Goal: Use online tool/utility: Utilize a website feature to perform a specific function

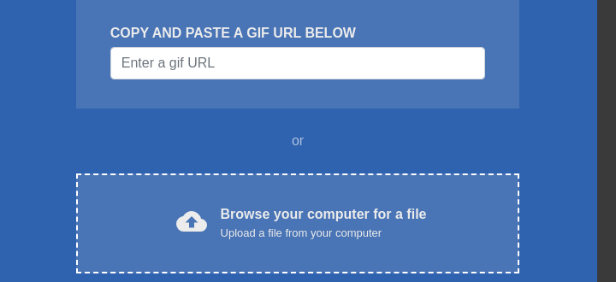
scroll to position [391, 0]
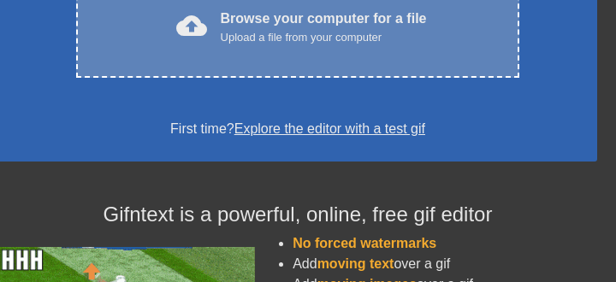
click at [378, 46] on div "Upload a file from your computer" at bounding box center [324, 37] width 206 height 17
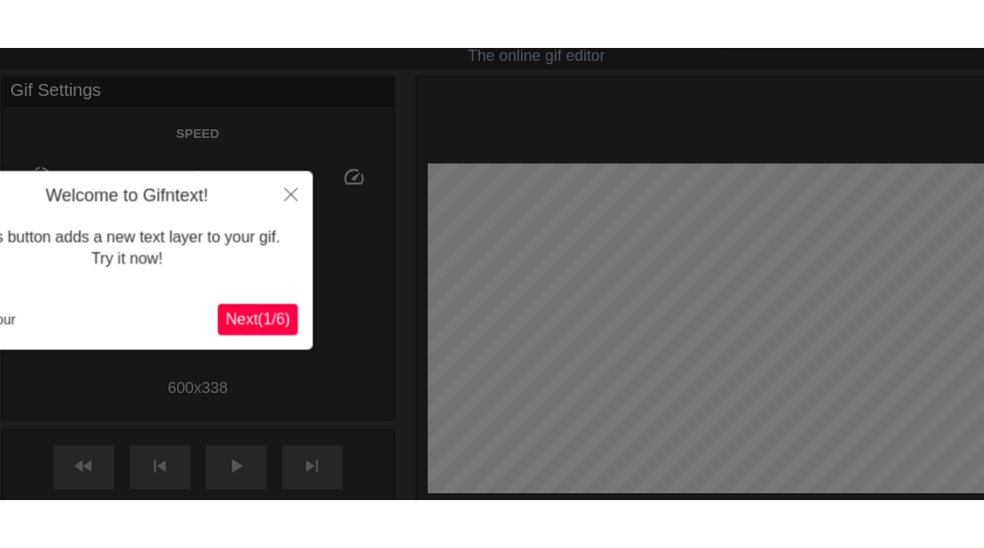
scroll to position [42, 0]
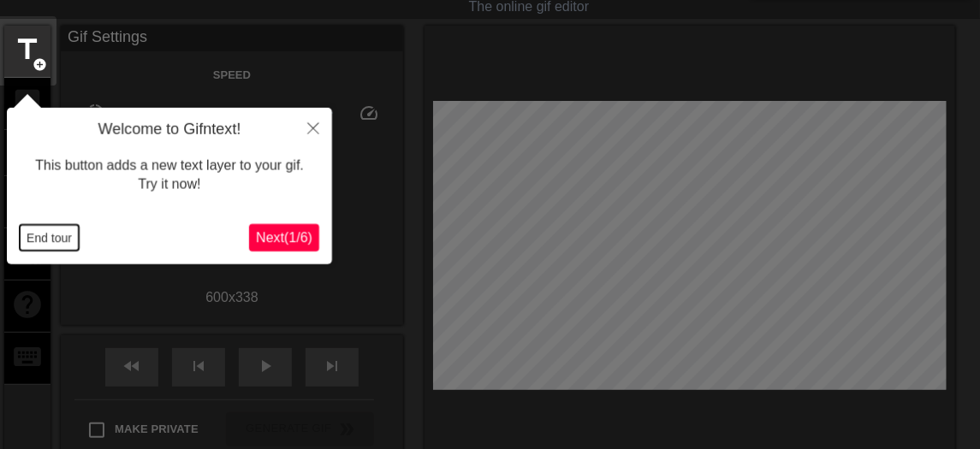
drag, startPoint x: 597, startPoint y: 3, endPoint x: 49, endPoint y: 240, distance: 597.8
click at [49, 240] on button "End tour" at bounding box center [49, 238] width 59 height 26
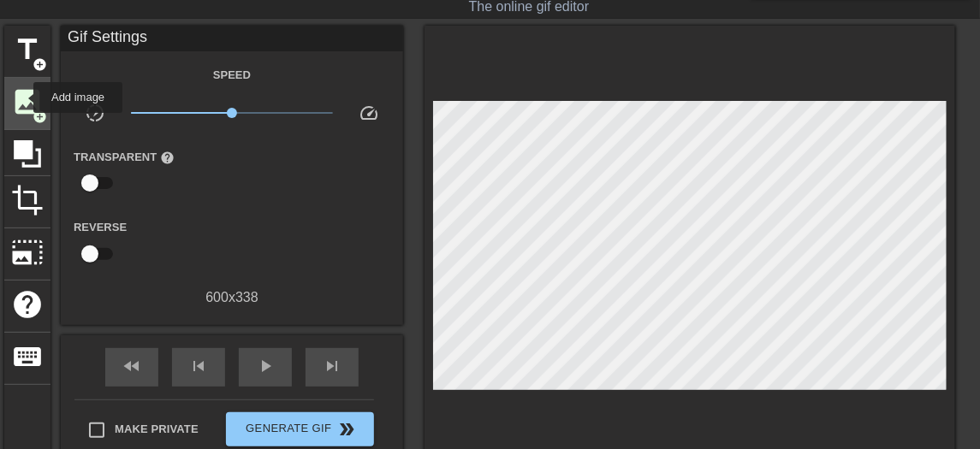
click at [22, 98] on span "image" at bounding box center [27, 102] width 33 height 33
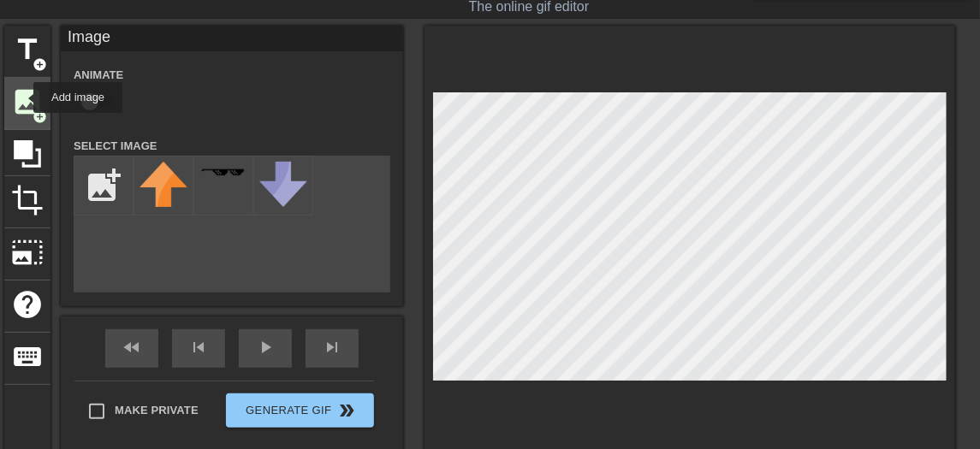
click at [22, 98] on span "image" at bounding box center [27, 102] width 33 height 33
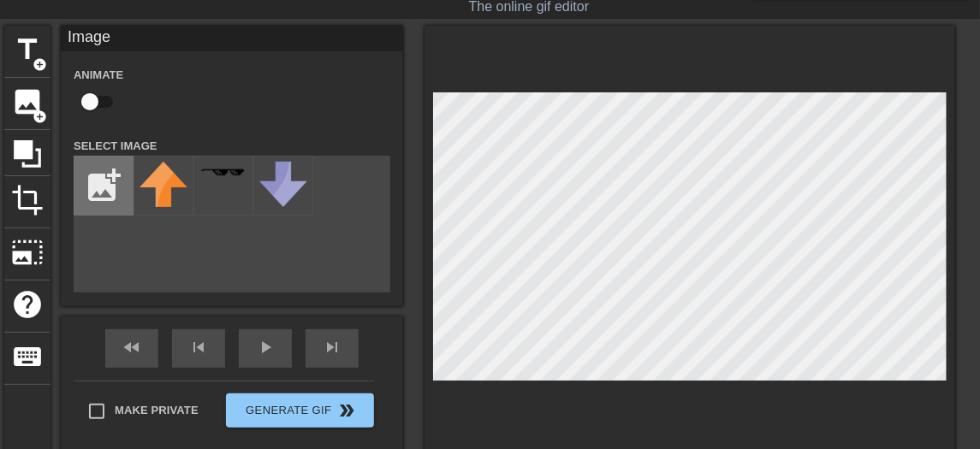
click at [88, 195] on input "file" at bounding box center [103, 186] width 58 height 58
type input "C:\fakepath\10062025205305.jpg"
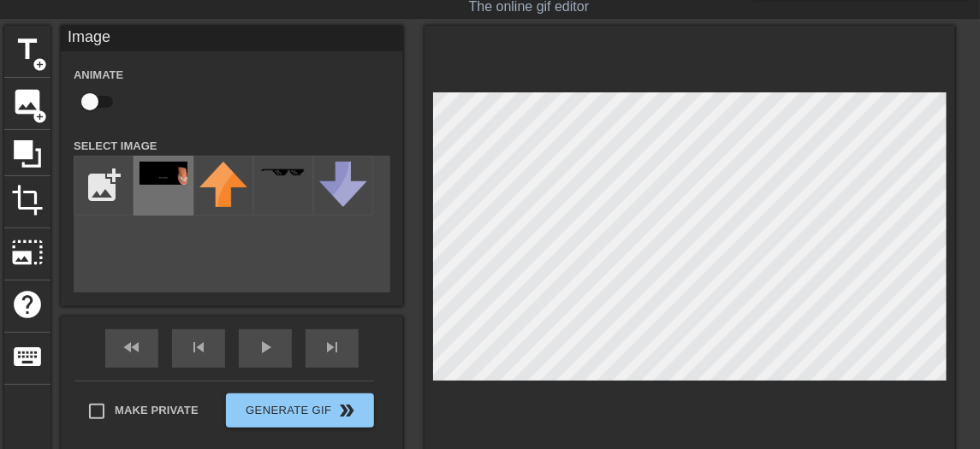
click at [162, 183] on img at bounding box center [163, 173] width 48 height 23
click at [420, 187] on div "title add_circle image add_circle crop photo_size_select_large help keyboard Im…" at bounding box center [479, 241] width 951 height 430
click at [615, 281] on div at bounding box center [689, 241] width 530 height 430
click at [615, 192] on div at bounding box center [689, 241] width 530 height 430
click at [505, 88] on div at bounding box center [689, 241] width 530 height 430
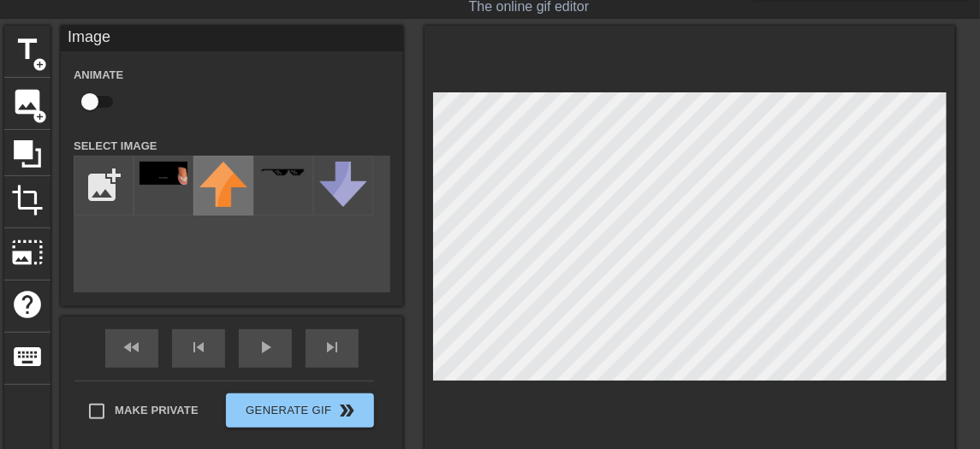
click at [208, 196] on img at bounding box center [223, 184] width 48 height 45
click at [230, 186] on img at bounding box center [223, 184] width 48 height 45
click at [167, 185] on img at bounding box center [163, 173] width 48 height 23
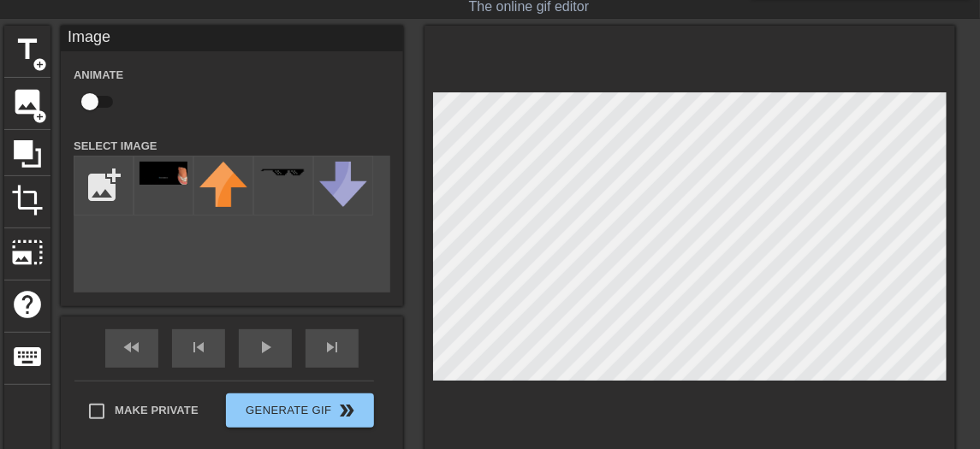
click at [615, 281] on div at bounding box center [689, 241] width 530 height 430
click at [555, 47] on div at bounding box center [689, 241] width 530 height 430
click at [542, 281] on div at bounding box center [689, 241] width 530 height 430
click at [267, 281] on div "Image Animate Select Image add_photo_alternate fast_rewind skip_previous play_a…" at bounding box center [232, 241] width 342 height 430
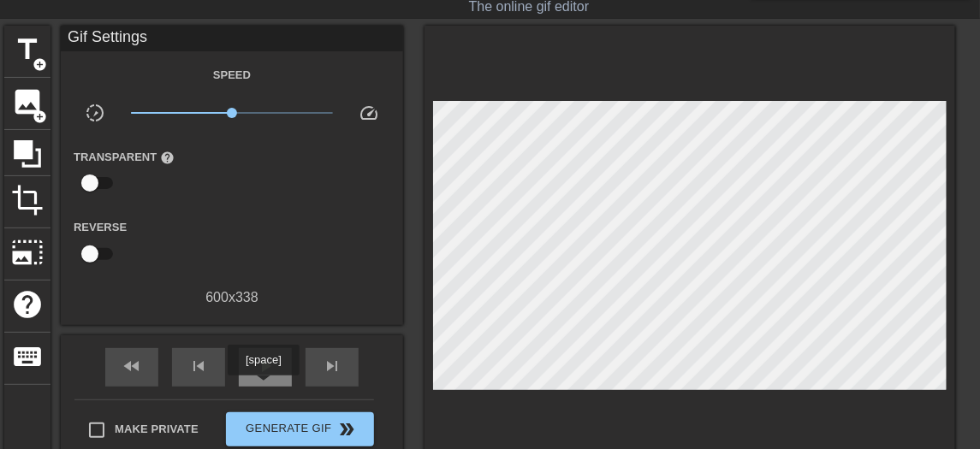
click at [263, 281] on span "play_arrow" at bounding box center [265, 366] width 21 height 21
click at [263, 281] on span "pause" at bounding box center [265, 366] width 21 height 21
click at [21, 106] on span "image" at bounding box center [27, 102] width 33 height 33
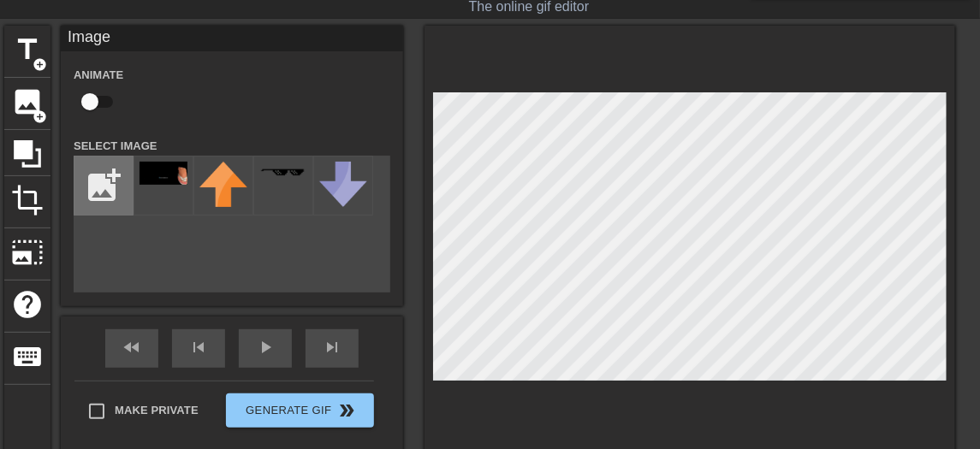
click at [115, 200] on input "file" at bounding box center [103, 186] width 58 height 58
type input "C:\fakepath\10062025205956.jpg"
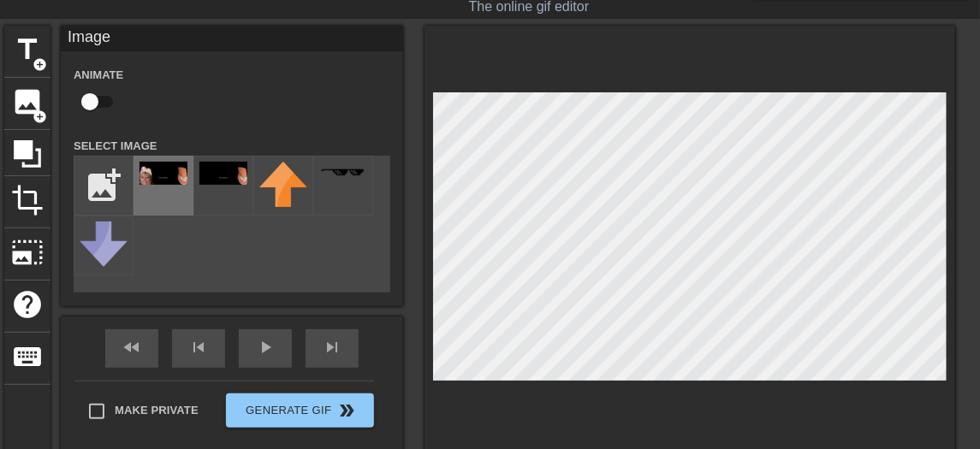
click at [165, 185] on img at bounding box center [163, 173] width 48 height 23
click at [278, 281] on div "fast_rewind skip_previous play_arrow skip_next" at bounding box center [231, 349] width 279 height 64
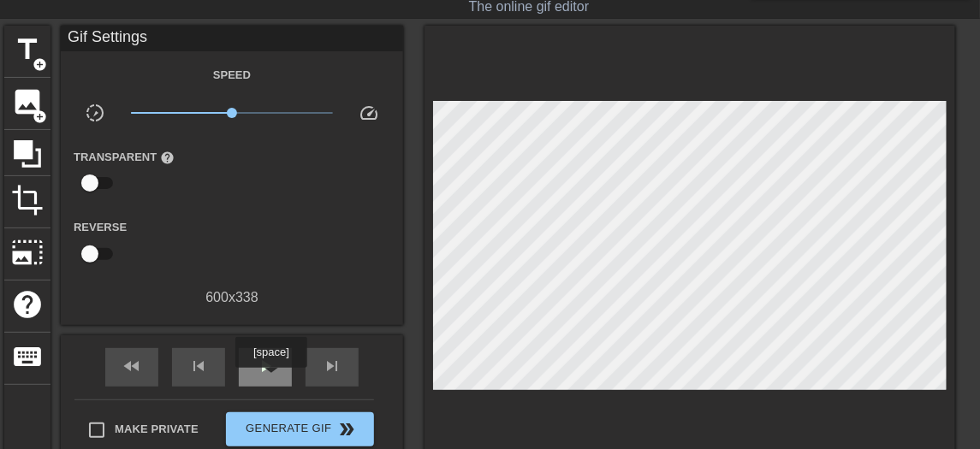
click at [270, 281] on span "play_arrow" at bounding box center [265, 366] width 21 height 21
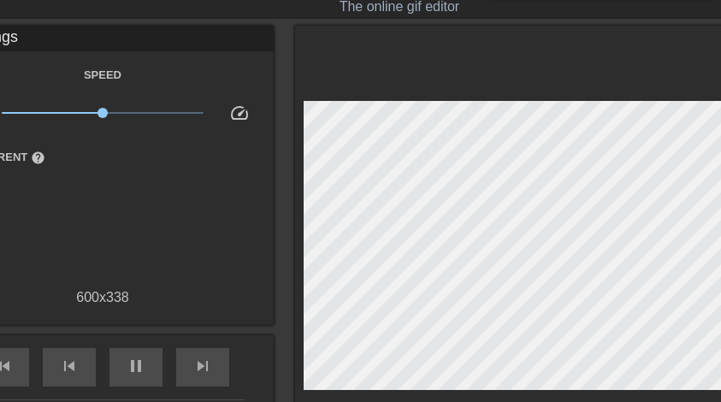
drag, startPoint x: 971, startPoint y: 0, endPoint x: 466, endPoint y: 86, distance: 512.1
click at [466, 86] on div at bounding box center [560, 250] width 530 height 449
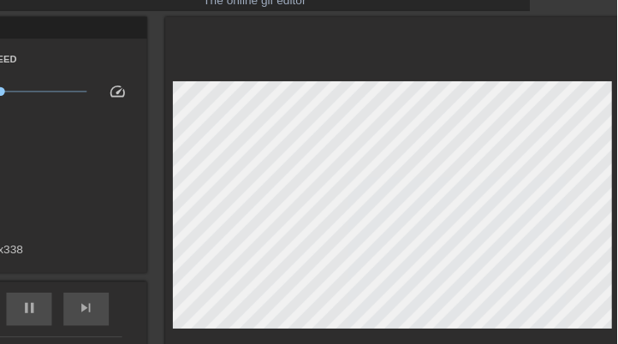
scroll to position [48, 102]
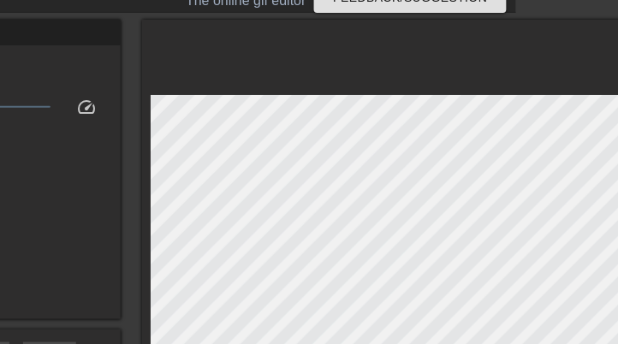
drag, startPoint x: 708, startPoint y: 0, endPoint x: 393, endPoint y: 56, distance: 320.6
click at [393, 56] on div at bounding box center [407, 244] width 530 height 449
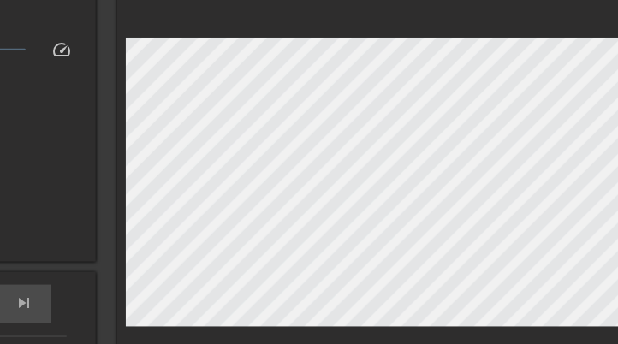
scroll to position [105, 153]
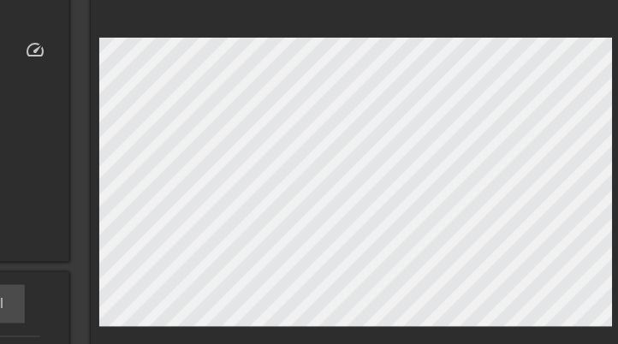
click at [601, 1] on div at bounding box center [356, 186] width 530 height 449
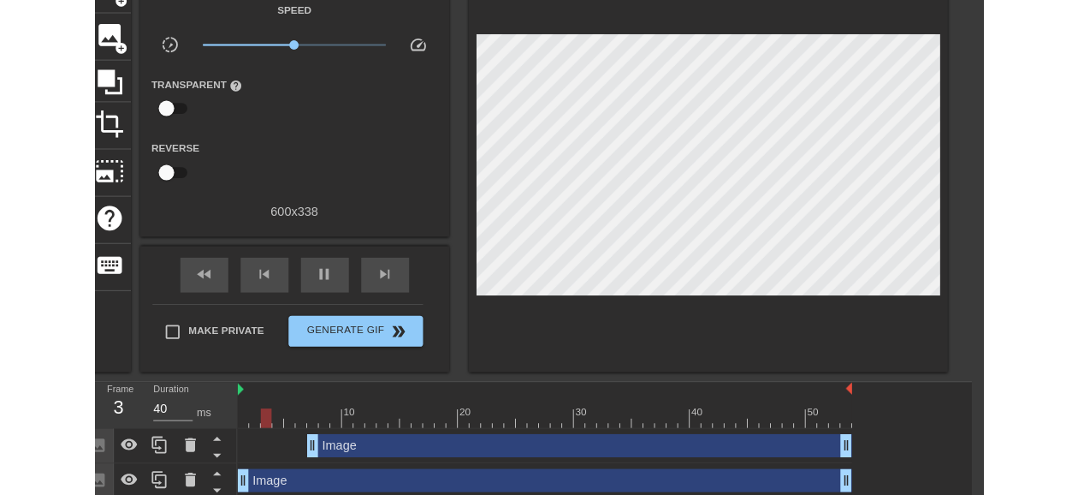
scroll to position [105, 13]
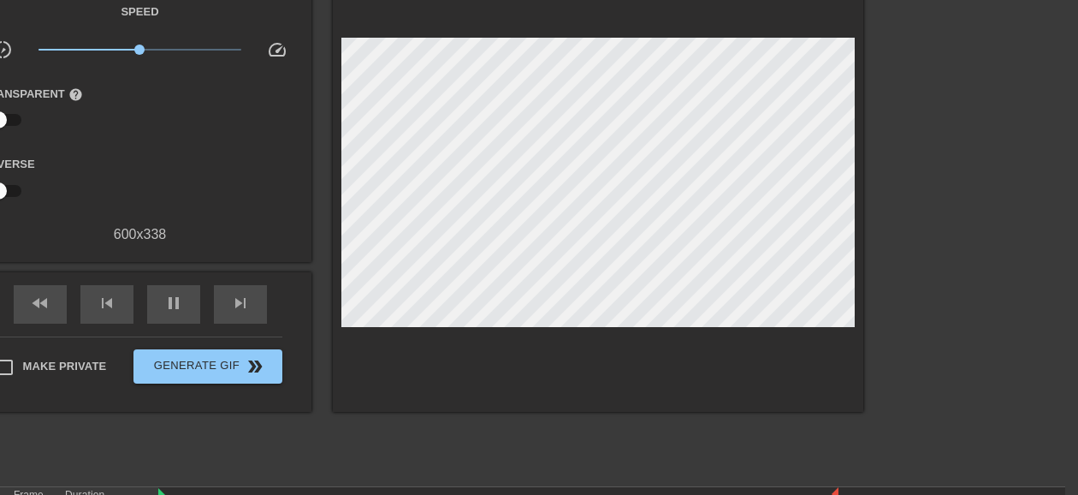
drag, startPoint x: 929, startPoint y: 279, endPoint x: 943, endPoint y: 170, distance: 109.5
click at [615, 170] on div at bounding box center [1012, 218] width 257 height 513
drag, startPoint x: 324, startPoint y: 368, endPoint x: 327, endPoint y: 341, distance: 26.6
click at [327, 281] on div "title add_circle image add_circle crop photo_size_select_large help keyboard Gi…" at bounding box center [388, 186] width 951 height 449
drag, startPoint x: 138, startPoint y: 50, endPoint x: 103, endPoint y: 57, distance: 35.7
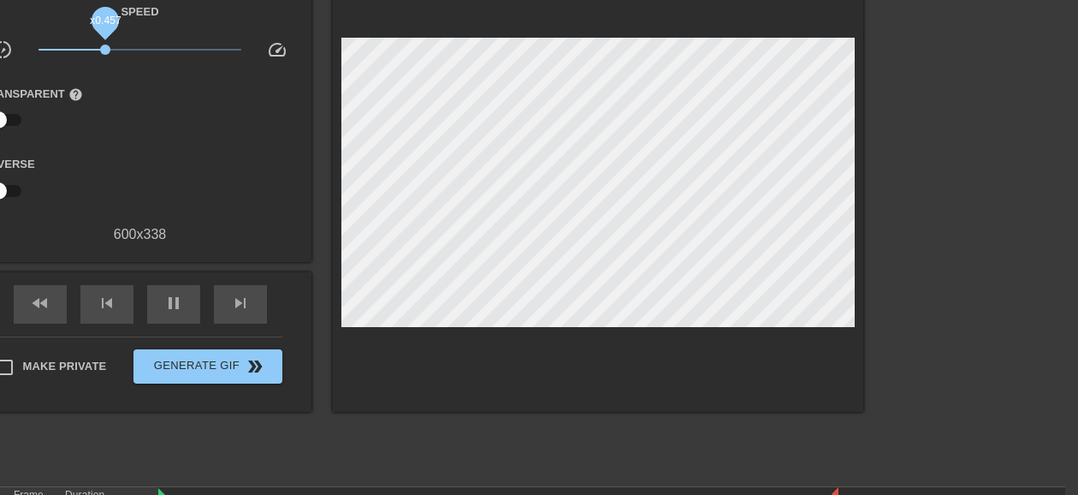
click at [103, 55] on span "x0.457" at bounding box center [105, 49] width 10 height 10
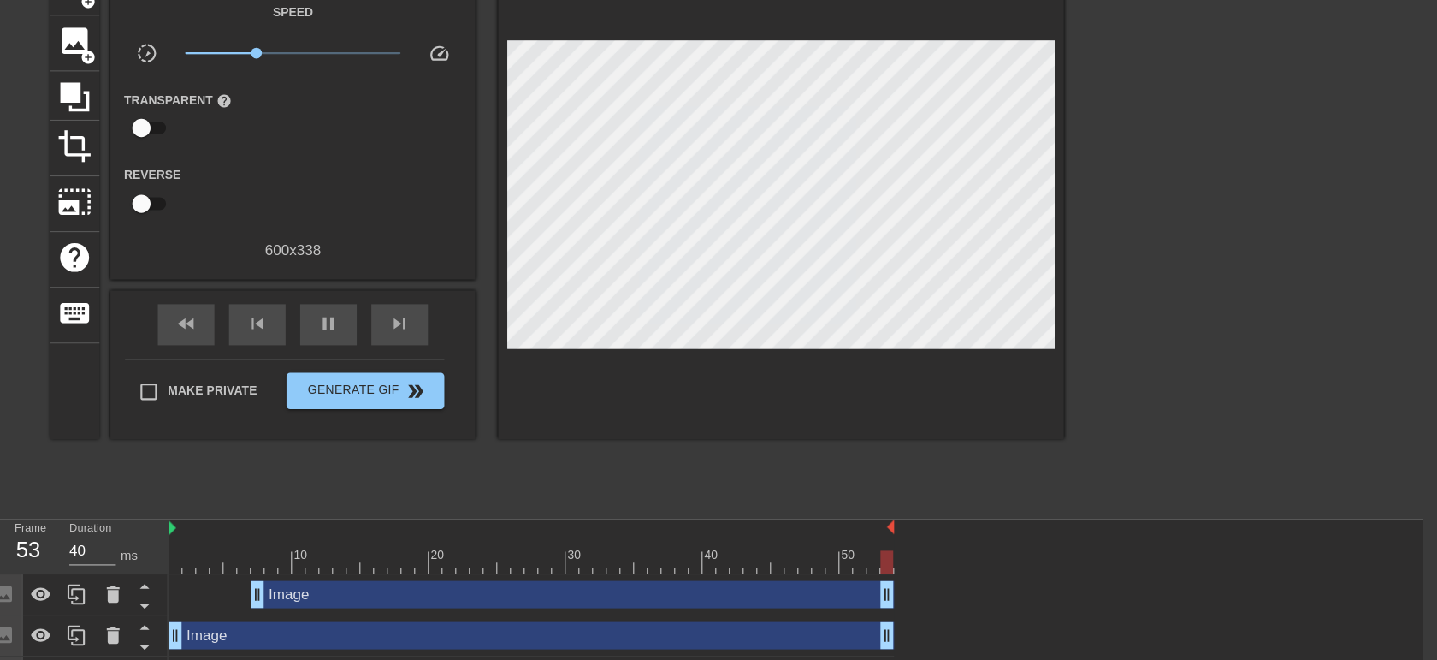
scroll to position [105, 14]
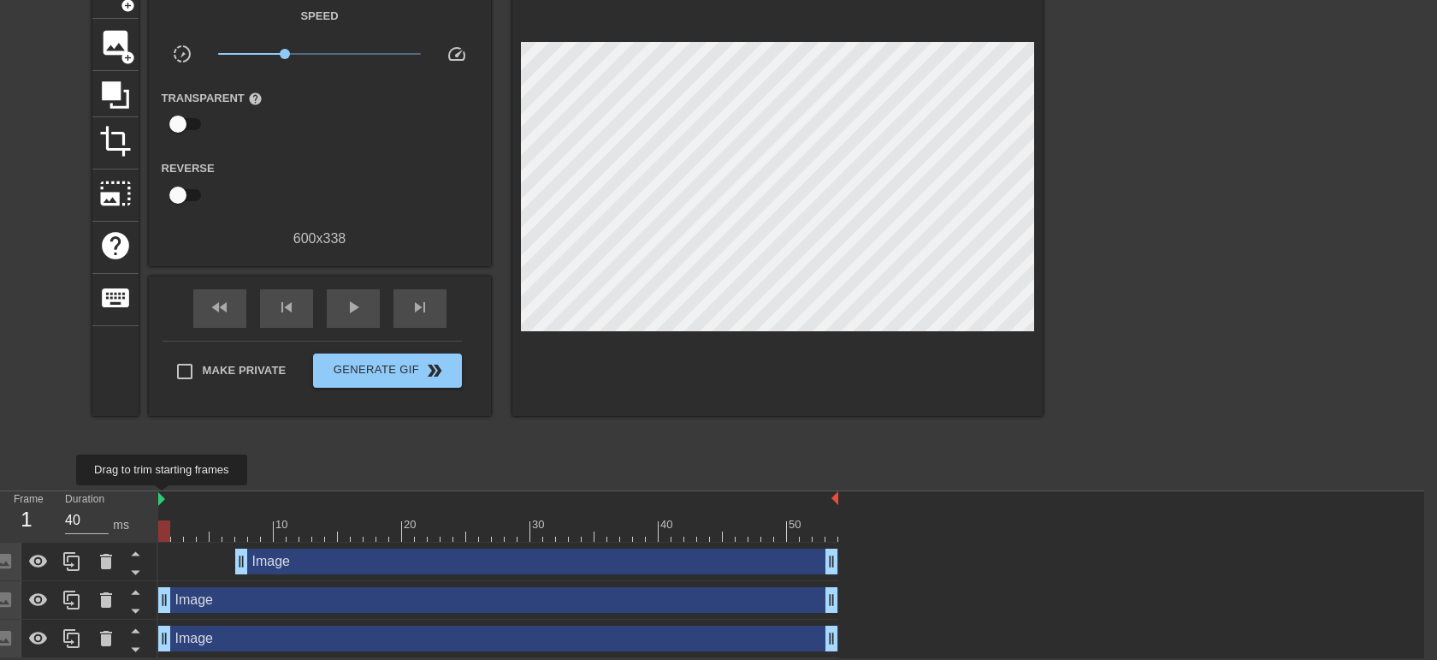
drag, startPoint x: 1016, startPoint y: 1, endPoint x: 163, endPoint y: 497, distance: 987.5
click at [163, 281] on img at bounding box center [161, 499] width 7 height 14
drag, startPoint x: 163, startPoint y: 525, endPoint x: 237, endPoint y: 539, distance: 75.7
click at [237, 281] on div "10 20 30 40 50 Image drag_handle drag_handle Image drag_handle drag_handle Imag…" at bounding box center [791, 574] width 1266 height 167
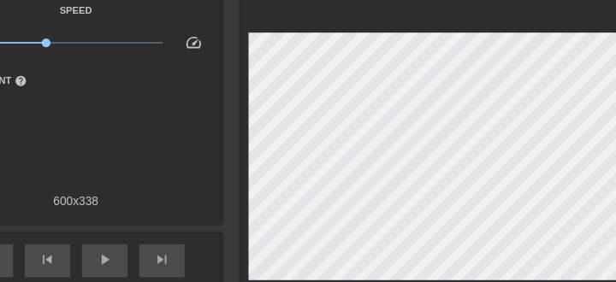
scroll to position [104, 13]
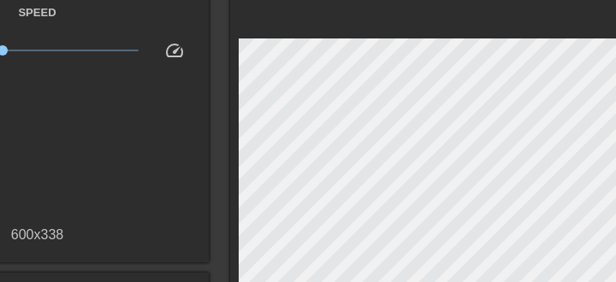
drag, startPoint x: 1368, startPoint y: 1, endPoint x: 377, endPoint y: 20, distance: 990.9
click at [377, 20] on div at bounding box center [495, 187] width 530 height 449
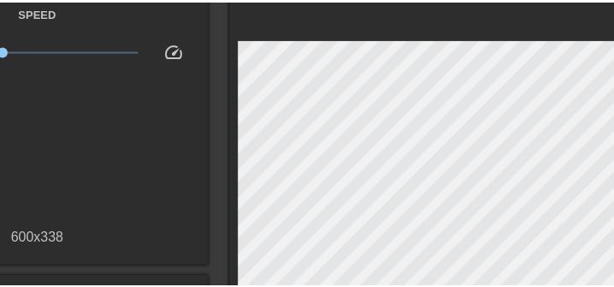
scroll to position [104, 147]
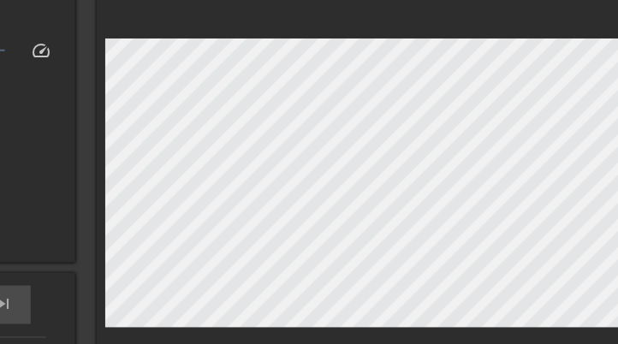
drag, startPoint x: 52, startPoint y: 178, endPoint x: 72, endPoint y: 177, distance: 19.7
click at [72, 177] on div "title add_circle image add_circle crop photo_size_select_large help keyboard Gi…" at bounding box center [152, 187] width 951 height 449
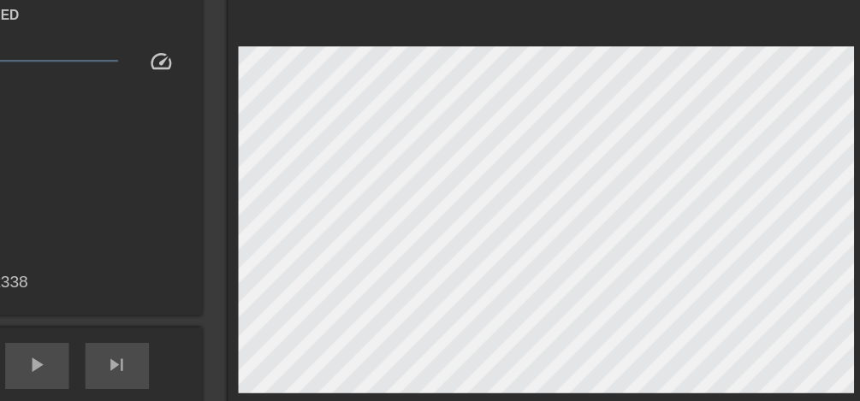
scroll to position [104, 32]
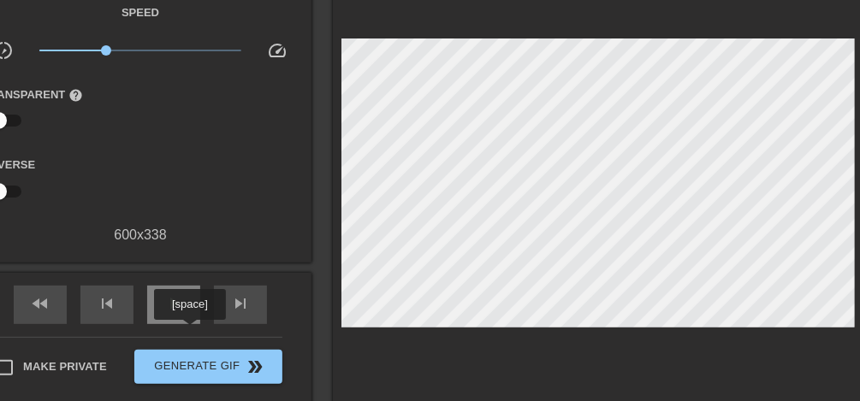
click at [189, 281] on div "play_arrow" at bounding box center [173, 305] width 53 height 38
drag, startPoint x: 157, startPoint y: 175, endPoint x: 241, endPoint y: 168, distance: 84.1
click at [241, 168] on div "Reverse" at bounding box center [140, 181] width 342 height 54
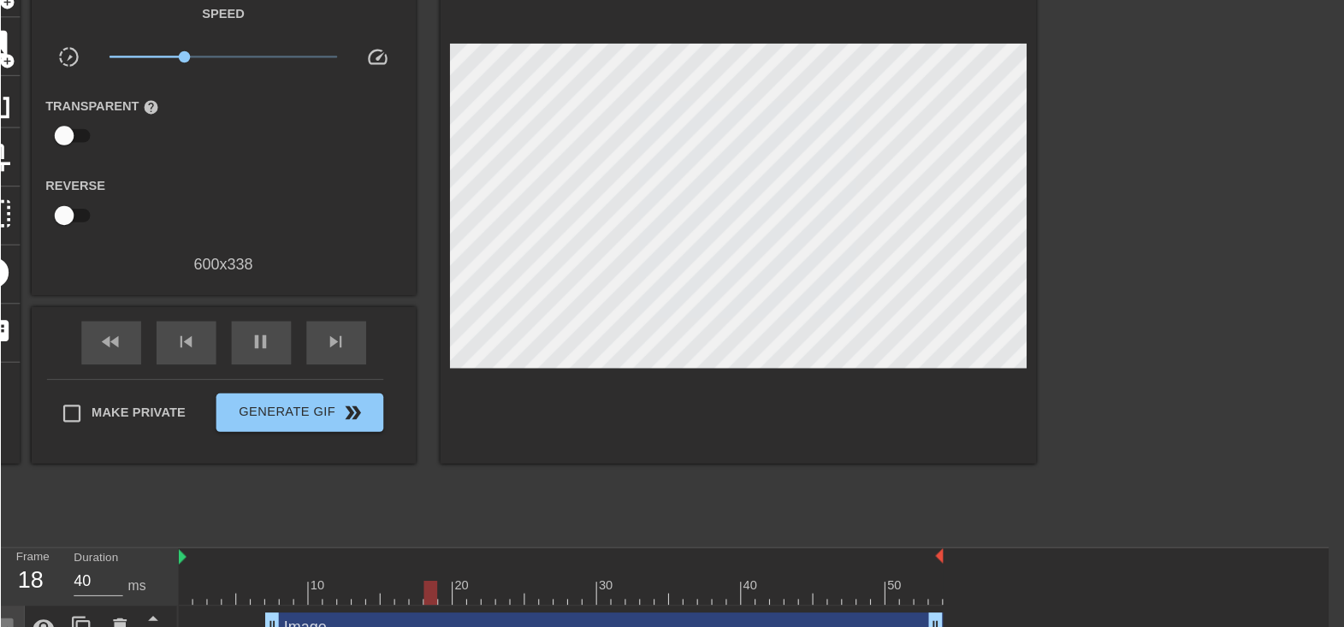
scroll to position [105, 13]
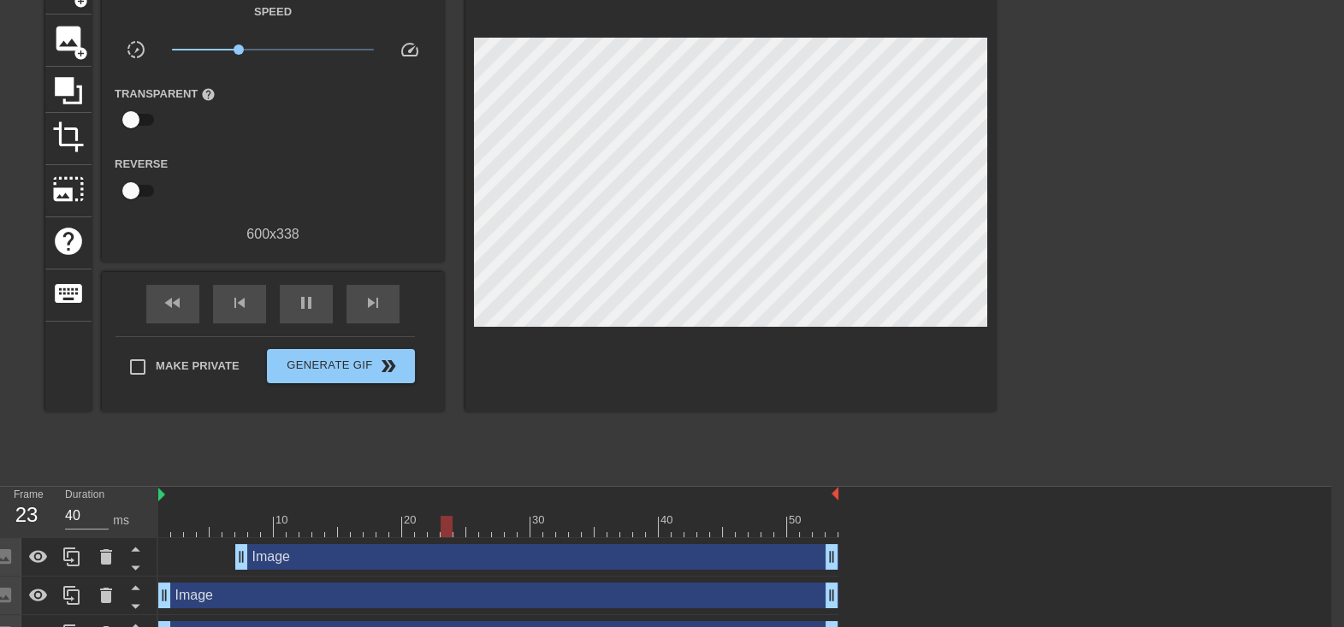
drag, startPoint x: 869, startPoint y: 0, endPoint x: 746, endPoint y: 388, distance: 406.7
click at [615, 281] on div at bounding box center [730, 186] width 530 height 449
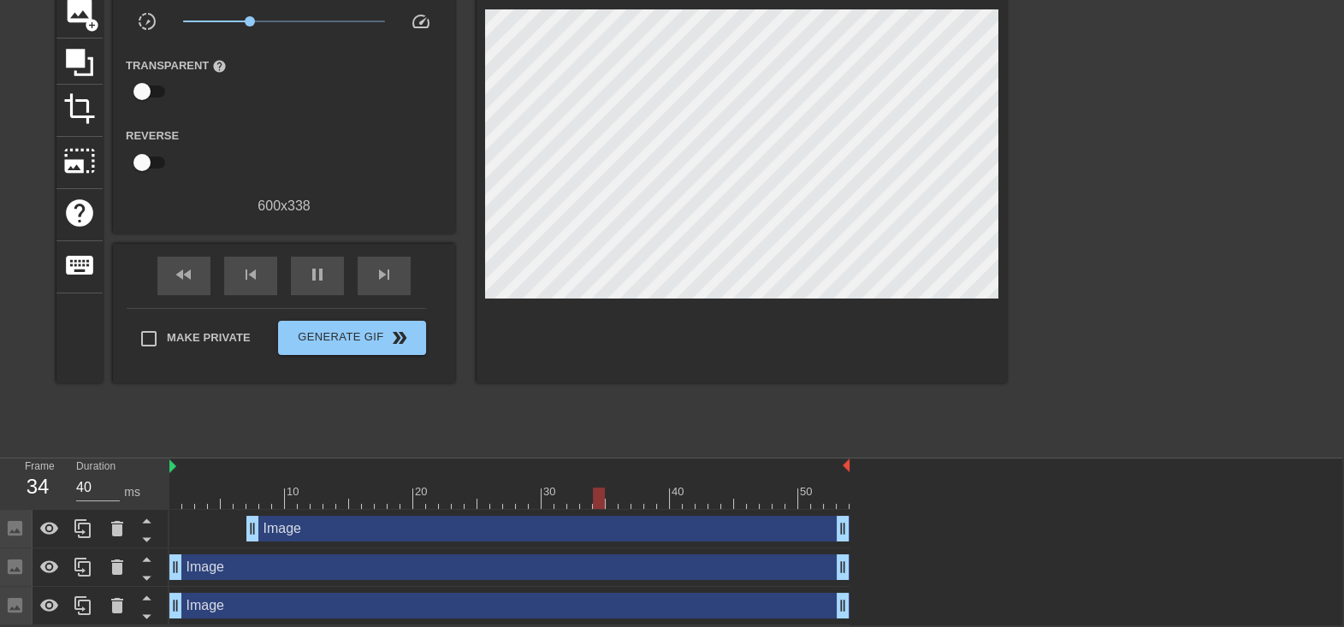
scroll to position [138, 0]
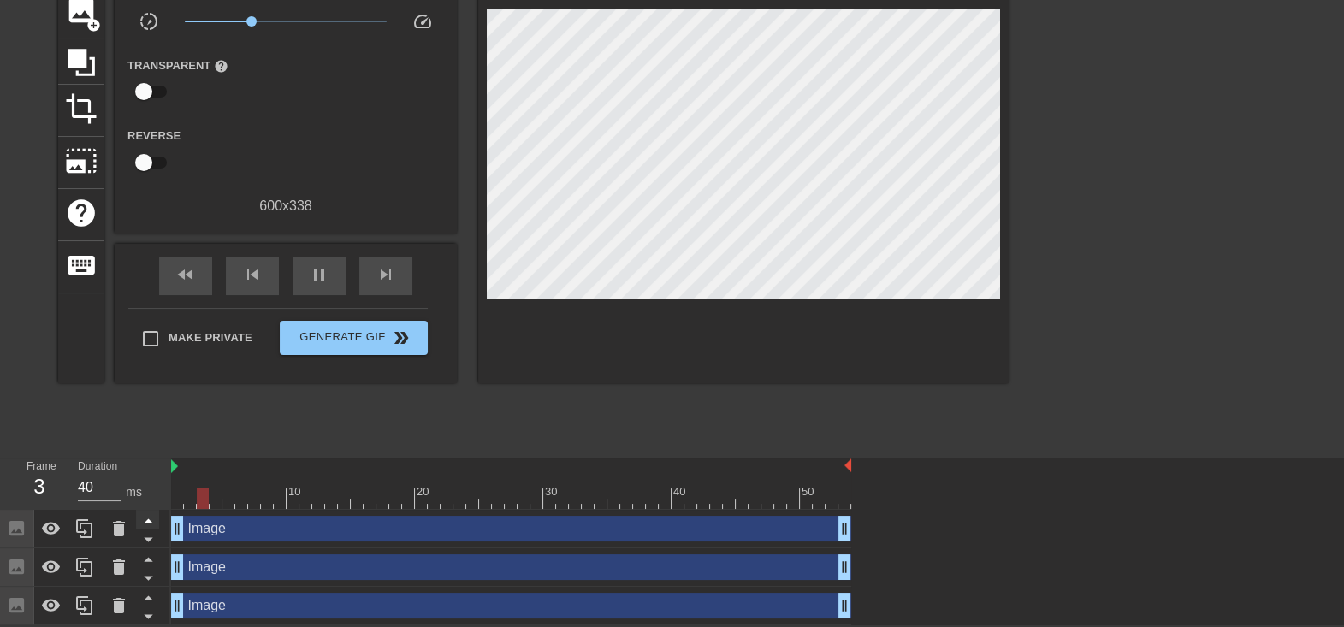
drag, startPoint x: 216, startPoint y: 510, endPoint x: 154, endPoint y: 517, distance: 62.8
click at [154, 281] on div "Frame 3 Duration 40 ms 10 20 30 40 50 Image drag_handle drag_handle Image drag_…" at bounding box center [672, 542] width 1344 height 167
click at [47, 281] on icon at bounding box center [51, 528] width 21 height 21
click at [47, 281] on icon at bounding box center [51, 567] width 21 height 21
click at [47, 281] on div at bounding box center [51, 606] width 34 height 38
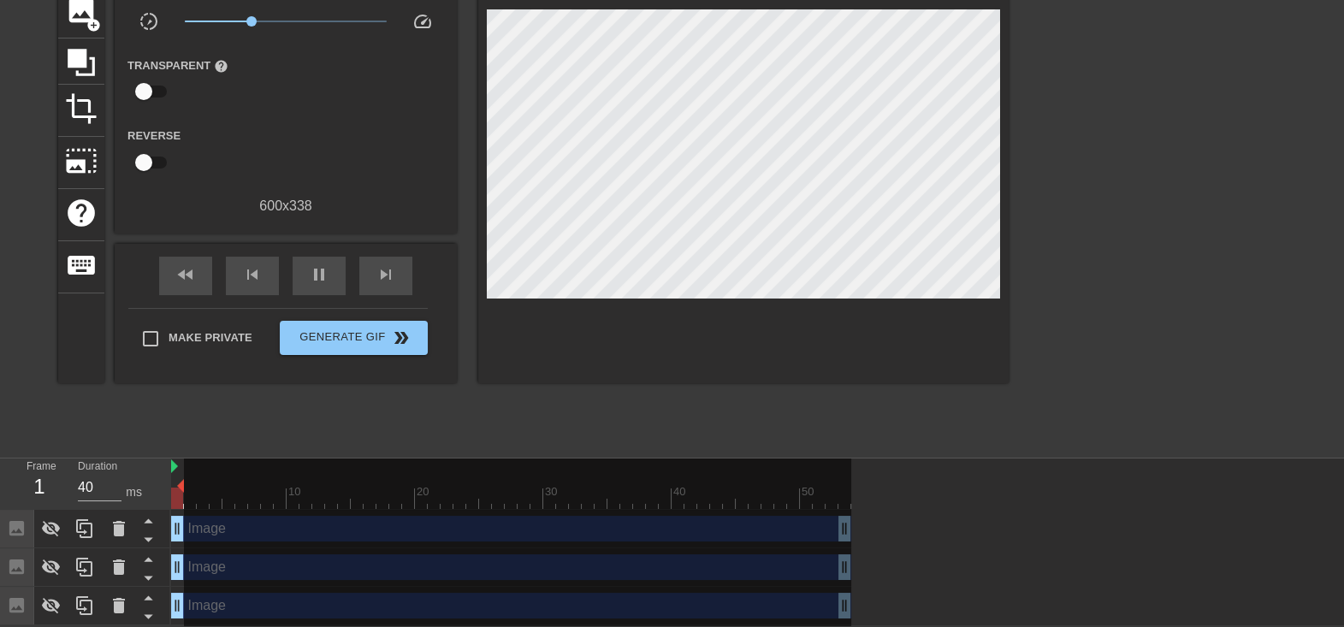
drag, startPoint x: 850, startPoint y: 459, endPoint x: 22, endPoint y: 408, distance: 829.8
click at [22, 281] on div "menu_book Browse the tutorials! Gifntext.com The online gif editor Send Feedbac…" at bounding box center [672, 246] width 1344 height 759
drag, startPoint x: 171, startPoint y: 463, endPoint x: 660, endPoint y: 498, distance: 489.8
click at [615, 281] on div "10 20 30 40 50" at bounding box center [511, 484] width 680 height 50
click at [176, 281] on img at bounding box center [174, 466] width 7 height 14
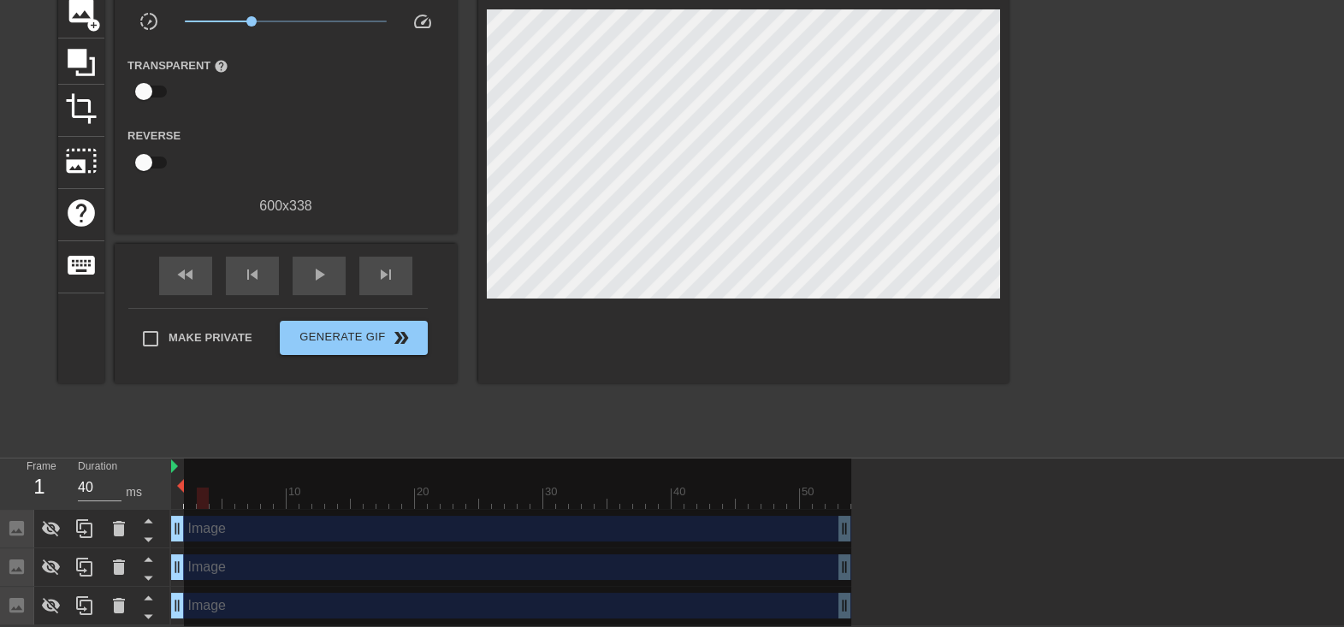
drag, startPoint x: 182, startPoint y: 487, endPoint x: 218, endPoint y: 492, distance: 36.3
click at [218, 281] on div "10 20 30 40 50" at bounding box center [511, 484] width 680 height 50
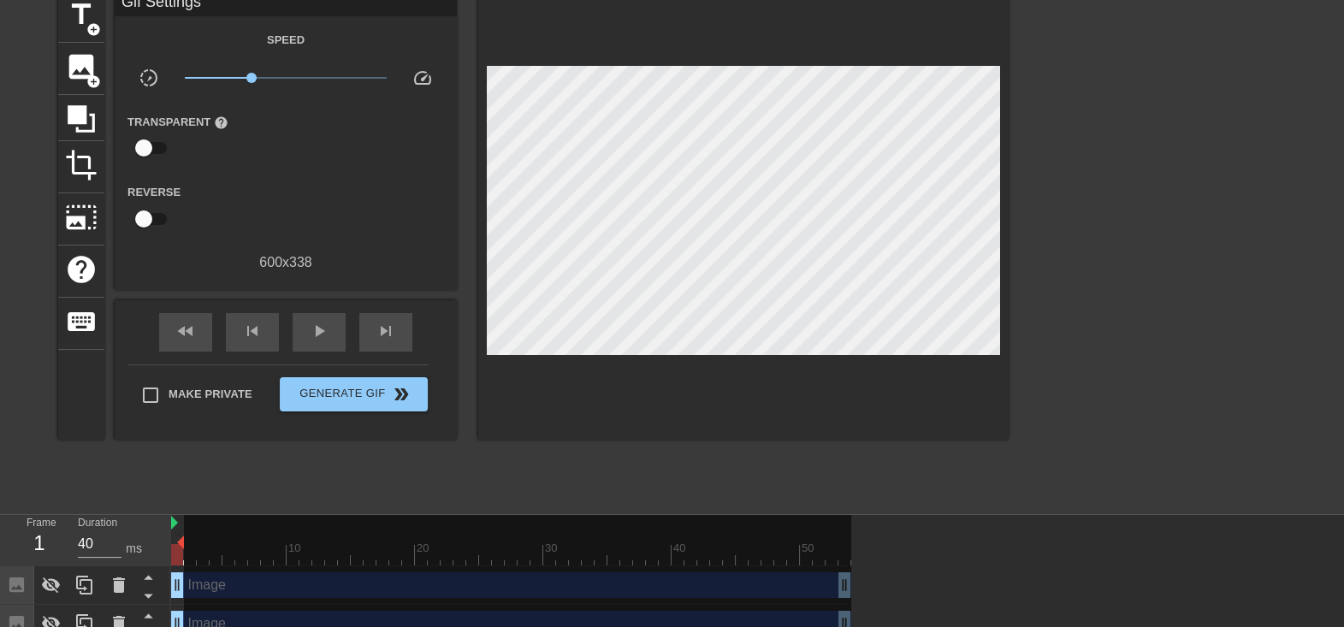
scroll to position [0, 0]
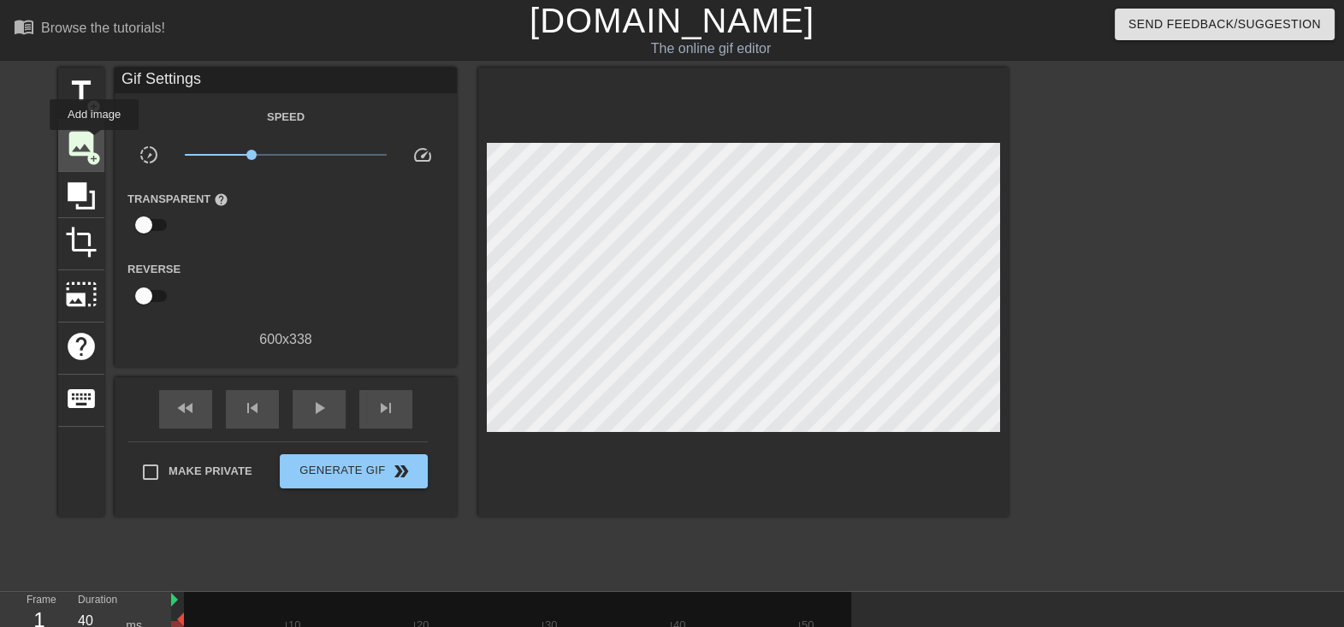
click at [94, 142] on span "image" at bounding box center [81, 143] width 33 height 33
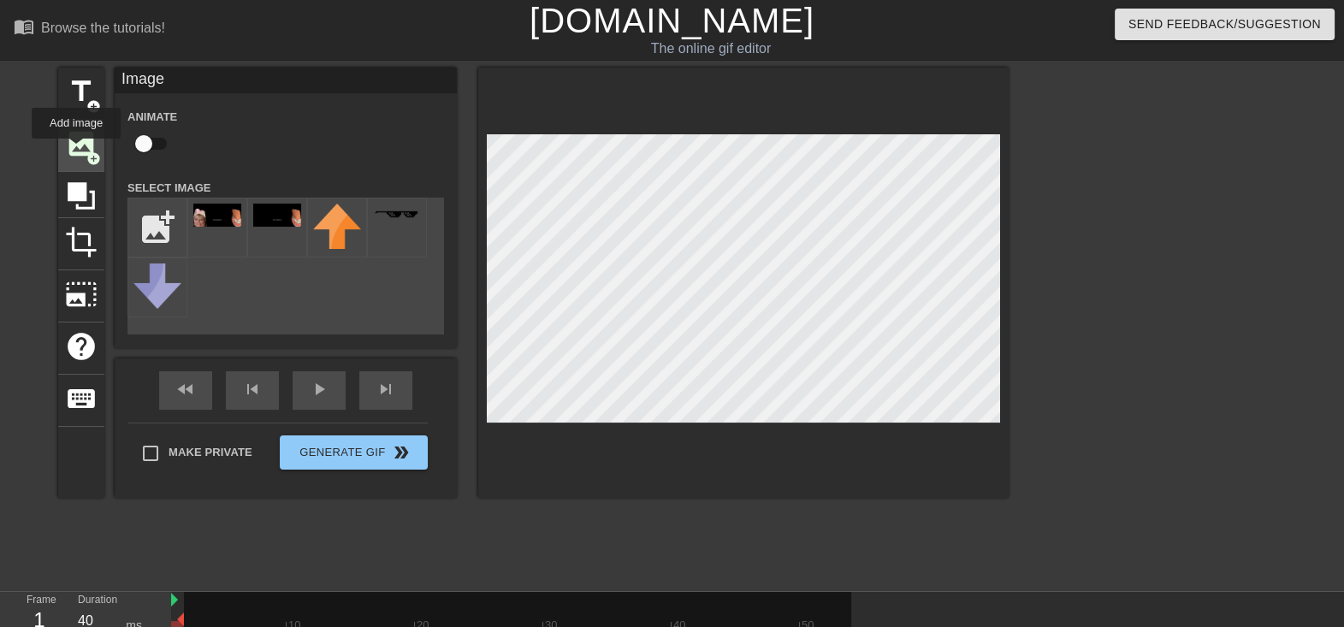
click at [76, 151] on span "image" at bounding box center [81, 143] width 33 height 33
click at [73, 187] on icon at bounding box center [81, 195] width 27 height 27
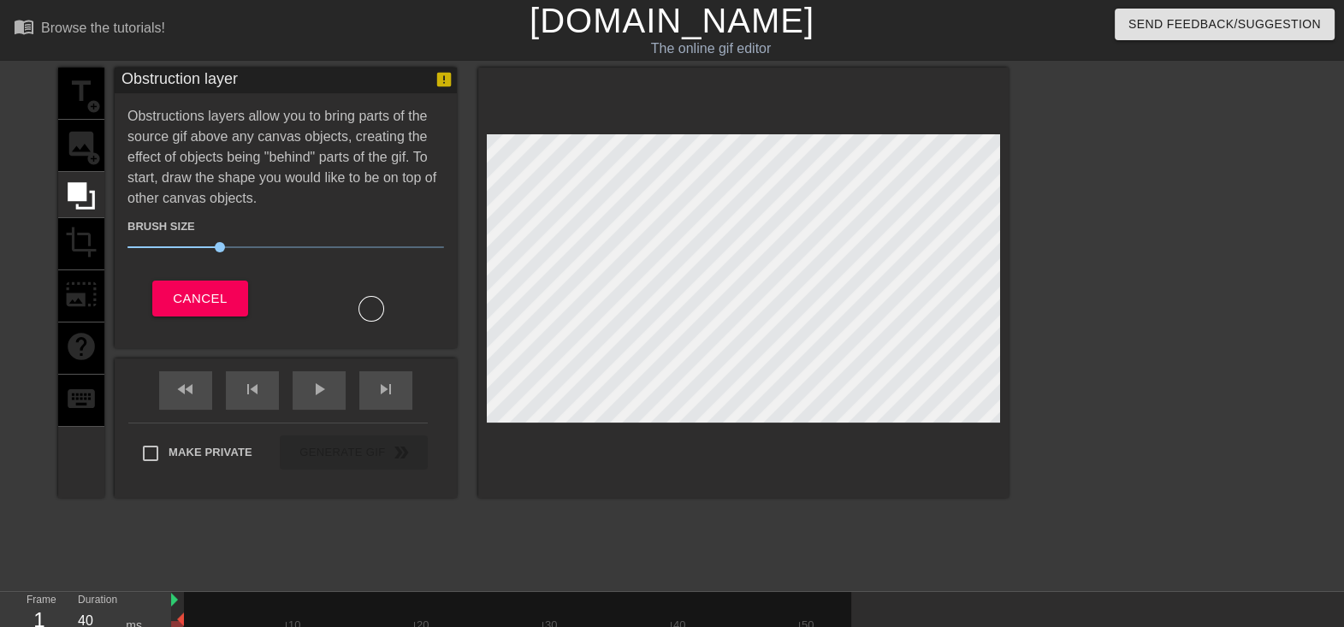
click at [81, 281] on div "title add_circle image add_circle crop photo_size_select_large help keyboard" at bounding box center [81, 283] width 46 height 430
click at [206, 281] on span "Cancel" at bounding box center [200, 298] width 54 height 22
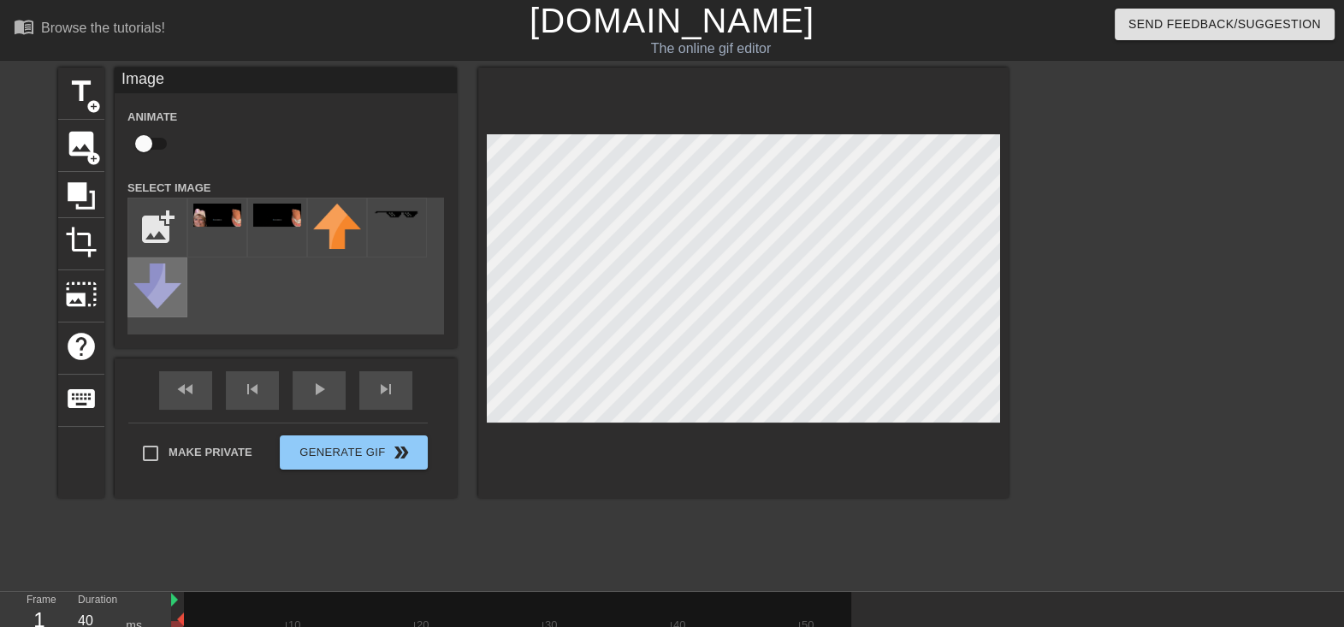
click at [135, 281] on img at bounding box center [157, 286] width 48 height 45
click at [203, 226] on img at bounding box center [217, 215] width 48 height 23
click at [154, 231] on input "file" at bounding box center [157, 227] width 58 height 58
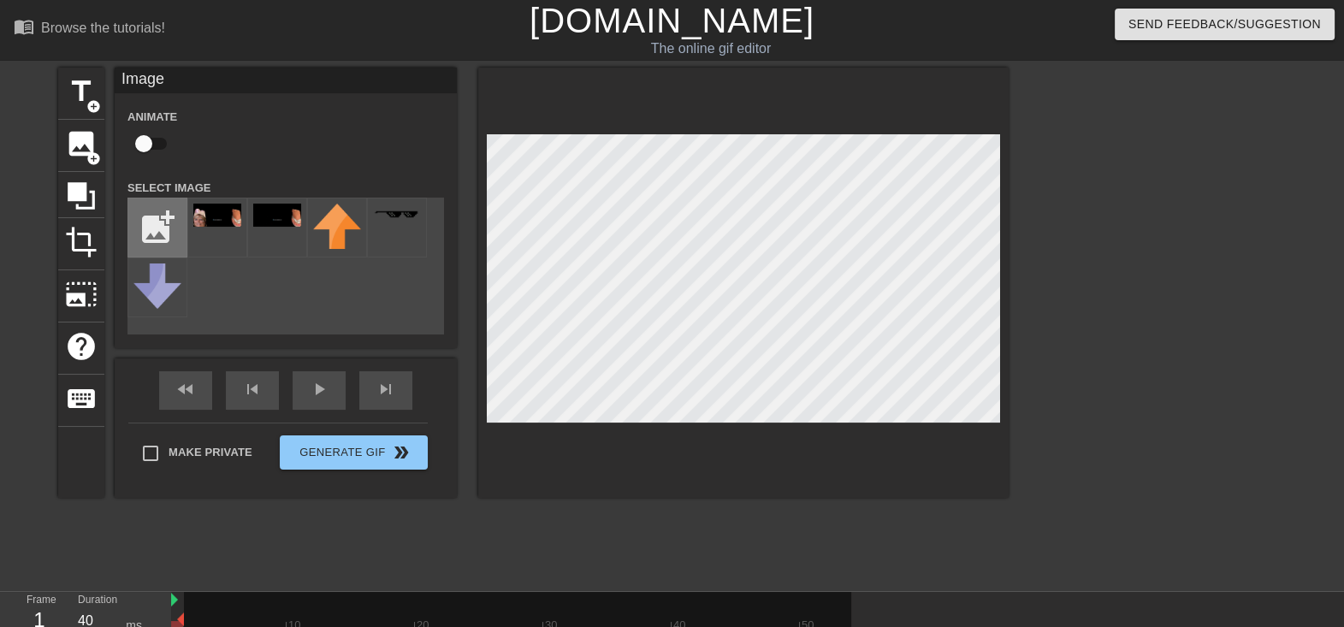
type input "C:\fakepath\10062025200237.jpg"
click at [151, 240] on input "file" at bounding box center [157, 227] width 58 height 58
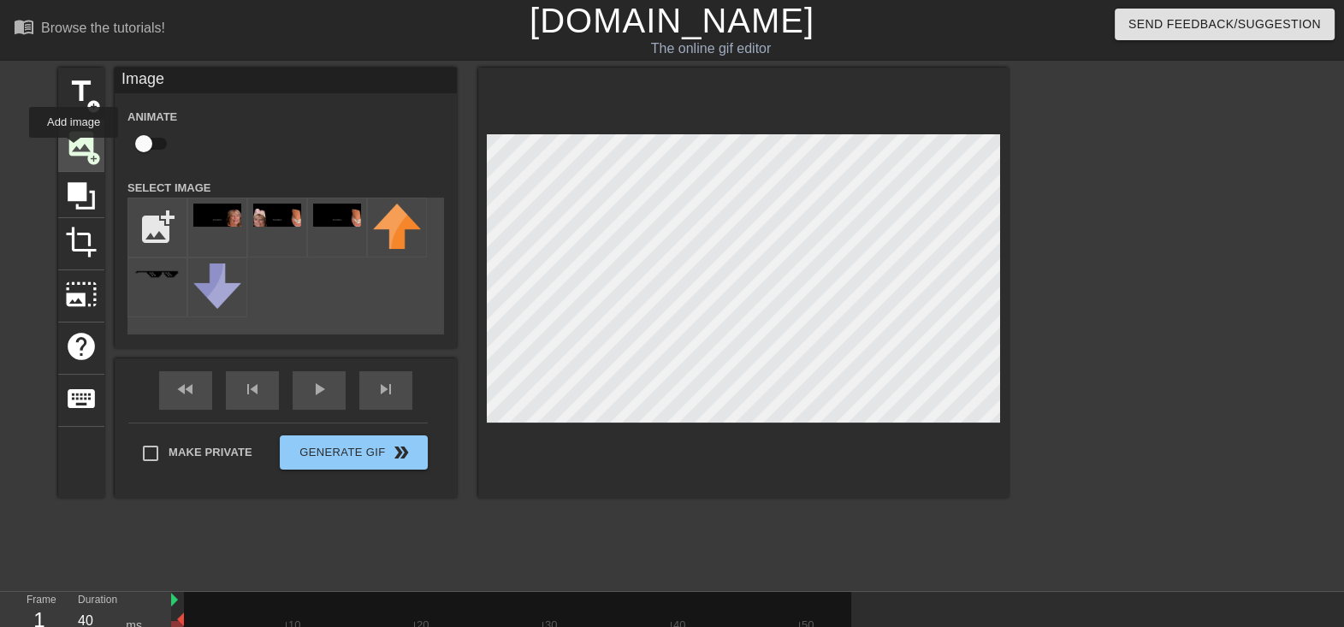
click at [74, 150] on span "image" at bounding box center [81, 143] width 33 height 33
click at [223, 227] on img at bounding box center [217, 215] width 48 height 23
click at [282, 224] on img at bounding box center [277, 215] width 48 height 23
click at [615, 278] on div "title add_circle image add_circle crop photo_size_select_large help keyboard Im…" at bounding box center [672, 324] width 1344 height 513
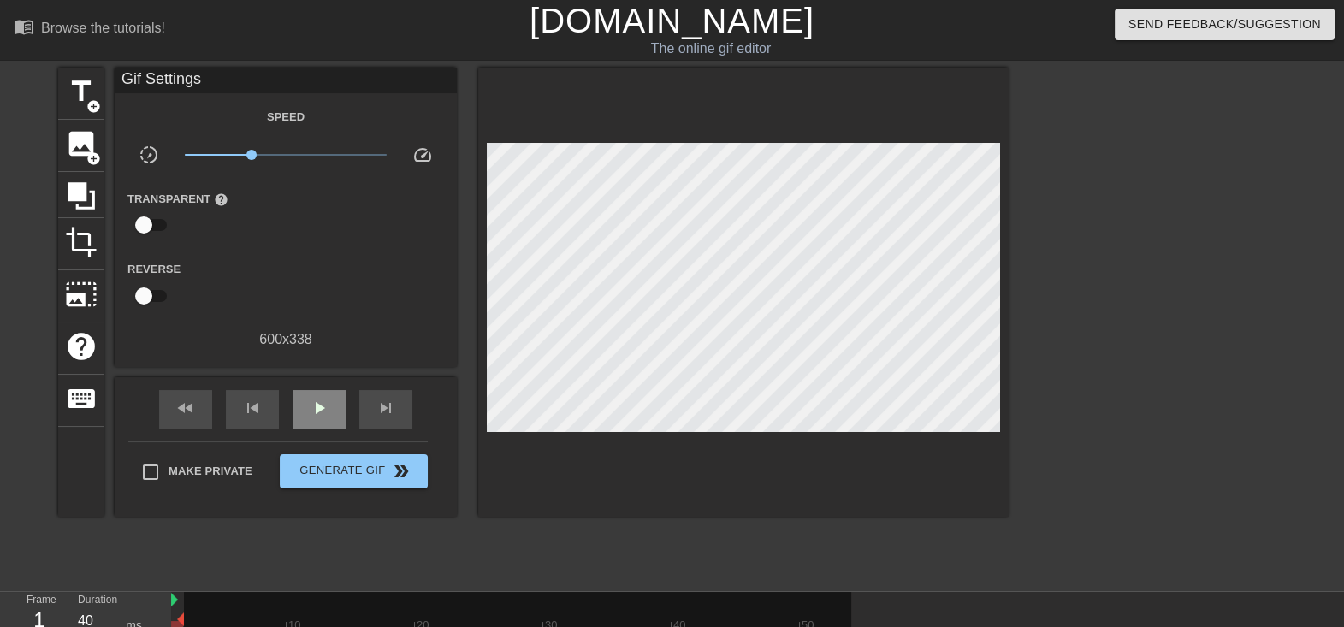
click at [308, 281] on div "fast_rewind skip_previous play_arrow skip_next" at bounding box center [285, 409] width 279 height 64
click at [320, 281] on span "play_arrow" at bounding box center [319, 408] width 21 height 21
click at [323, 281] on span "pause" at bounding box center [319, 408] width 21 height 21
click at [323, 281] on span "play_arrow" at bounding box center [319, 408] width 21 height 21
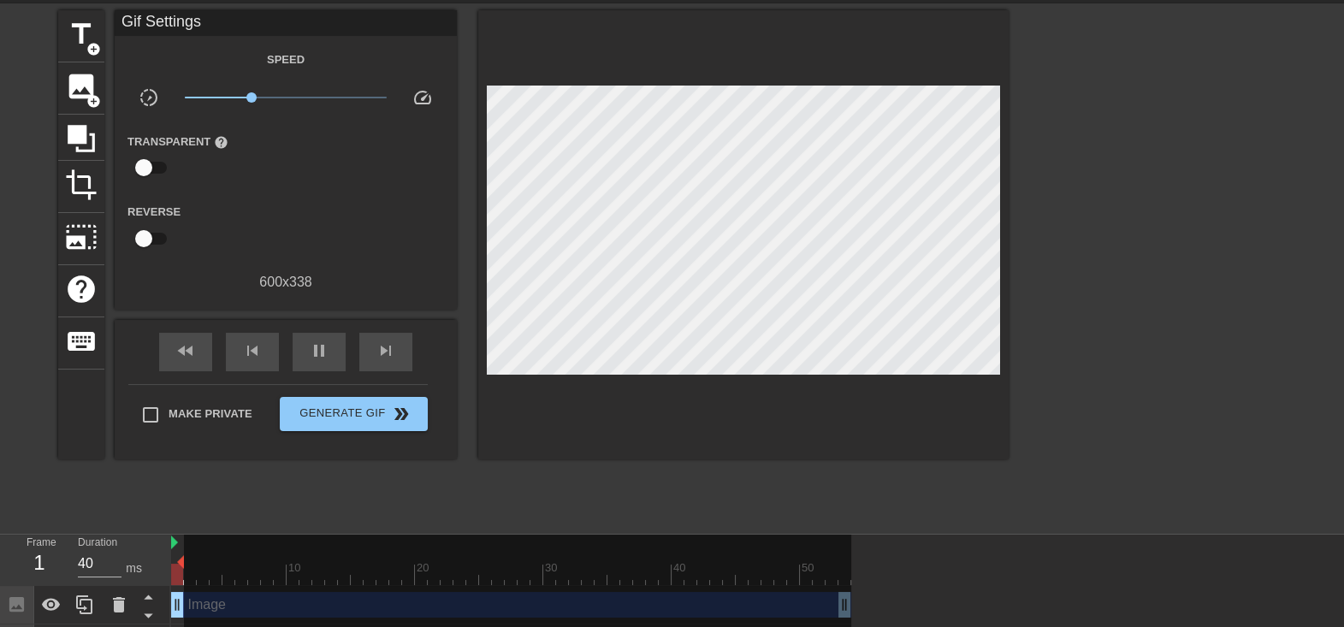
scroll to position [106, 0]
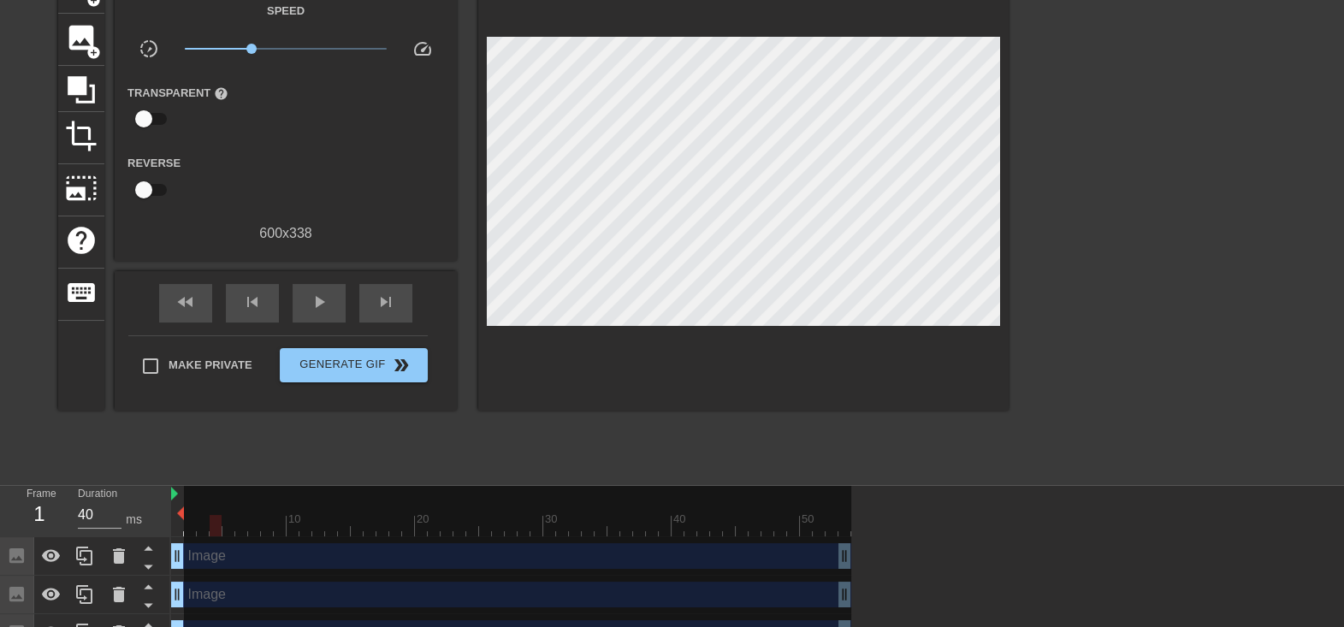
drag, startPoint x: 179, startPoint y: 513, endPoint x: 222, endPoint y: 522, distance: 43.6
click at [222, 281] on div "10 20 30 40 50" at bounding box center [511, 511] width 680 height 50
click at [222, 281] on div at bounding box center [517, 611] width 667 height 251
click at [299, 281] on div at bounding box center [517, 611] width 667 height 251
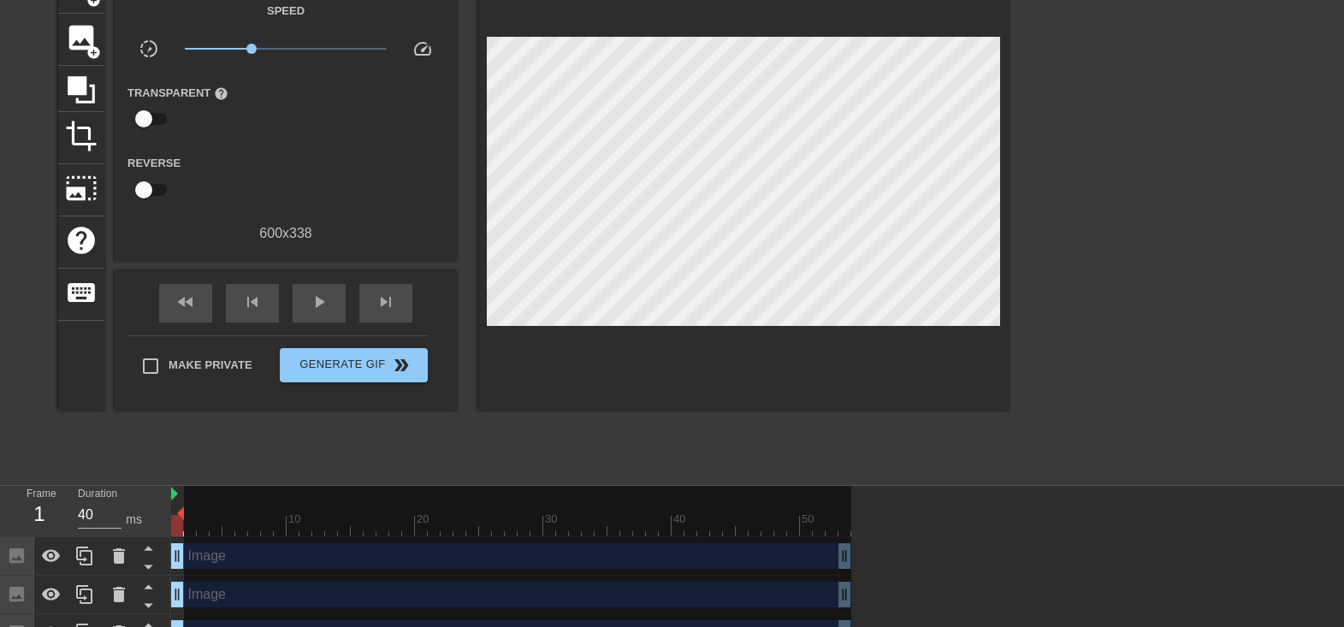
click at [244, 281] on div at bounding box center [517, 611] width 667 height 251
drag, startPoint x: 173, startPoint y: 499, endPoint x: 187, endPoint y: 497, distance: 14.6
click at [187, 281] on div "10 20 30 40 50" at bounding box center [511, 511] width 680 height 50
click at [175, 281] on img at bounding box center [174, 494] width 7 height 14
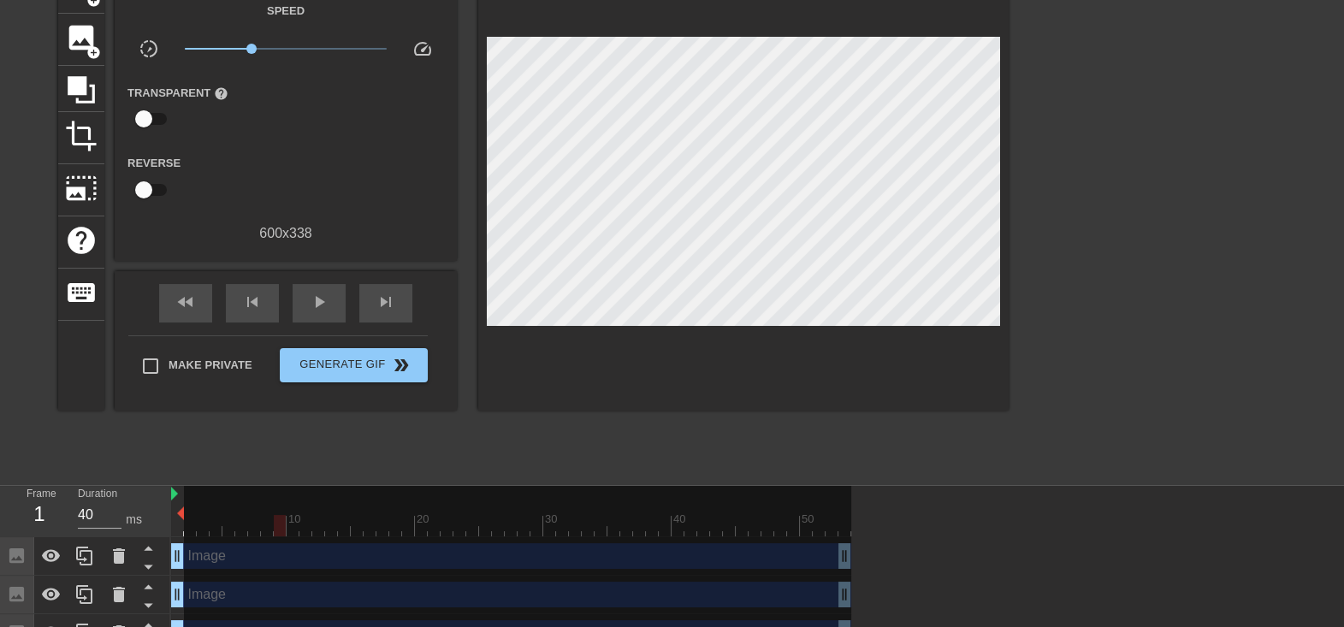
drag, startPoint x: 181, startPoint y: 515, endPoint x: 365, endPoint y: 524, distance: 185.0
click at [346, 281] on div "10 20 30 40 50" at bounding box center [511, 511] width 680 height 50
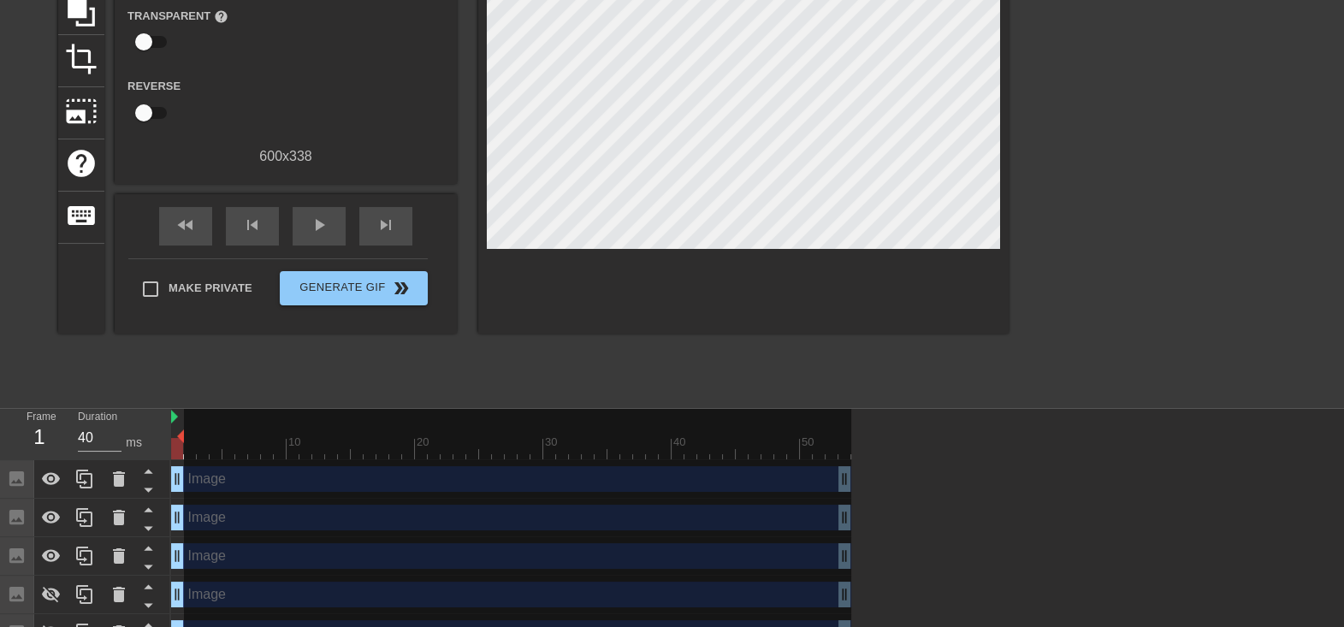
scroll to position [213, 0]
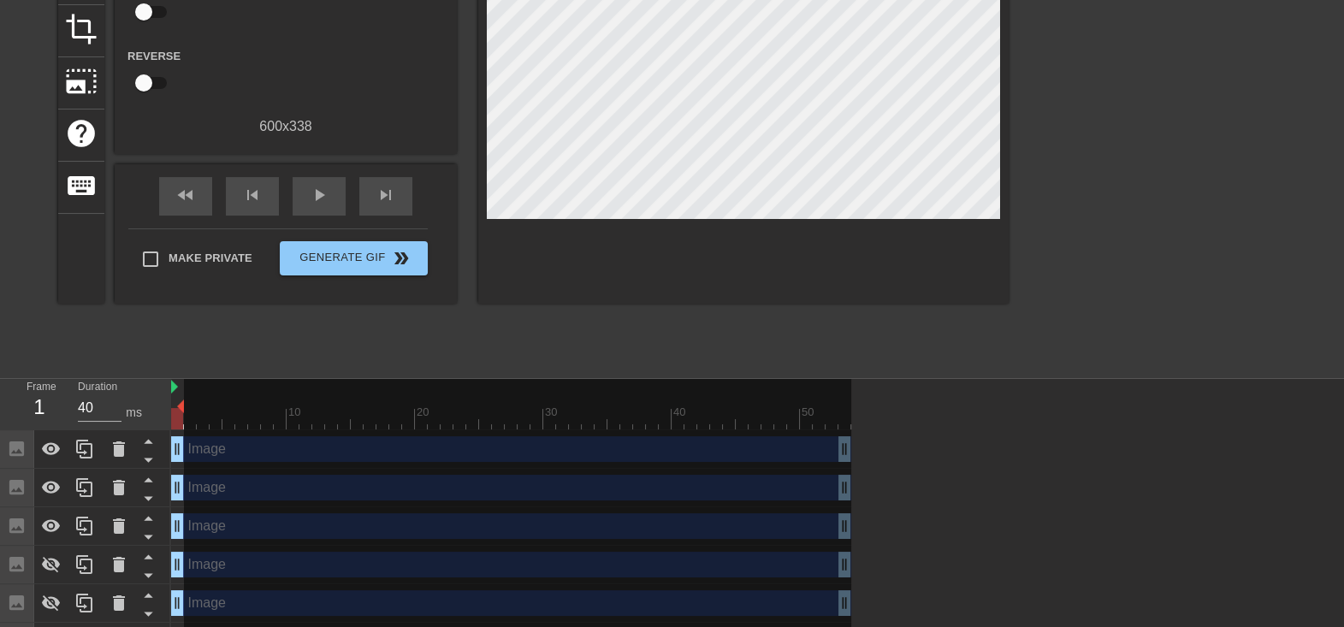
click at [263, 281] on div at bounding box center [517, 504] width 667 height 251
drag, startPoint x: 178, startPoint y: 447, endPoint x: 352, endPoint y: 466, distance: 175.6
click at [352, 281] on div "10 20 30 40 50 Image drag_handle drag_handle Image drag_handle drag_handle Imag…" at bounding box center [757, 520] width 1173 height 282
click at [352, 281] on div at bounding box center [517, 504] width 667 height 251
drag, startPoint x: 355, startPoint y: 447, endPoint x: 453, endPoint y: 449, distance: 98.4
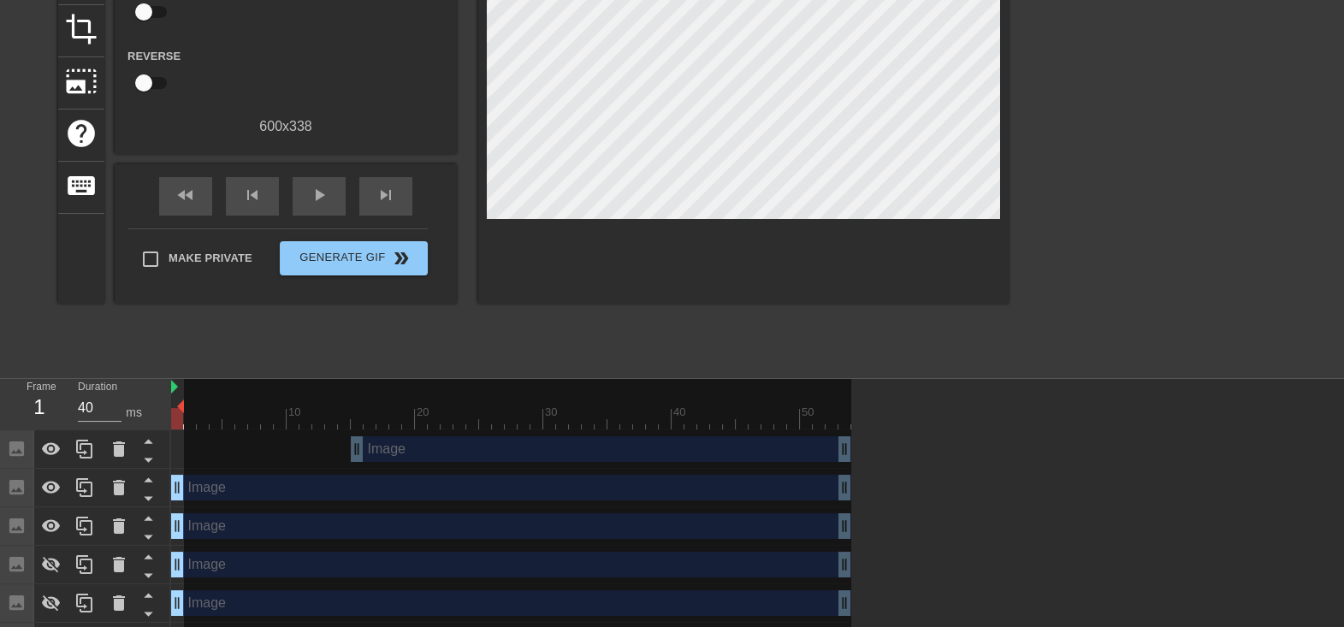
click at [453, 281] on div at bounding box center [517, 504] width 667 height 251
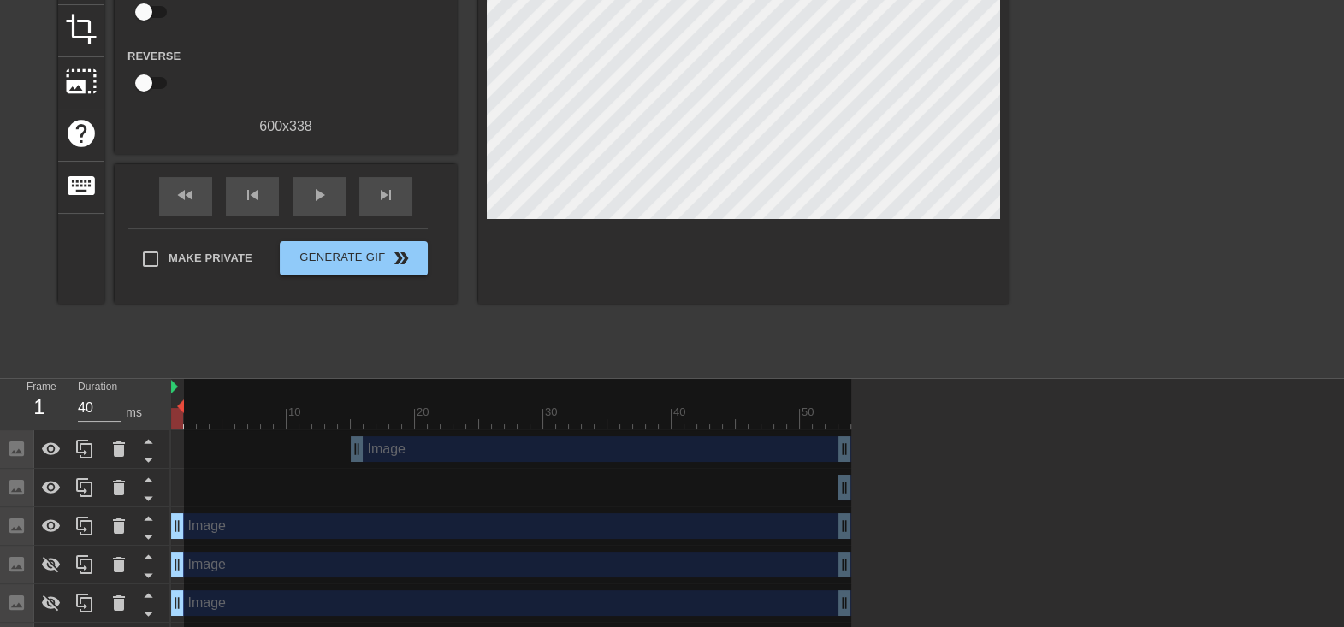
drag, startPoint x: 177, startPoint y: 483, endPoint x: 941, endPoint y: 573, distance: 769.3
click at [615, 281] on div "Image drag_handle drag_handle Image drag_handle drag_handle Image drag_handle d…" at bounding box center [757, 545] width 1173 height 231
click at [313, 205] on span "play_arrow" at bounding box center [319, 195] width 21 height 21
click at [313, 205] on span "pause" at bounding box center [319, 195] width 21 height 21
click at [313, 205] on span "play_arrow" at bounding box center [319, 195] width 21 height 21
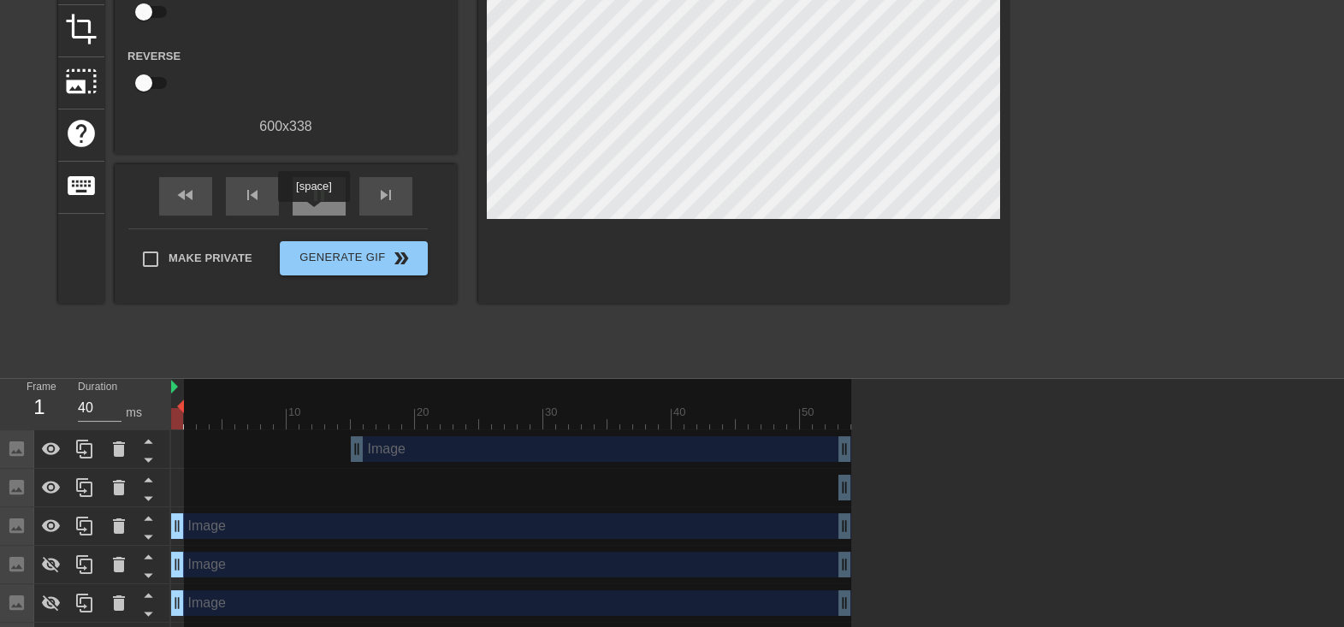
click at [313, 205] on span "pause" at bounding box center [319, 195] width 21 height 21
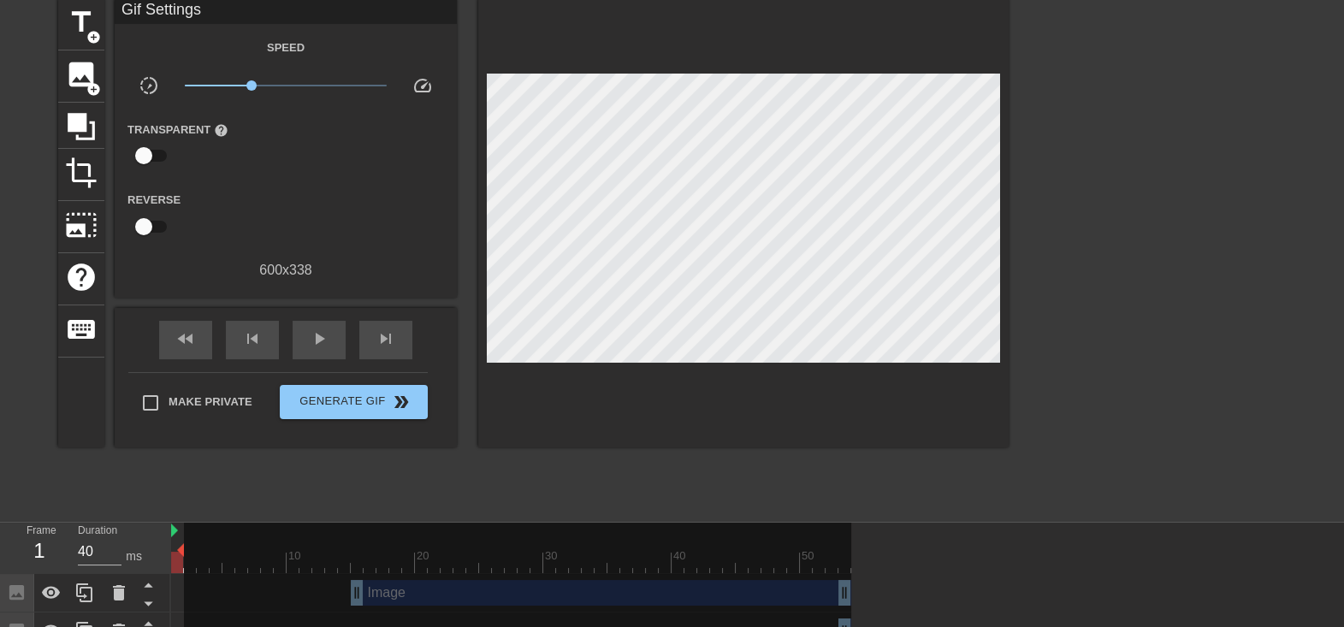
scroll to position [0, 0]
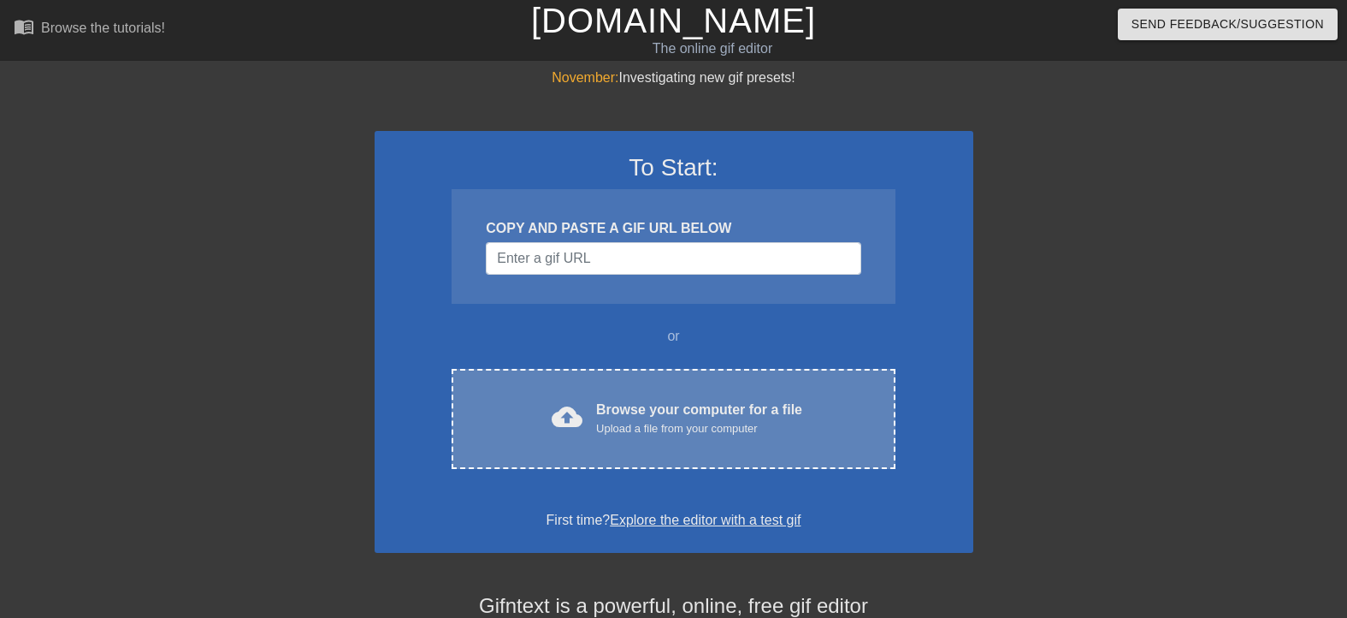
click at [842, 436] on div "cloud_upload Browse your computer for a file Upload a file from your computer" at bounding box center [673, 419] width 371 height 38
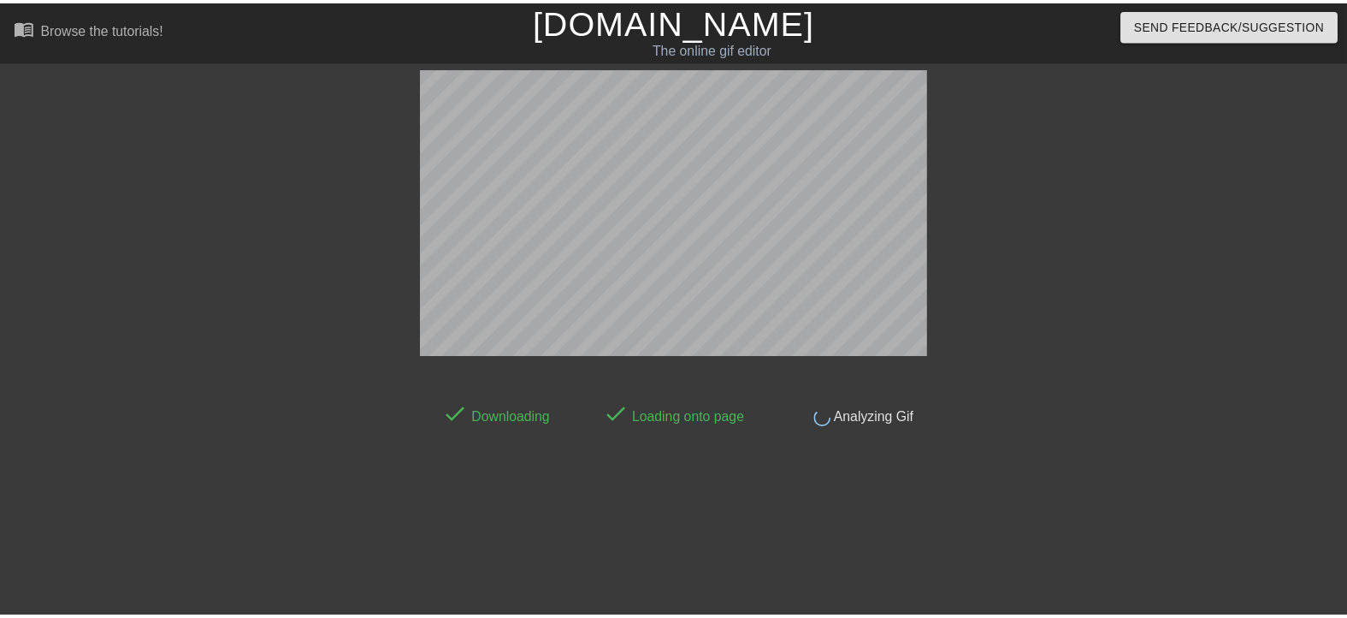
scroll to position [42, 0]
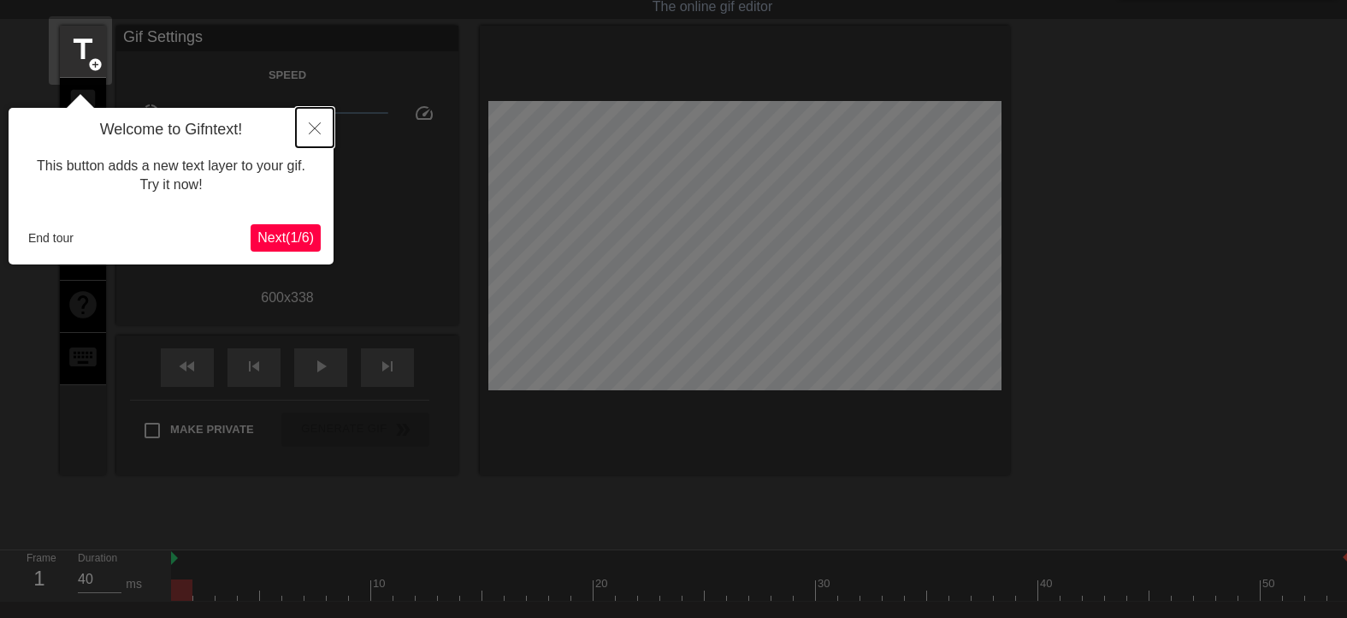
click at [317, 125] on icon "Close" at bounding box center [315, 128] width 12 height 12
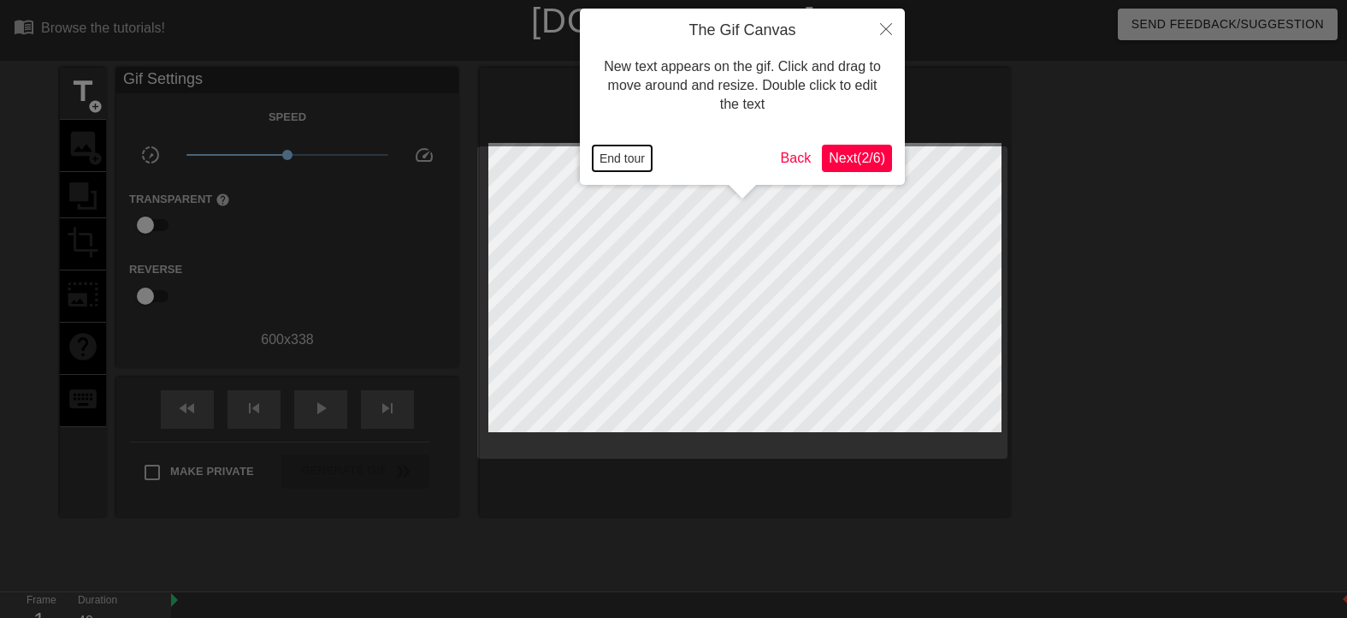
click at [626, 158] on button "End tour" at bounding box center [622, 158] width 59 height 26
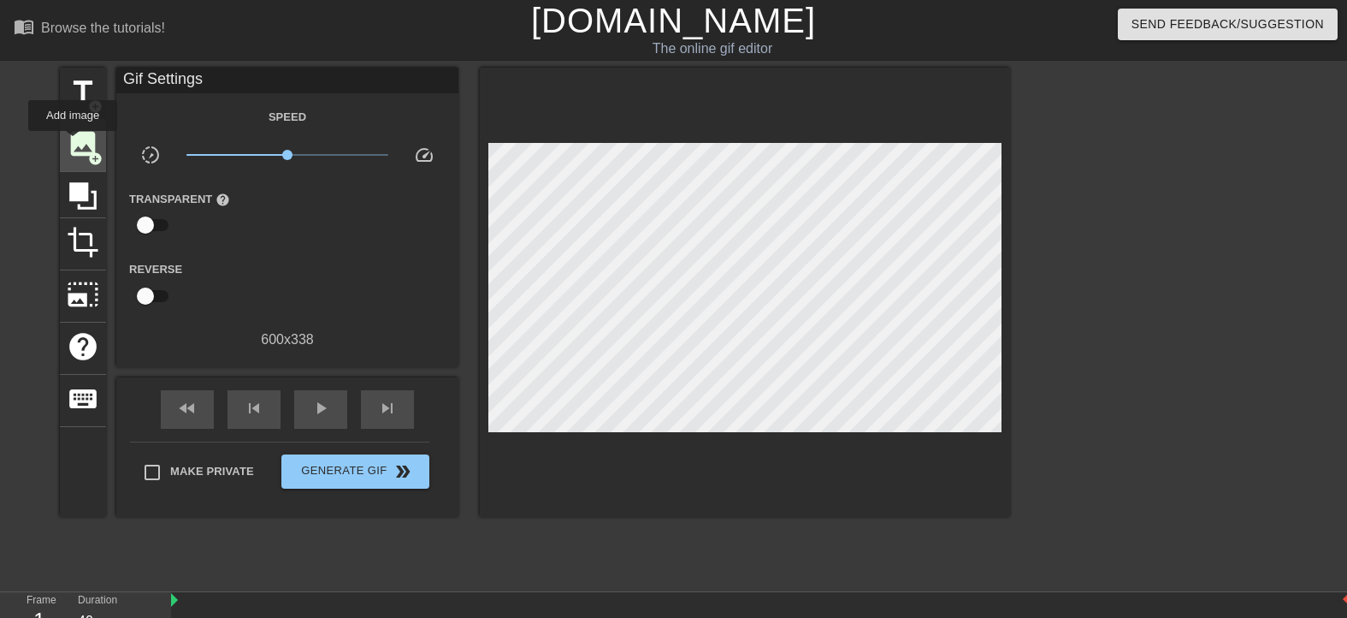
click at [73, 143] on span "image" at bounding box center [83, 143] width 33 height 33
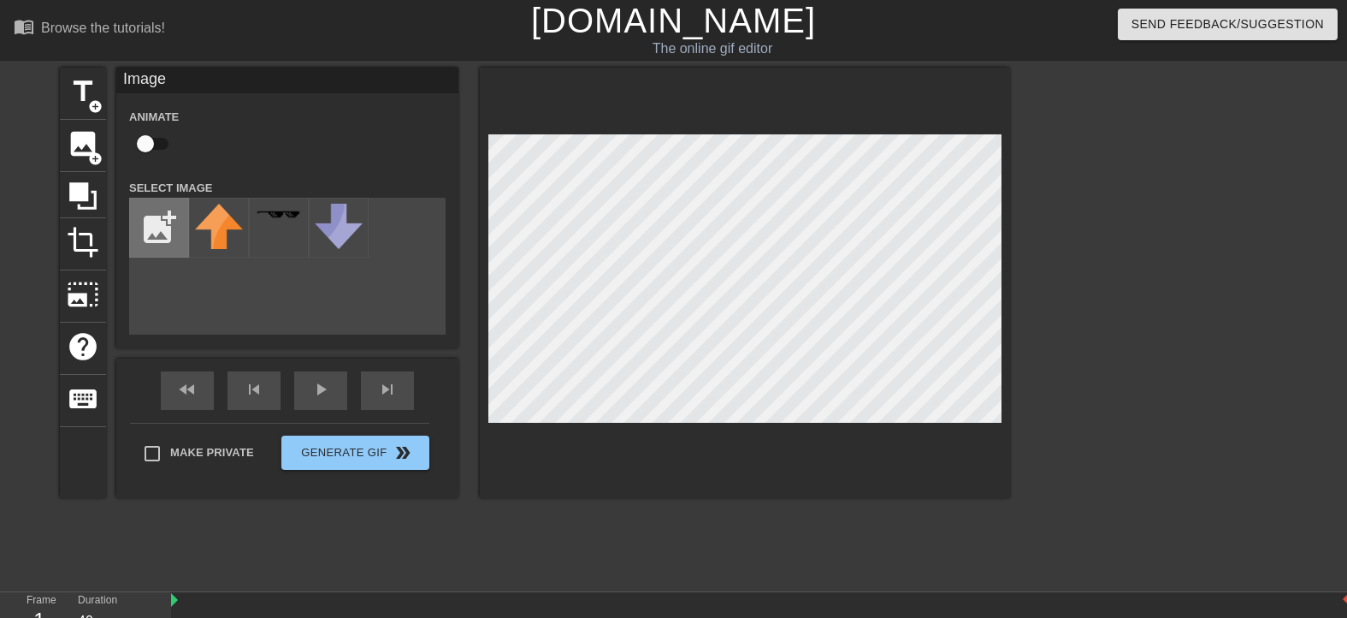
click at [159, 234] on input "file" at bounding box center [159, 227] width 58 height 58
type input "C:\fakepath\10062025200237.jpg"
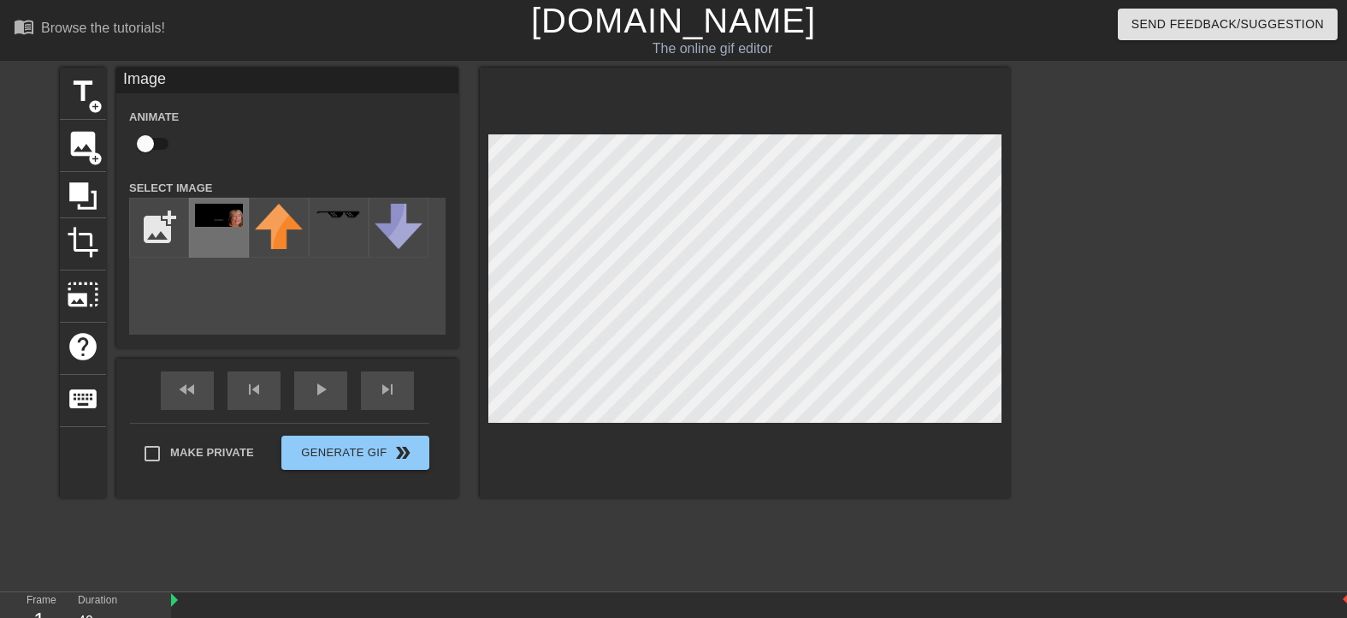
click at [234, 227] on img at bounding box center [219, 215] width 48 height 23
click at [856, 430] on div at bounding box center [745, 283] width 530 height 430
click at [86, 139] on span "image" at bounding box center [83, 143] width 33 height 33
click at [147, 241] on input "file" at bounding box center [159, 227] width 58 height 58
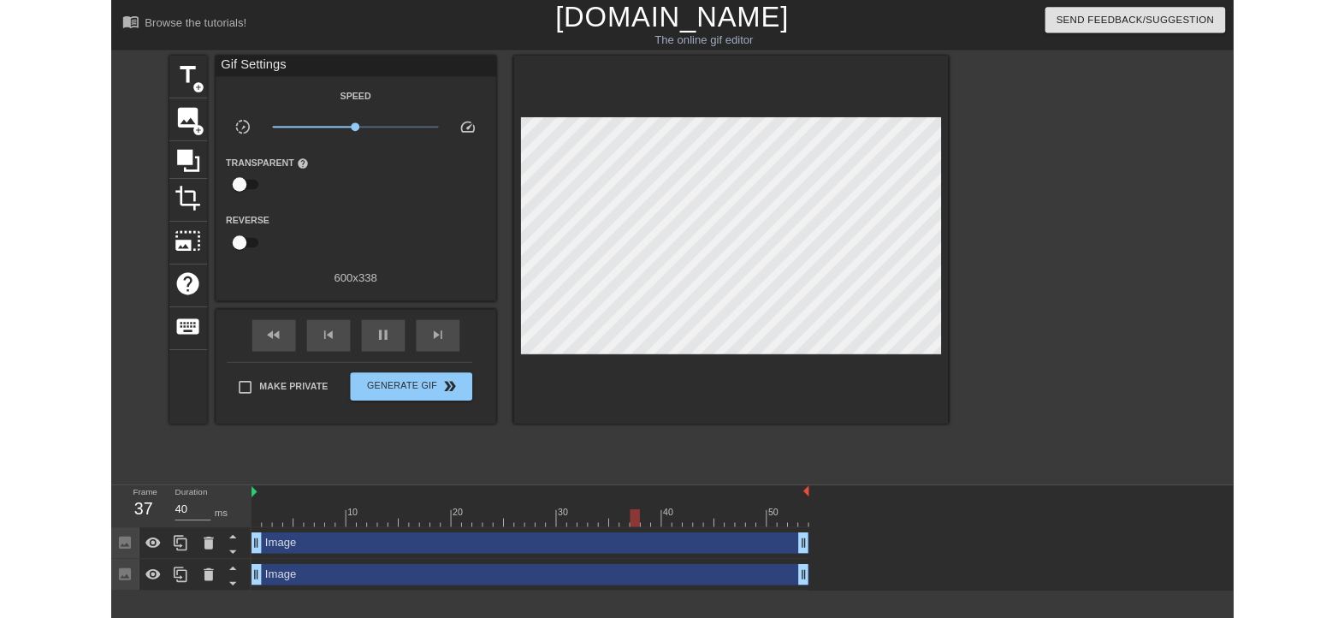
scroll to position [0, 12]
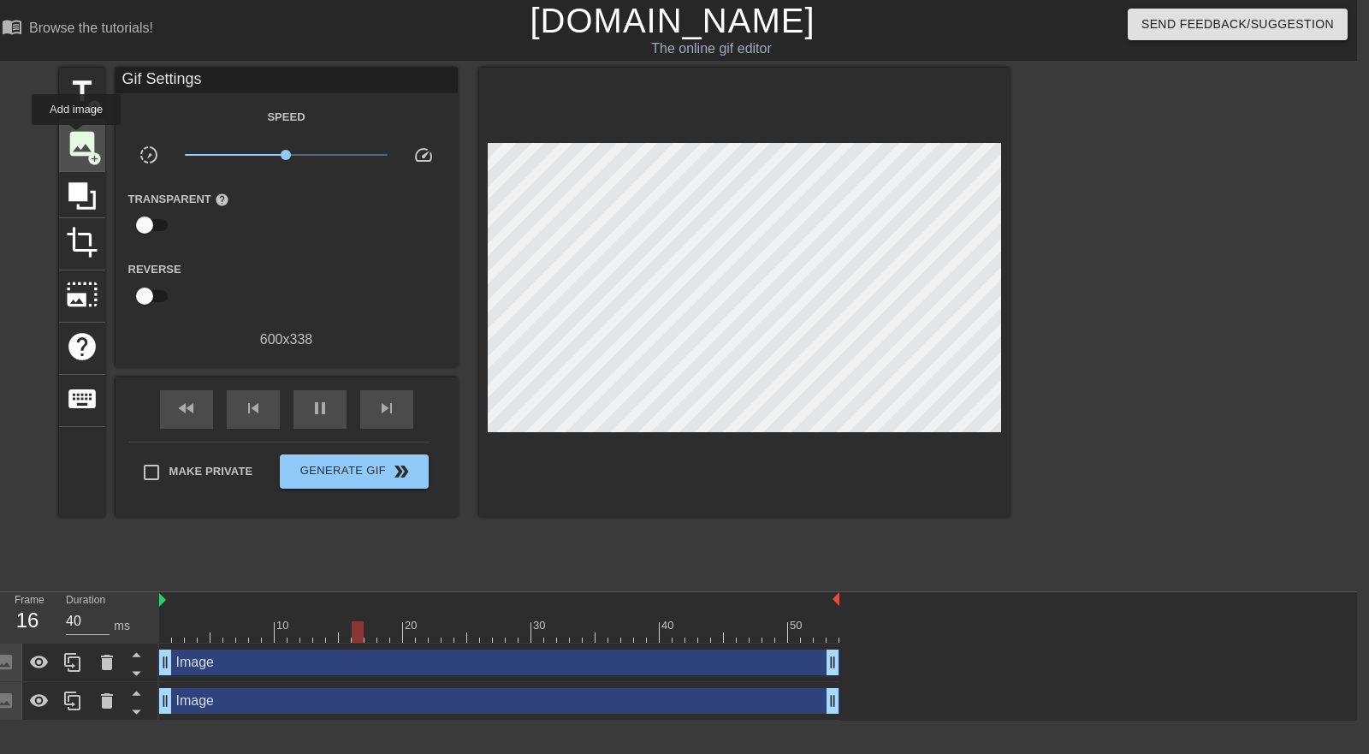
click at [76, 137] on span "image" at bounding box center [82, 143] width 33 height 33
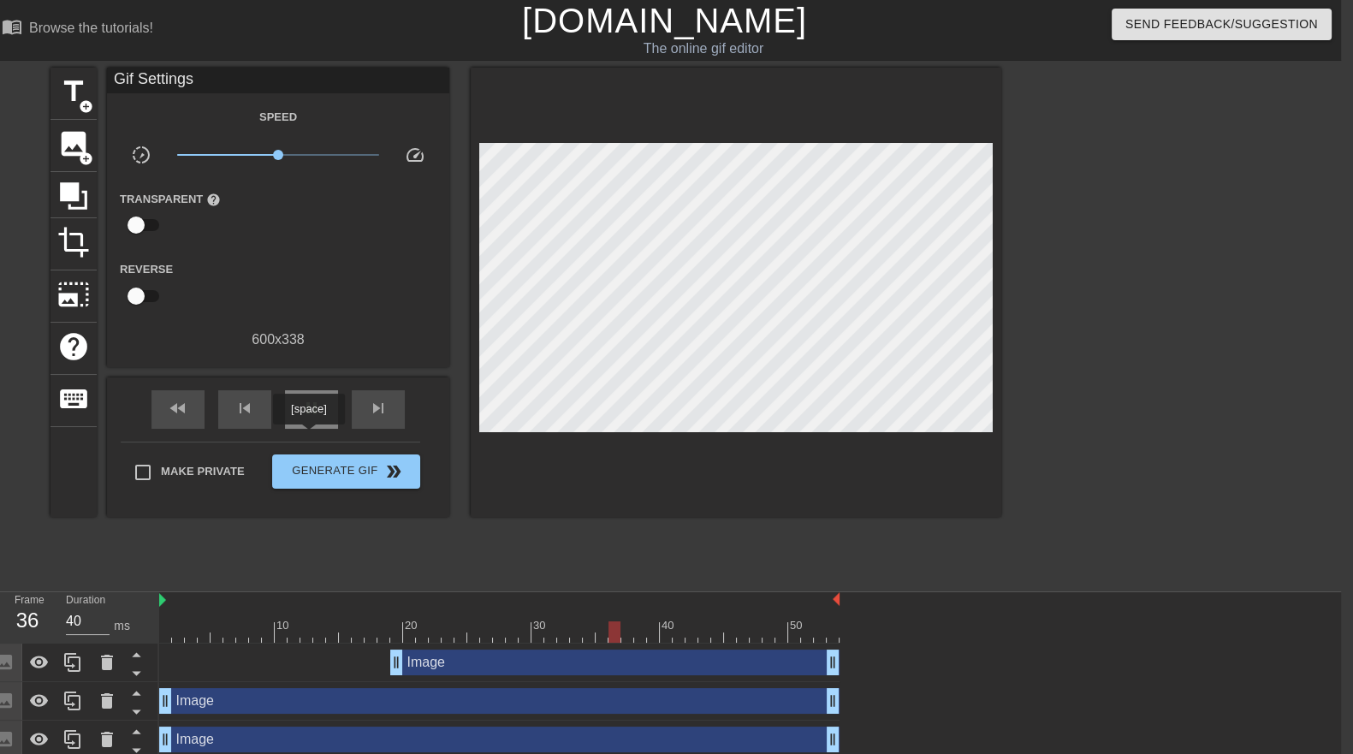
drag, startPoint x: 308, startPoint y: 436, endPoint x: 295, endPoint y: 441, distance: 13.8
click at [310, 418] on span "pause" at bounding box center [311, 408] width 21 height 21
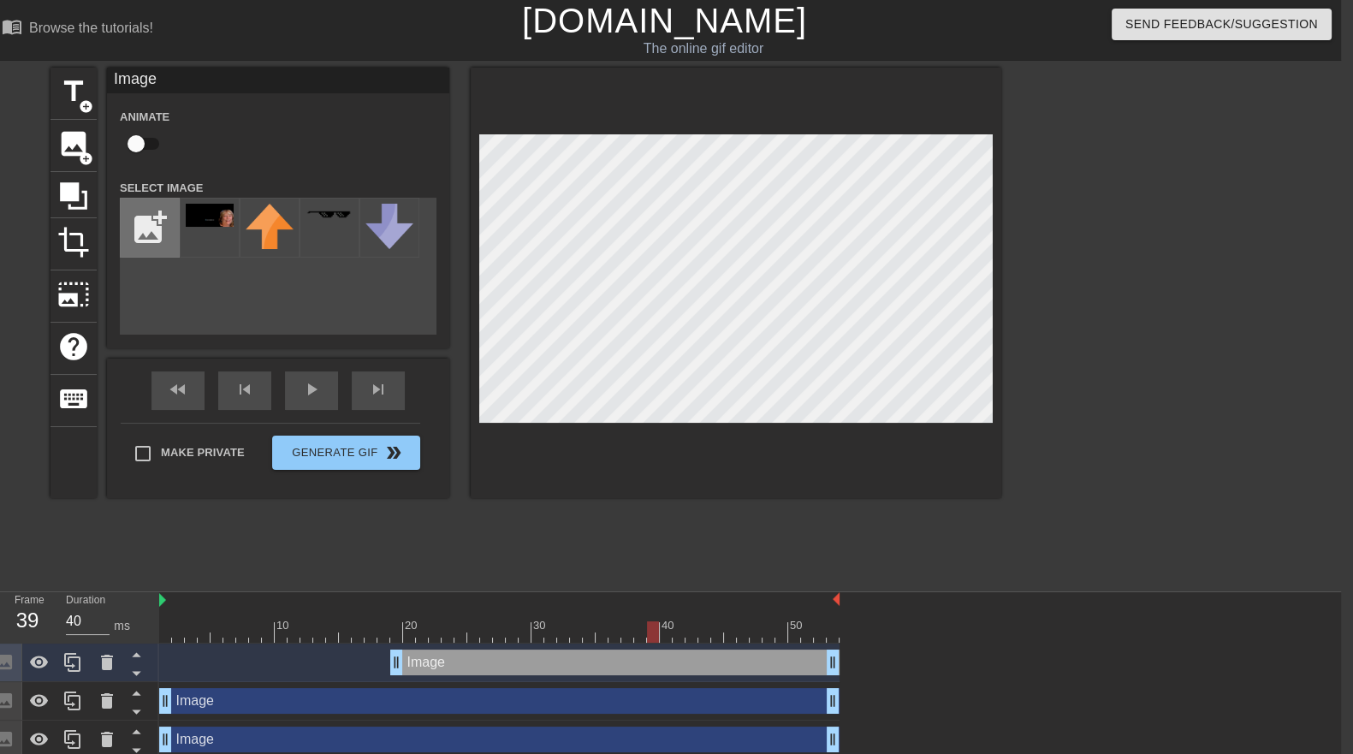
click at [145, 238] on input "file" at bounding box center [150, 227] width 58 height 58
type input "C:\fakepath\10062025205305.jpg"
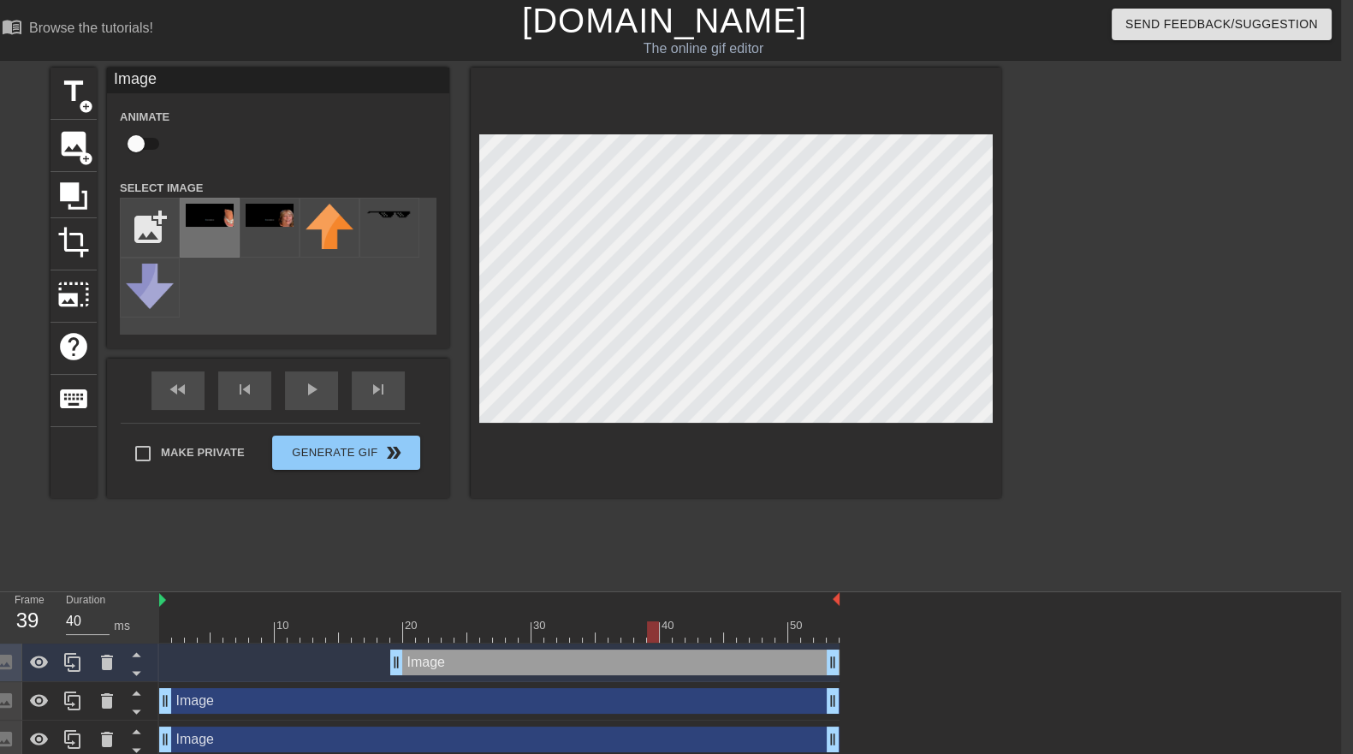
click at [223, 241] on div at bounding box center [210, 228] width 60 height 60
click at [586, 453] on div at bounding box center [736, 283] width 530 height 430
click at [647, 440] on div at bounding box center [736, 283] width 530 height 430
click at [1029, 379] on div "title add_circle image add_circle crop photo_size_select_large help keyboard Im…" at bounding box center [664, 324] width 1353 height 513
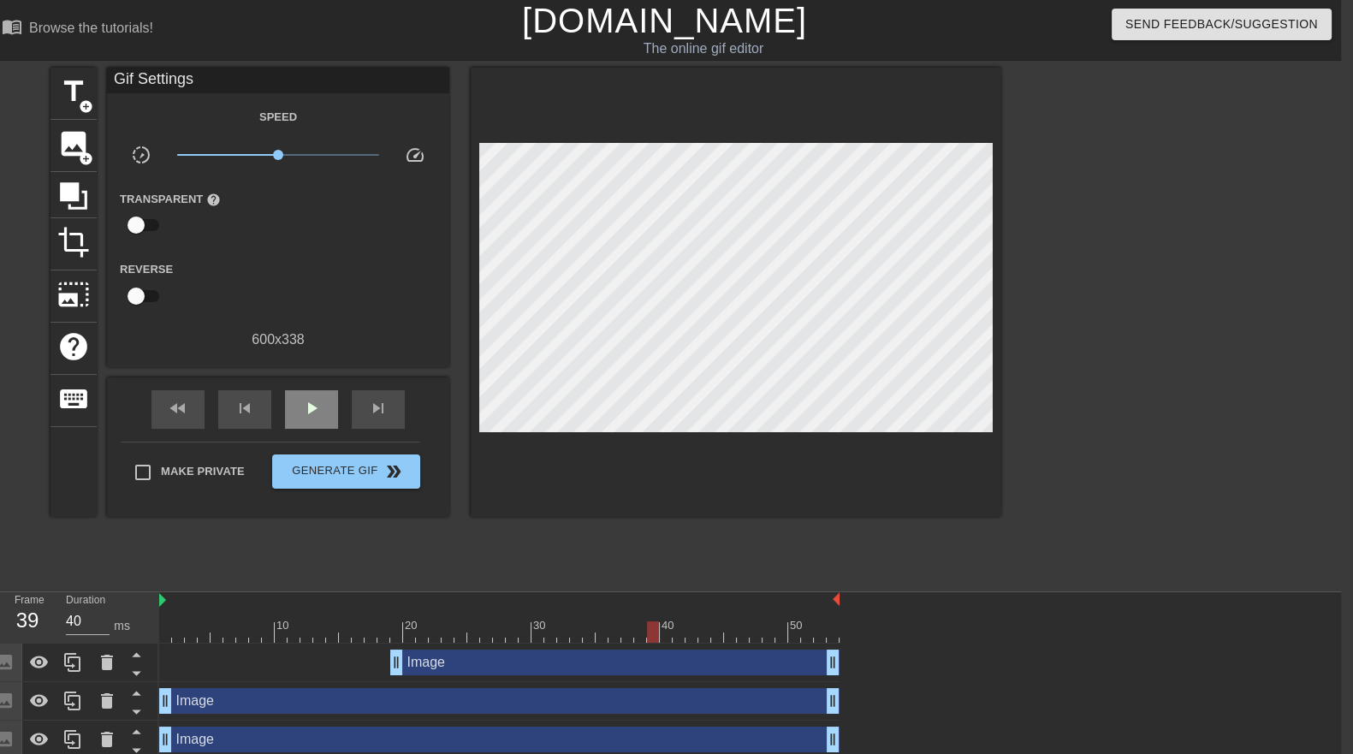
click at [296, 402] on div "fast_rewind skip_previous play_arrow skip_next" at bounding box center [278, 409] width 279 height 64
click at [323, 429] on div "play_arrow" at bounding box center [311, 409] width 53 height 38
drag, startPoint x: 271, startPoint y: 157, endPoint x: 227, endPoint y: 169, distance: 45.9
click at [227, 165] on span "x0.331" at bounding box center [278, 155] width 203 height 21
click at [826, 629] on div at bounding box center [499, 631] width 680 height 21
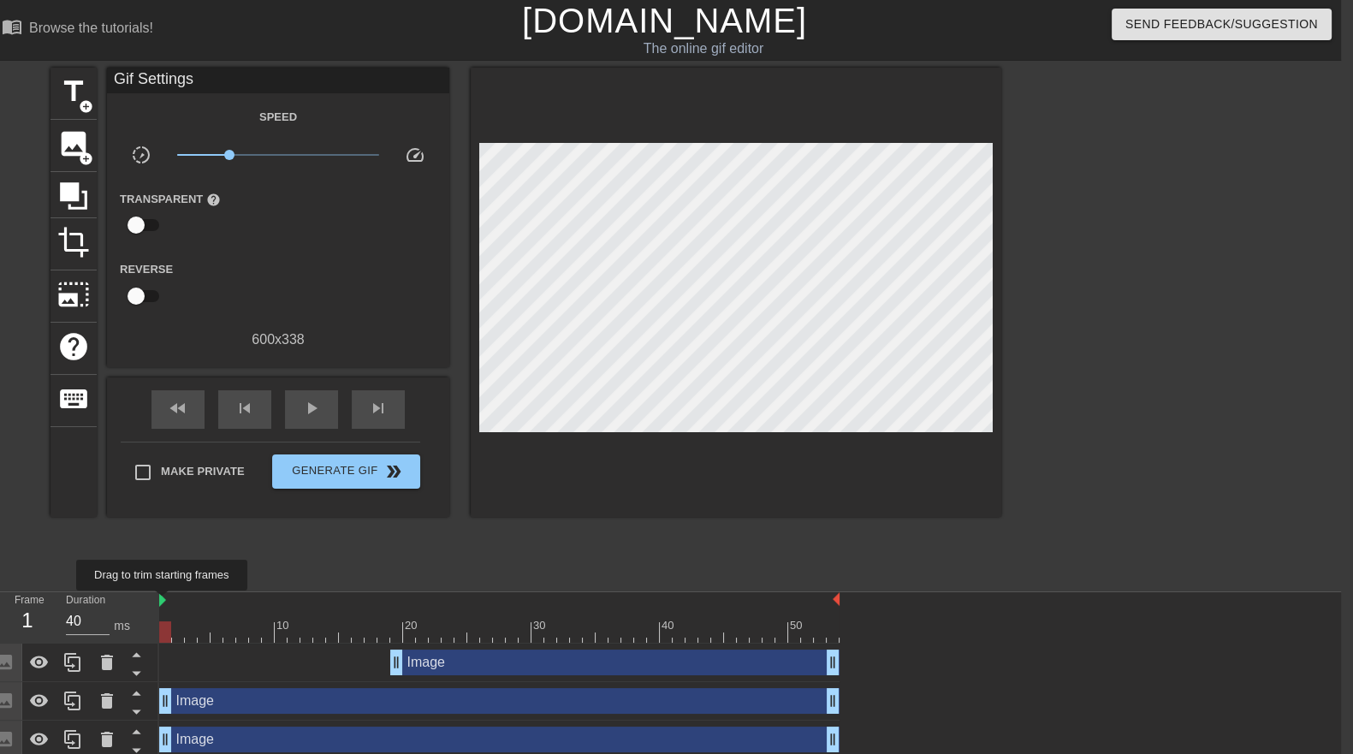
click at [163, 602] on img at bounding box center [162, 600] width 7 height 14
click at [170, 626] on div at bounding box center [499, 631] width 680 height 21
drag, startPoint x: 398, startPoint y: 666, endPoint x: 509, endPoint y: 667, distance: 111.2
click at [314, 418] on span "play_arrow" at bounding box center [311, 408] width 21 height 21
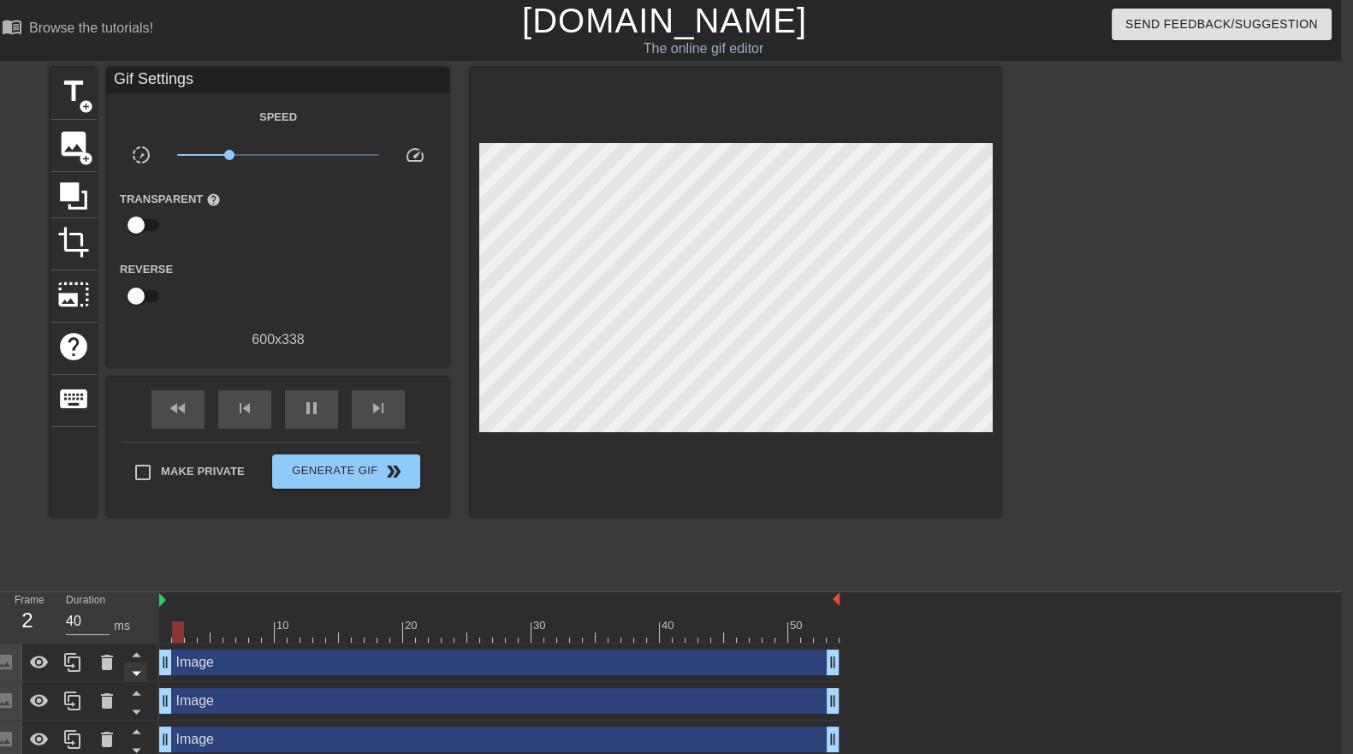
drag, startPoint x: 511, startPoint y: 666, endPoint x: 137, endPoint y: 676, distance: 374.0
click at [137, 676] on div "Frame 2 Duration 40 ms 10 20 30 40 50 Image drag_handle drag_handle Image drag_…" at bounding box center [664, 675] width 1353 height 167
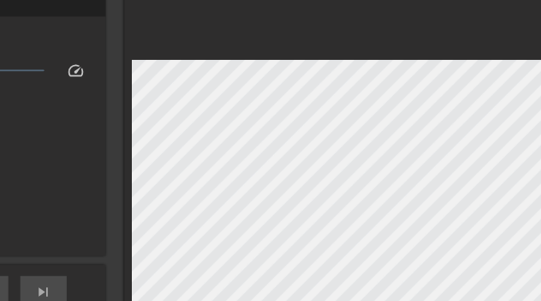
scroll to position [74, 102]
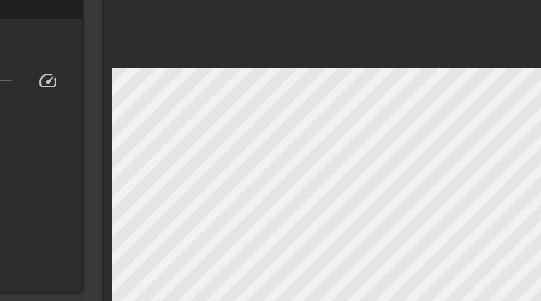
drag, startPoint x: 716, startPoint y: 0, endPoint x: 372, endPoint y: 49, distance: 347.4
click at [372, 49] on div at bounding box center [369, 217] width 530 height 449
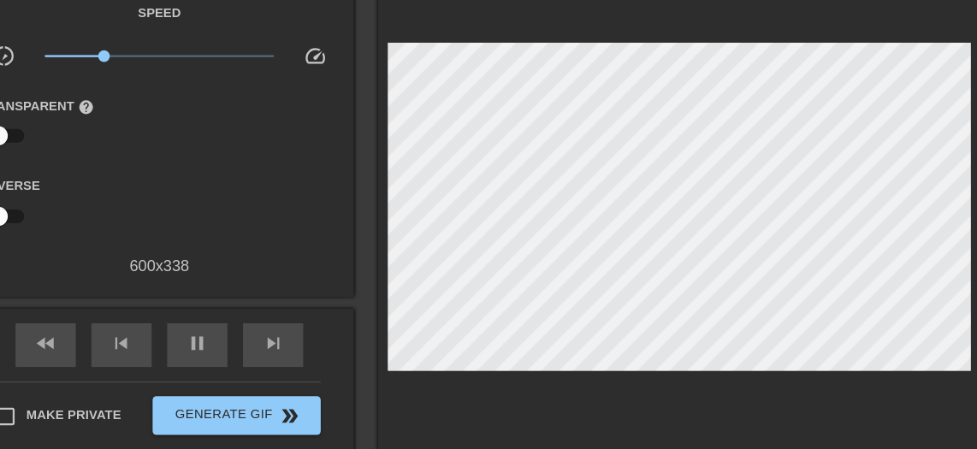
scroll to position [105, 13]
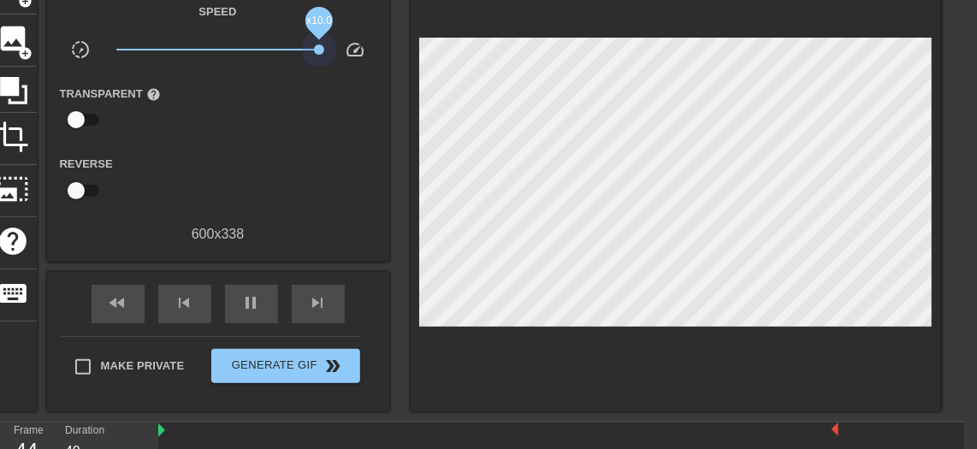
drag, startPoint x: 496, startPoint y: 0, endPoint x: 333, endPoint y: 57, distance: 173.2
click at [363, 57] on div "slow_motion_video x10.0 speed" at bounding box center [218, 52] width 342 height 27
drag, startPoint x: 299, startPoint y: 65, endPoint x: 253, endPoint y: 62, distance: 45.4
click at [223, 74] on div "Speed slow_motion_video x10.0 speed Transparent help Reverse 600 x 338" at bounding box center [218, 123] width 317 height 244
drag, startPoint x: 317, startPoint y: 54, endPoint x: 259, endPoint y: 65, distance: 58.4
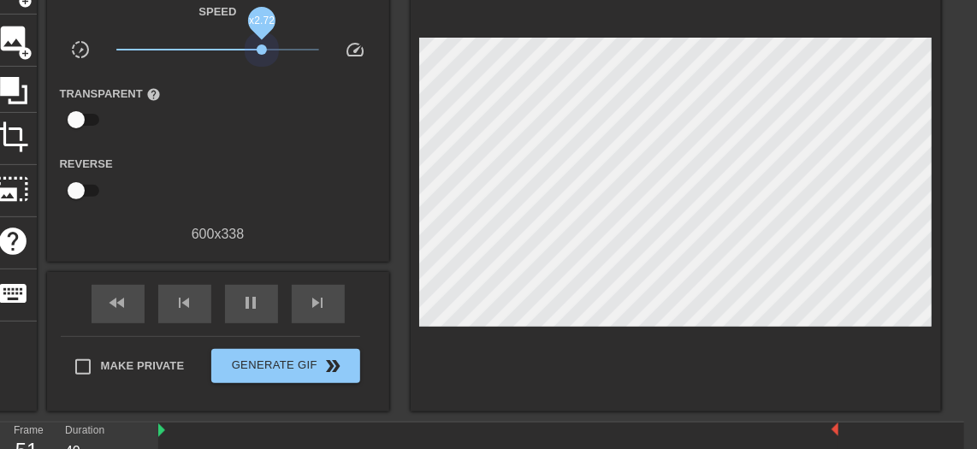
click at [259, 65] on div "x2.72" at bounding box center [218, 52] width 228 height 27
drag, startPoint x: 258, startPoint y: 54, endPoint x: 222, endPoint y: 62, distance: 37.8
click at [222, 60] on span "x1.15" at bounding box center [217, 49] width 203 height 21
click at [17, 43] on span "image" at bounding box center [13, 38] width 33 height 33
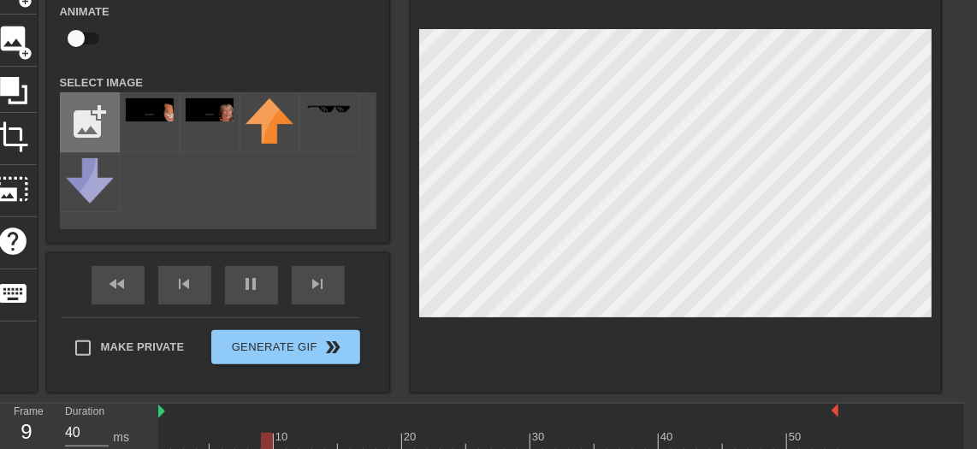
click at [85, 142] on input "file" at bounding box center [90, 122] width 58 height 58
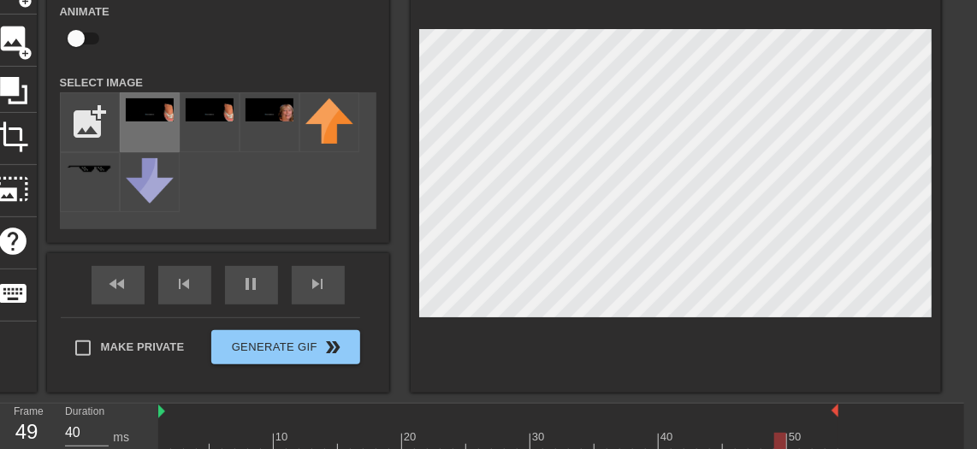
click at [150, 121] on img at bounding box center [150, 109] width 48 height 23
click at [477, 362] on div at bounding box center [676, 177] width 530 height 430
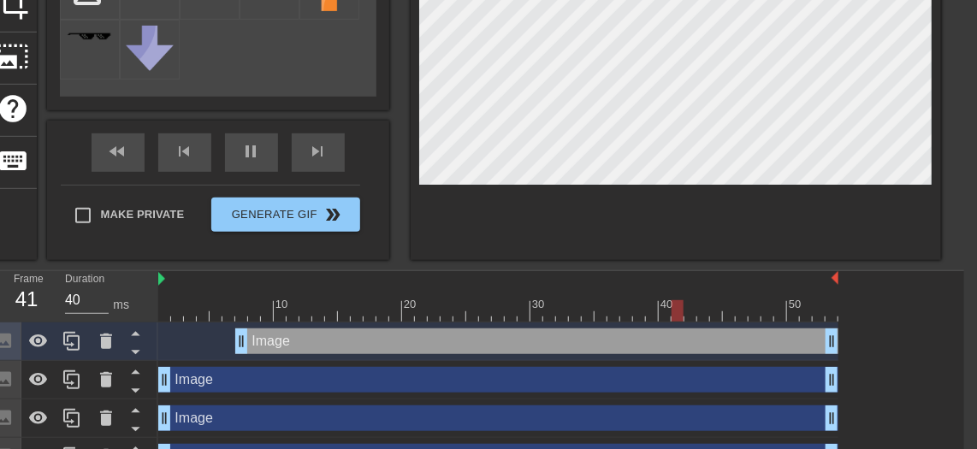
scroll to position [261, 13]
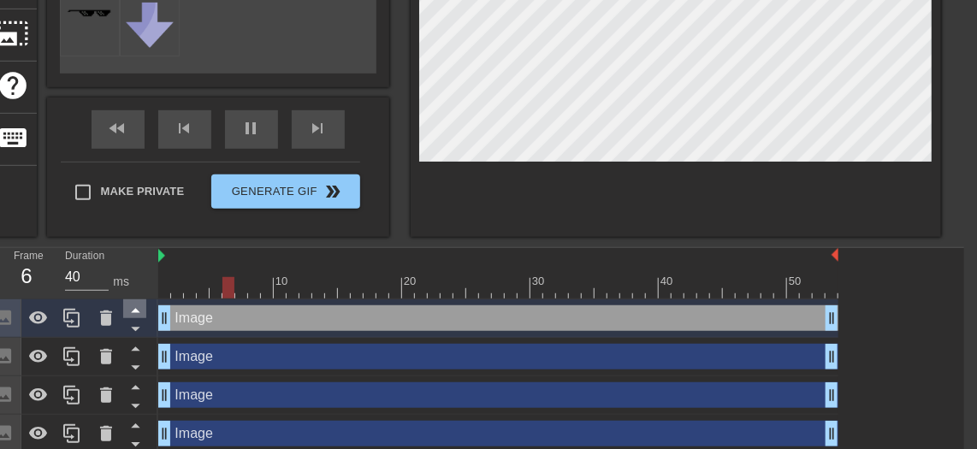
drag, startPoint x: 243, startPoint y: 323, endPoint x: 139, endPoint y: 320, distance: 103.6
click at [134, 326] on div "Frame 6 Duration 40 ms 10 20 30 40 50 Image drag_handle drag_handle Image drag_…" at bounding box center [475, 350] width 977 height 205
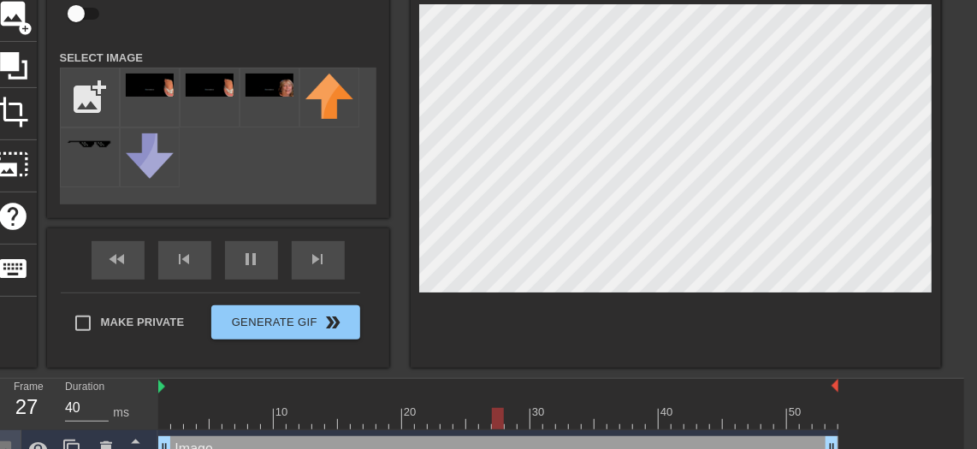
scroll to position [105, 13]
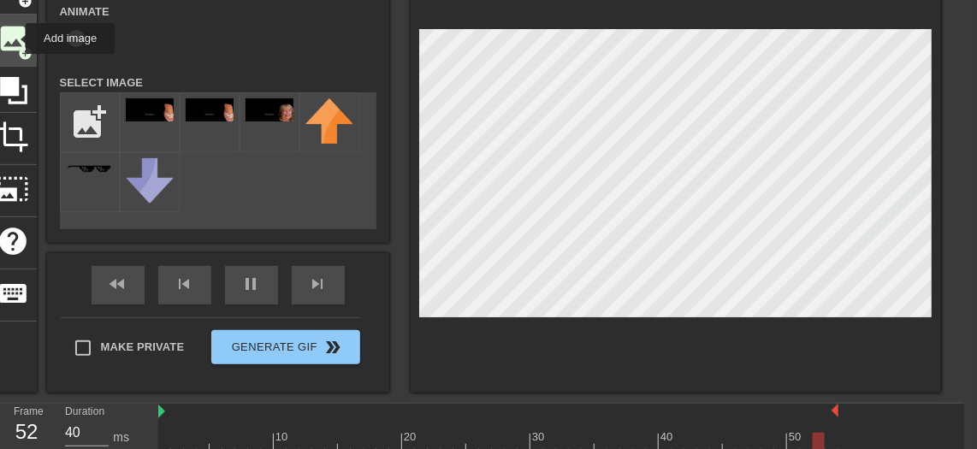
click at [15, 38] on span "image" at bounding box center [13, 38] width 33 height 33
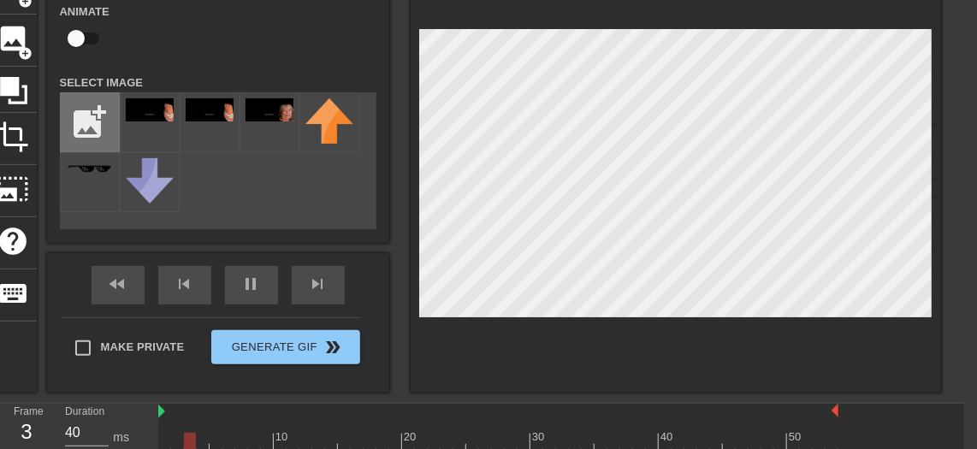
click at [97, 131] on input "file" at bounding box center [90, 122] width 58 height 58
type input "C:\fakepath\10062025205956.jpg"
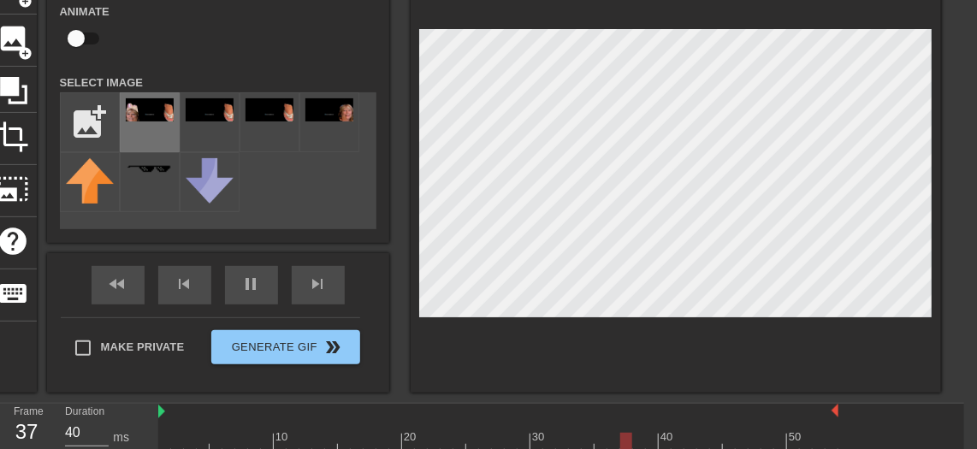
click at [139, 121] on img at bounding box center [150, 109] width 48 height 23
click at [939, 216] on div "title add_circle image add_circle crop photo_size_select_large help keyboard Im…" at bounding box center [475, 177] width 977 height 430
click at [913, 325] on div at bounding box center [676, 177] width 530 height 430
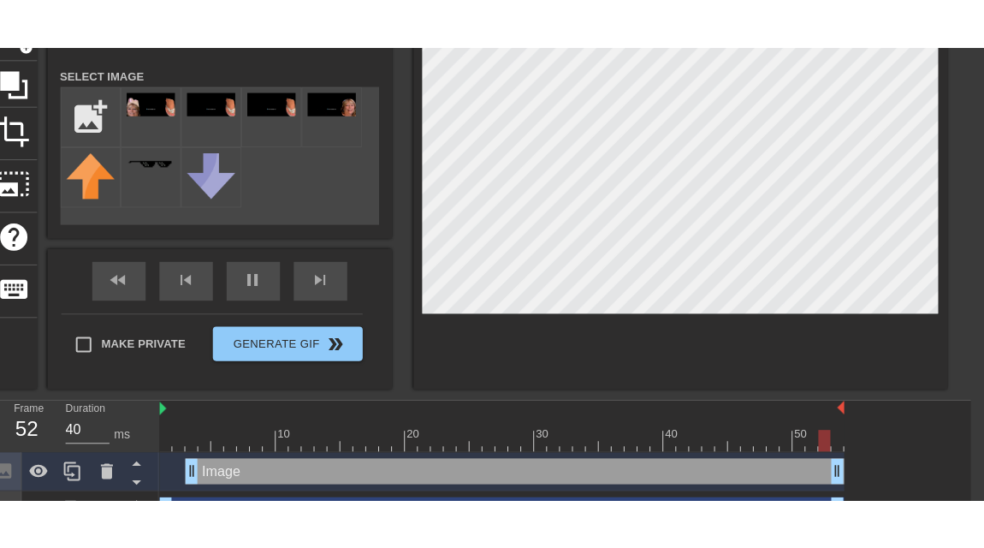
scroll to position [183, 13]
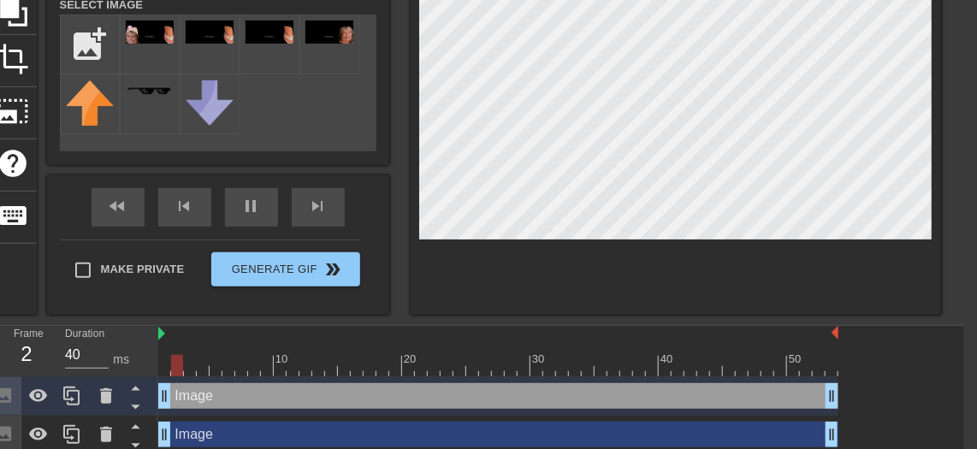
drag, startPoint x: 192, startPoint y: 409, endPoint x: 147, endPoint y: 403, distance: 44.9
click at [143, 406] on div "Frame 2 Duration 40 ms 10 20 30 40 50 Image drag_handle drag_handle Image drag_…" at bounding box center [475, 448] width 977 height 244
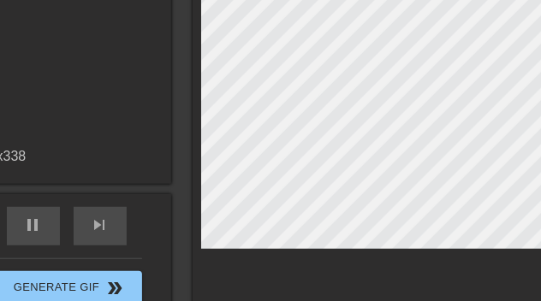
drag, startPoint x: 954, startPoint y: 0, endPoint x: 357, endPoint y: 263, distance: 652.4
click at [357, 263] on div at bounding box center [457, 109] width 530 height 449
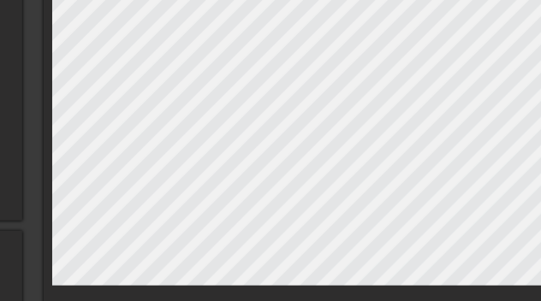
scroll to position [149, 162]
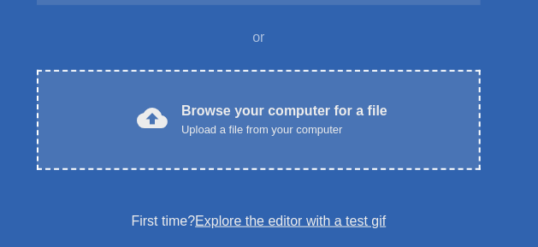
scroll to position [299, 0]
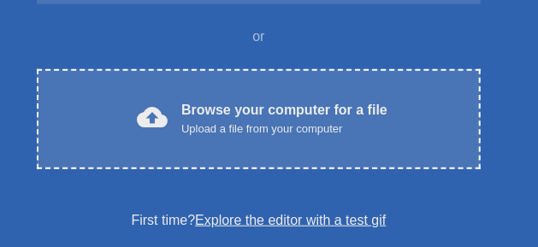
click at [388, 138] on div "Upload a file from your computer" at bounding box center [284, 129] width 206 height 17
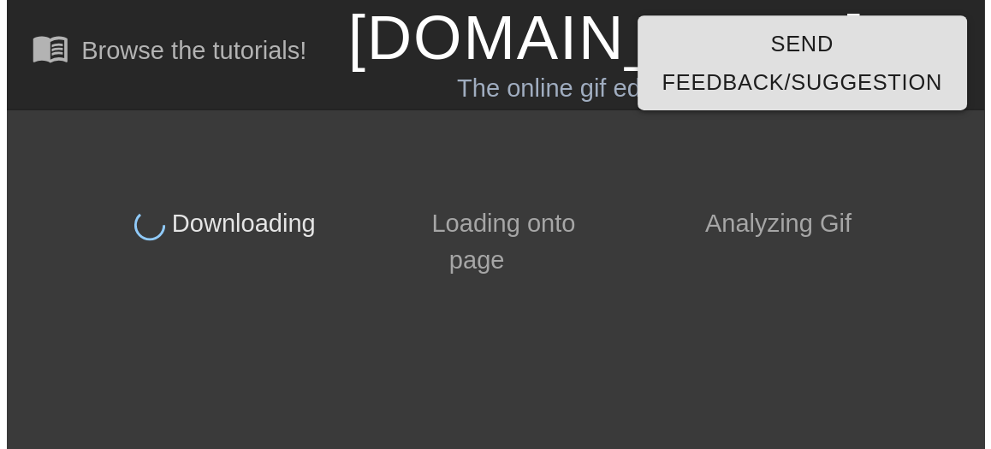
scroll to position [0, 0]
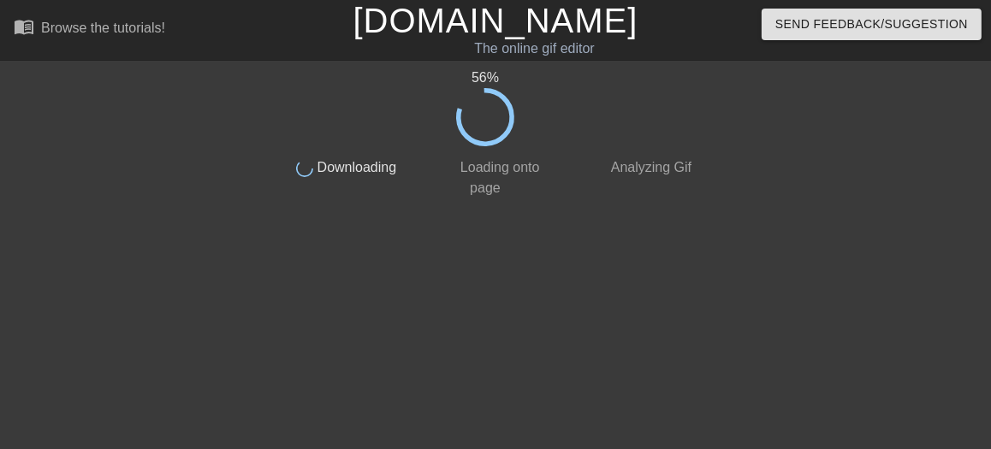
drag, startPoint x: 507, startPoint y: 3, endPoint x: 657, endPoint y: 40, distance: 154.2
click at [537, 40] on div "[DOMAIN_NAME] The online gif editor" at bounding box center [495, 29] width 339 height 59
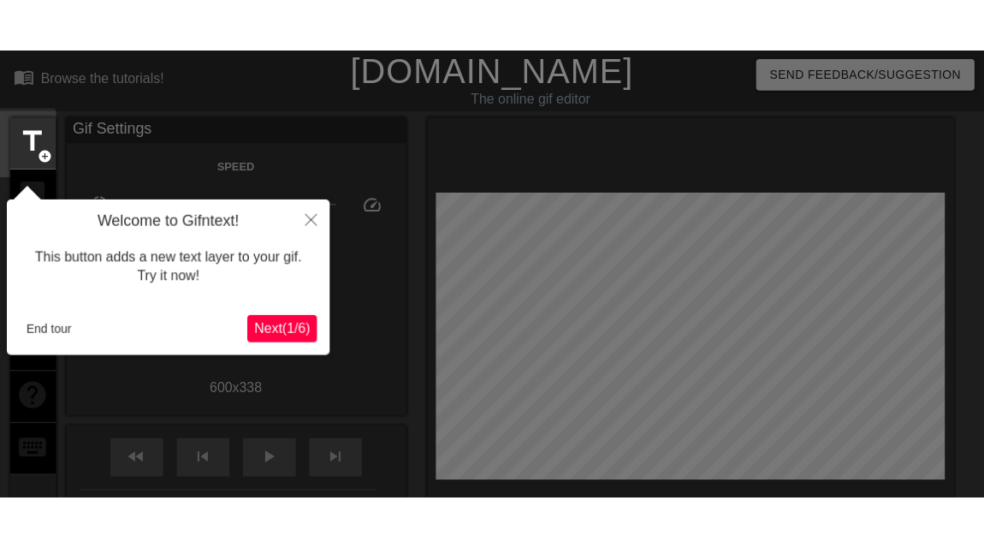
scroll to position [42, 0]
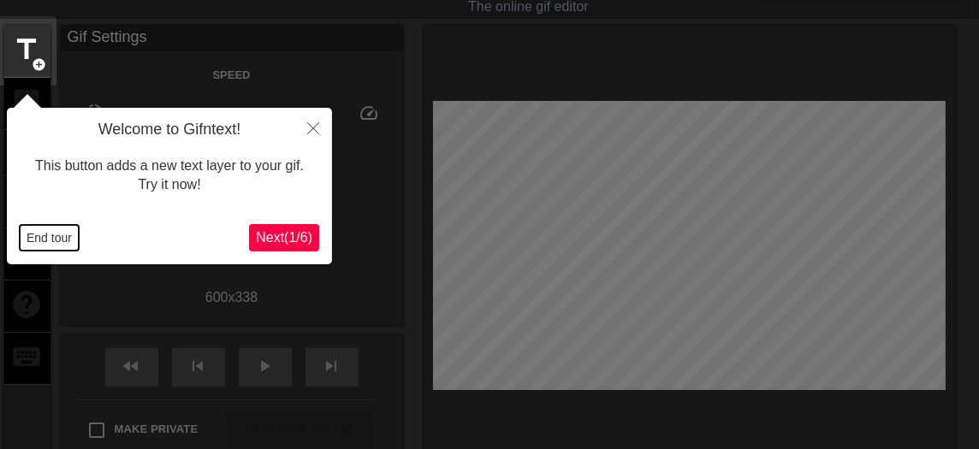
click at [65, 240] on button "End tour" at bounding box center [49, 238] width 59 height 26
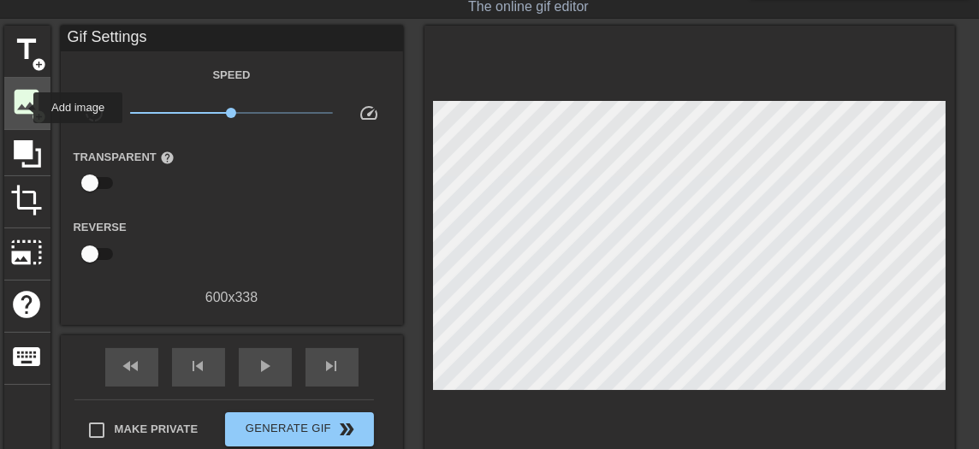
click at [22, 108] on span "image" at bounding box center [27, 102] width 33 height 33
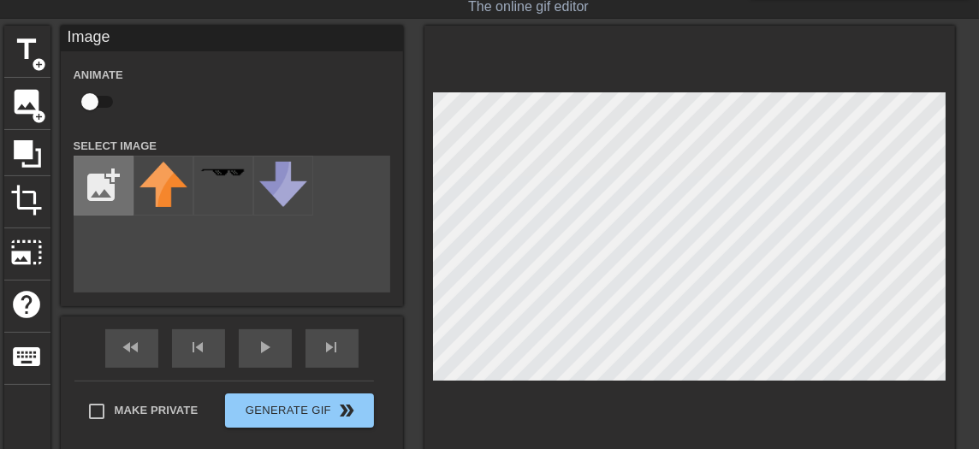
click at [104, 191] on input "file" at bounding box center [103, 186] width 58 height 58
type input "C:\fakepath\10062025205305.jpg"
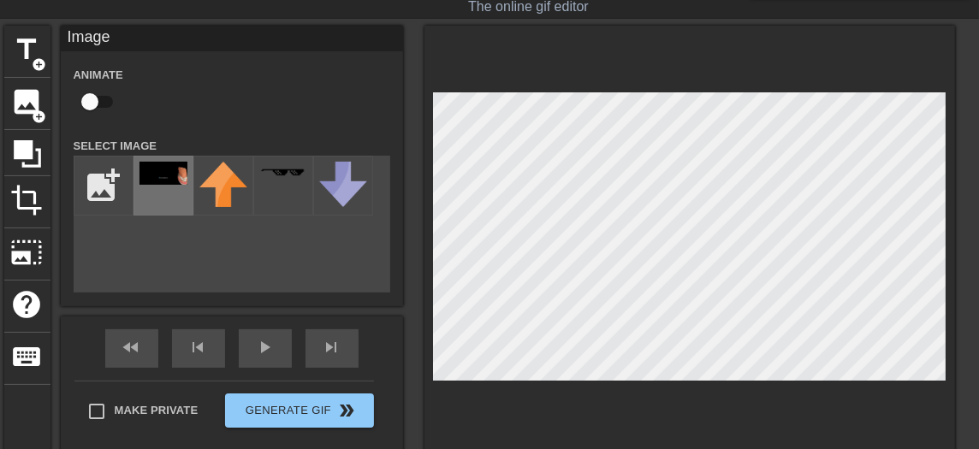
click at [163, 185] on img at bounding box center [163, 173] width 48 height 23
click at [537, 227] on div "title add_circle image add_circle crop photo_size_select_large help keyboard Im…" at bounding box center [489, 241] width 979 height 430
click at [411, 246] on div "title add_circle image add_circle crop photo_size_select_large help keyboard Im…" at bounding box center [479, 241] width 951 height 430
click at [505, 56] on div at bounding box center [689, 241] width 530 height 430
click at [537, 91] on div at bounding box center [689, 241] width 530 height 430
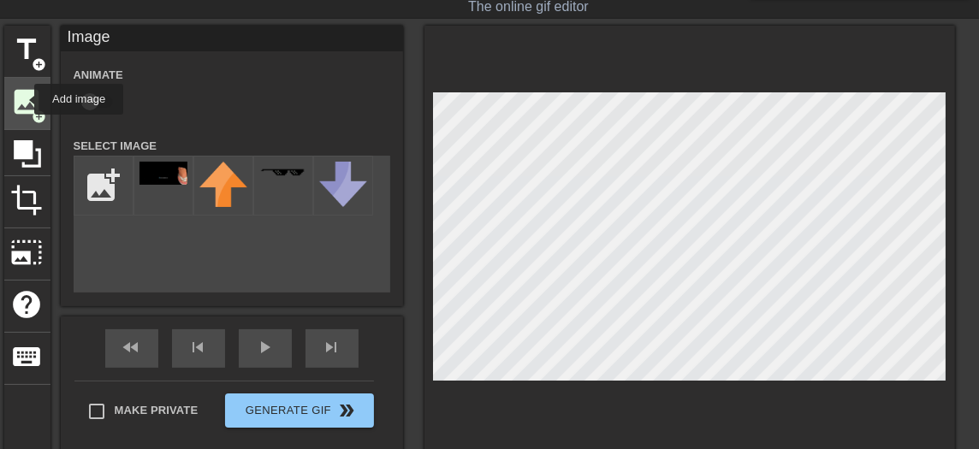
click at [23, 99] on span "image" at bounding box center [27, 102] width 33 height 33
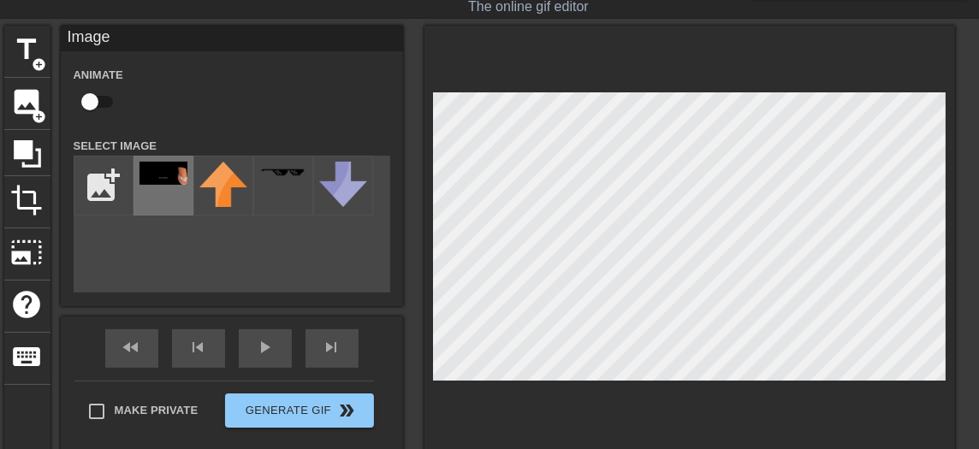
click at [156, 185] on img at bounding box center [163, 173] width 48 height 23
click at [537, 246] on div at bounding box center [689, 241] width 530 height 430
click at [537, 246] on html "menu_book Browse the tutorials! Gifntext.com The online gif editor Send Feedbac…" at bounding box center [489, 276] width 979 height 637
click at [537, 73] on div at bounding box center [689, 241] width 530 height 430
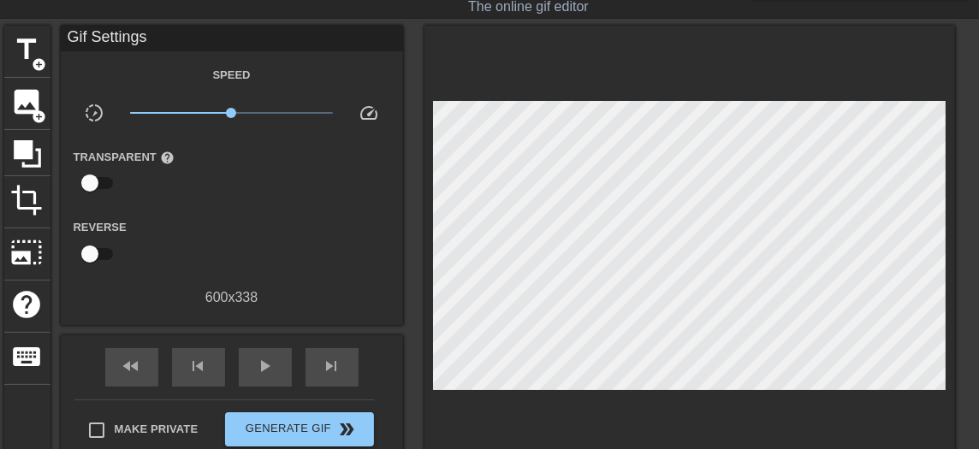
click at [537, 71] on div at bounding box center [689, 250] width 530 height 449
click at [537, 70] on div at bounding box center [689, 250] width 530 height 449
click at [537, 74] on div at bounding box center [689, 250] width 530 height 449
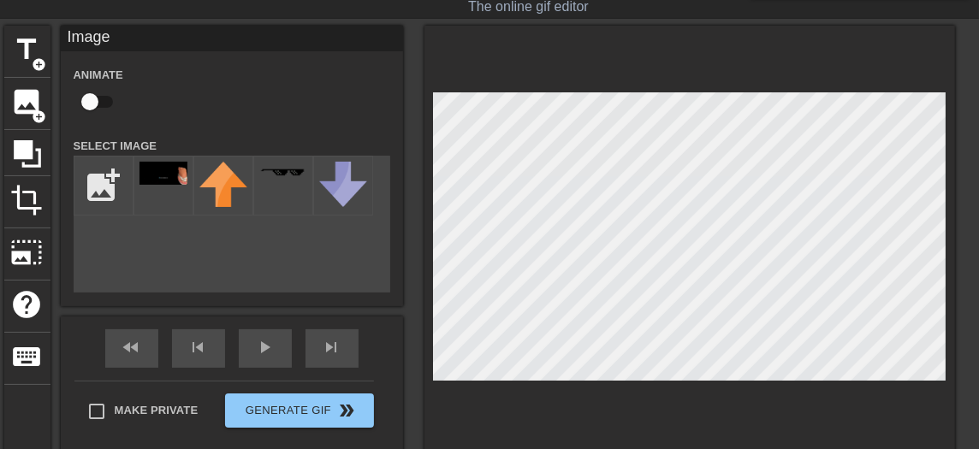
click at [537, 246] on div at bounding box center [689, 241] width 530 height 430
click at [537, 0] on html "menu_book Browse the tutorials! Gifntext.com The online gif editor Send Feedbac…" at bounding box center [489, 276] width 979 height 637
click at [262, 246] on div "fast_rewind skip_previous play_arrow skip_next" at bounding box center [231, 349] width 279 height 64
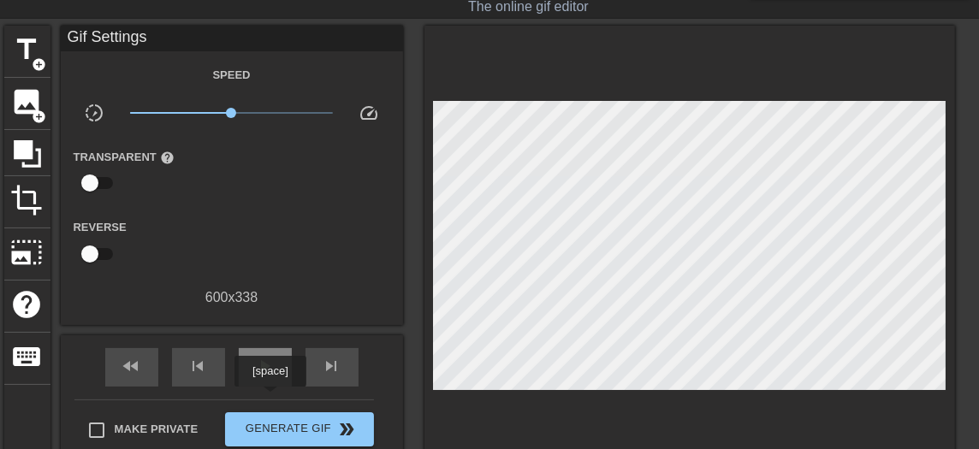
click at [269, 246] on span "play_arrow" at bounding box center [265, 366] width 21 height 21
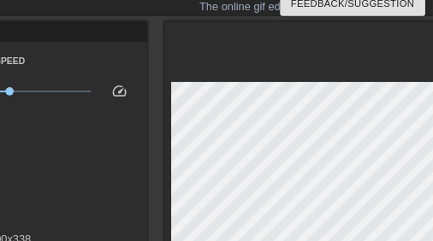
scroll to position [41, 0]
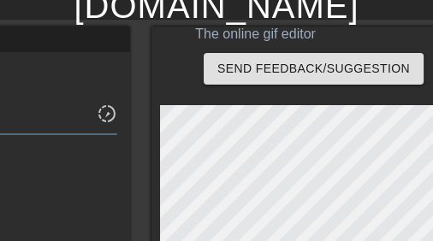
drag, startPoint x: 925, startPoint y: 0, endPoint x: 183, endPoint y: 59, distance: 744.1
click at [183, 44] on div "The online gif editor" at bounding box center [255, 34] width 511 height 21
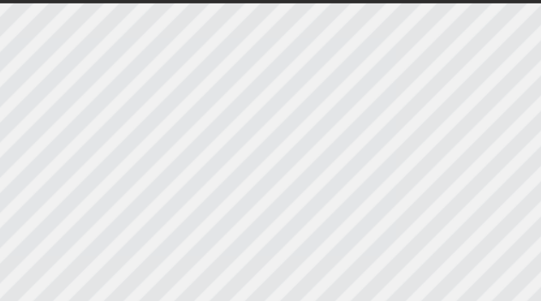
scroll to position [56, 15]
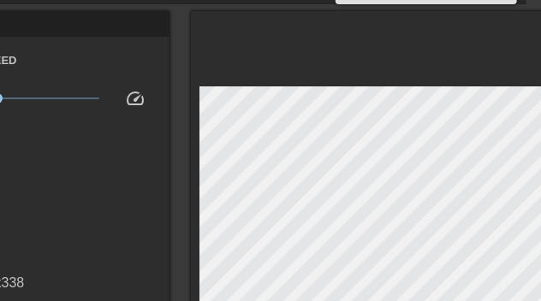
drag, startPoint x: 441, startPoint y: 62, endPoint x: 412, endPoint y: 45, distance: 33.3
click at [412, 45] on div at bounding box center [456, 235] width 530 height 449
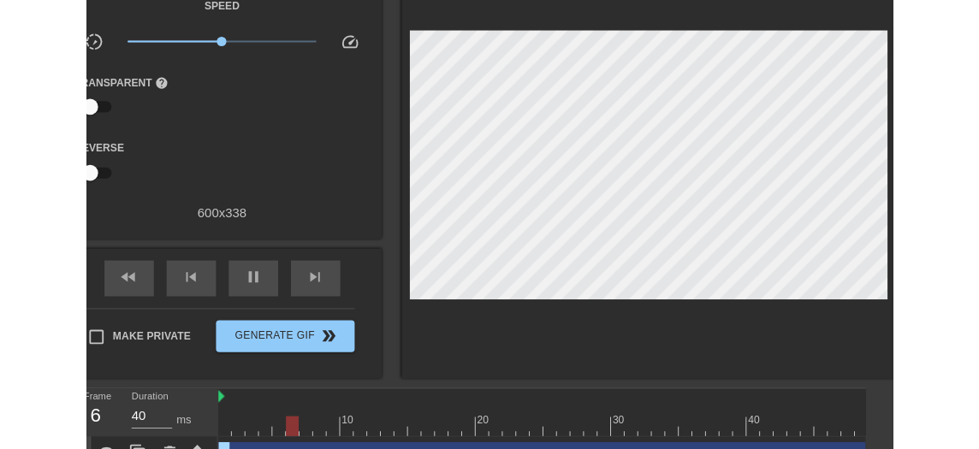
scroll to position [110, 13]
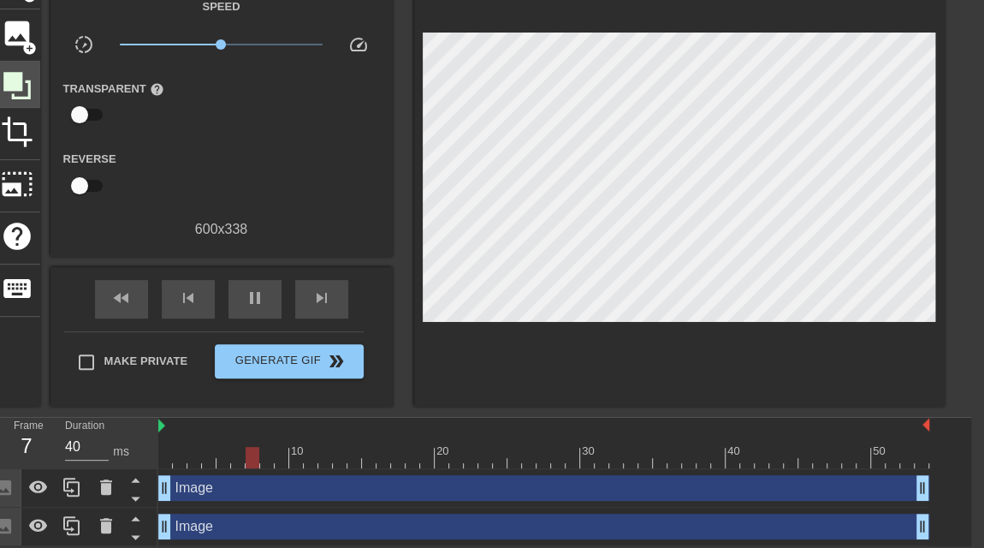
drag, startPoint x: 522, startPoint y: 0, endPoint x: 1, endPoint y: 85, distance: 527.9
click at [3, 85] on icon at bounding box center [16, 85] width 27 height 27
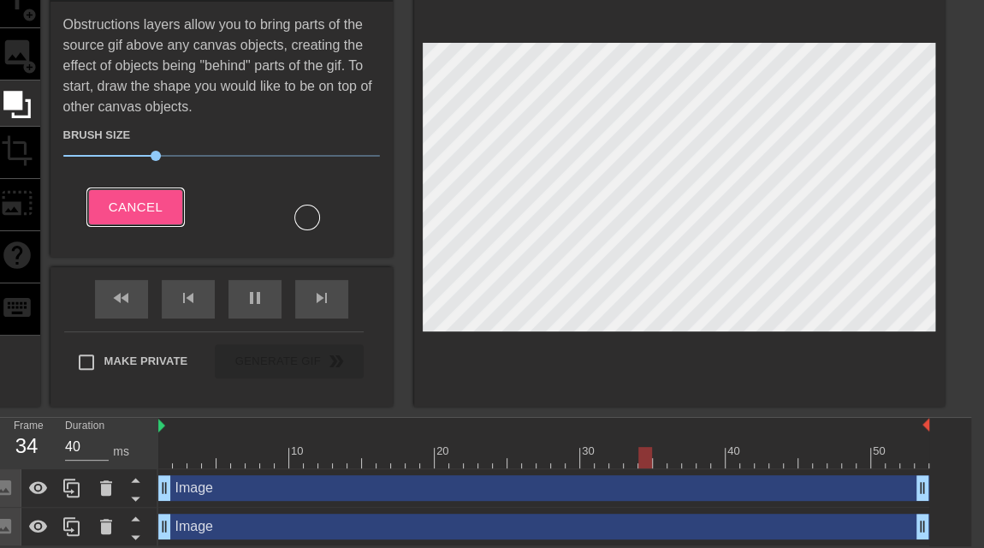
click at [159, 218] on span "Cancel" at bounding box center [136, 207] width 54 height 22
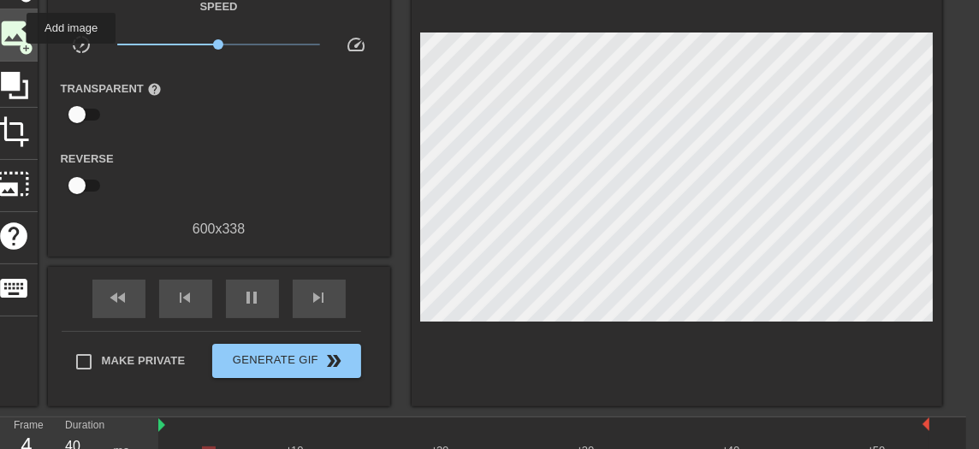
click at [15, 28] on span "image" at bounding box center [14, 33] width 33 height 33
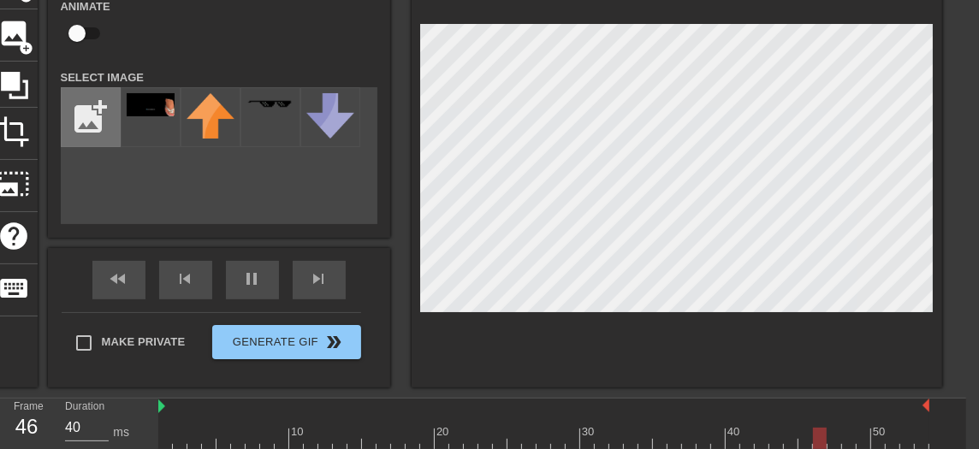
click at [92, 120] on input "file" at bounding box center [91, 117] width 58 height 58
type input "C:\fakepath\10062025200237.jpg"
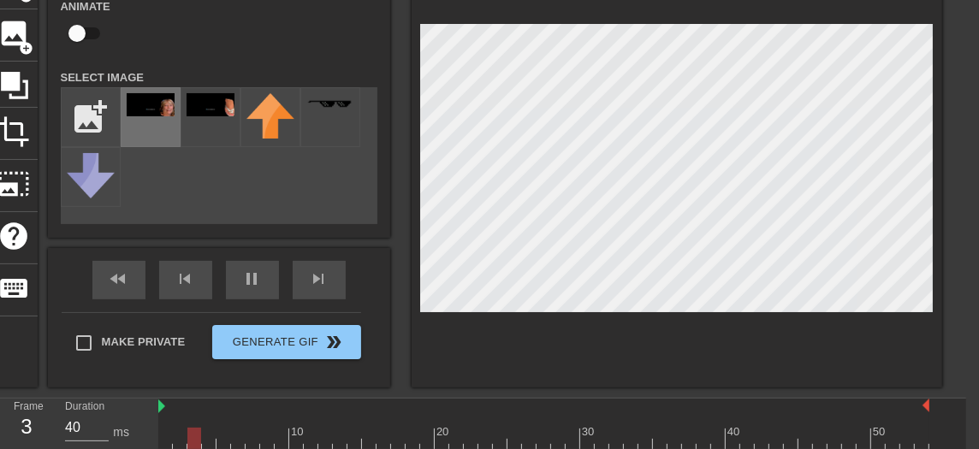
click at [140, 114] on img at bounding box center [151, 104] width 48 height 23
click at [537, 246] on div at bounding box center [677, 172] width 530 height 430
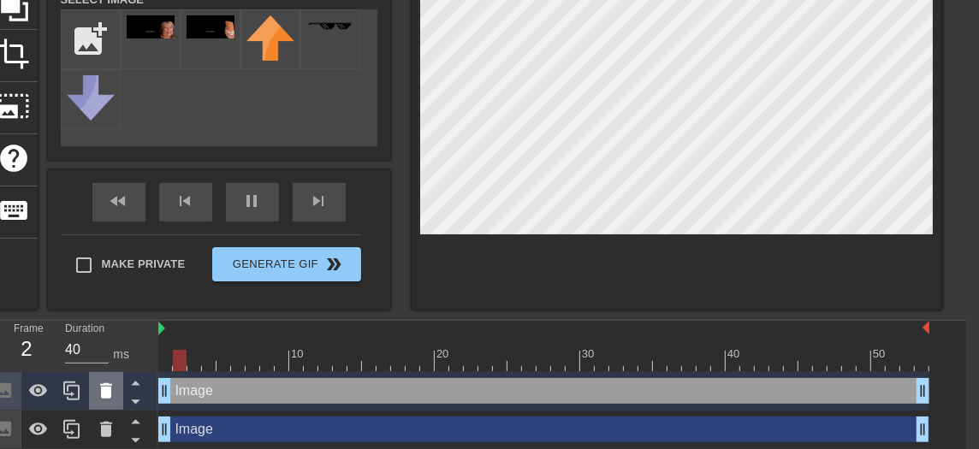
drag, startPoint x: 221, startPoint y: 399, endPoint x: 116, endPoint y: 406, distance: 104.6
click at [121, 246] on div "Frame 2 Duration 40 ms 10 20 30 40 50 Image drag_handle drag_handle Image drag_…" at bounding box center [476, 404] width 979 height 167
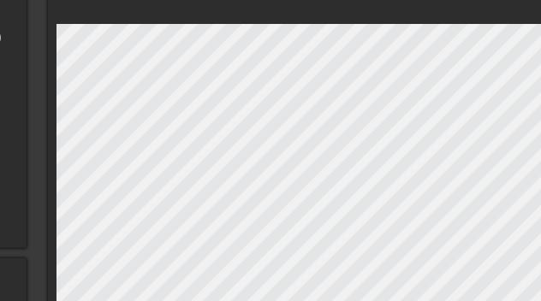
scroll to position [124, 157]
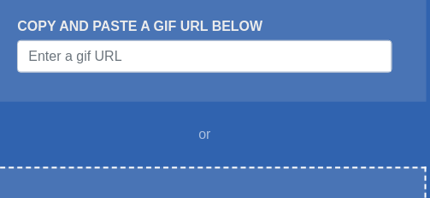
scroll to position [308, 0]
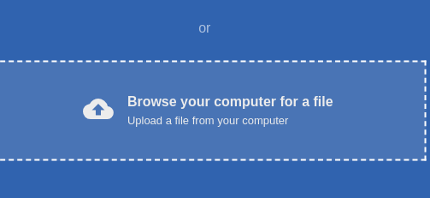
click at [275, 129] on div "Browse your computer for a file Upload a file from your computer" at bounding box center [230, 111] width 206 height 38
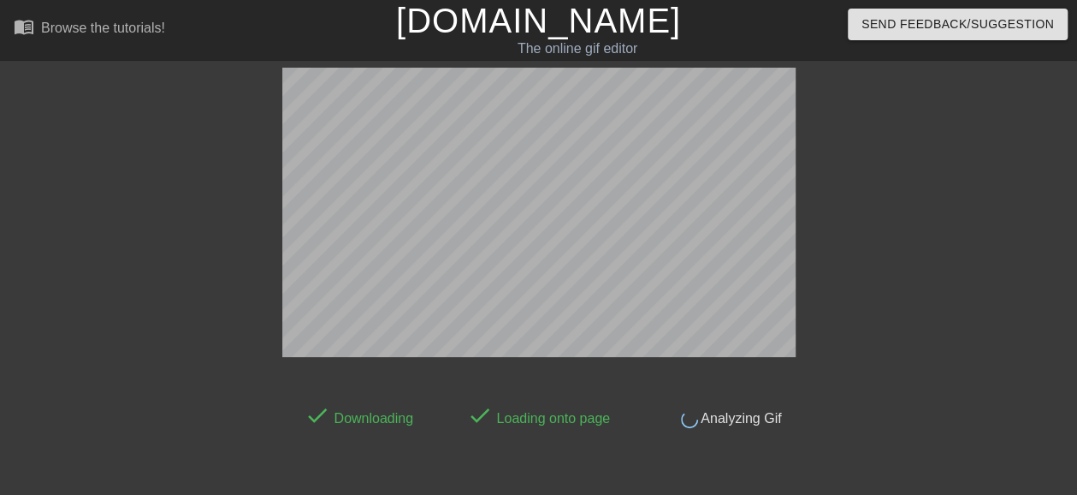
scroll to position [42, 0]
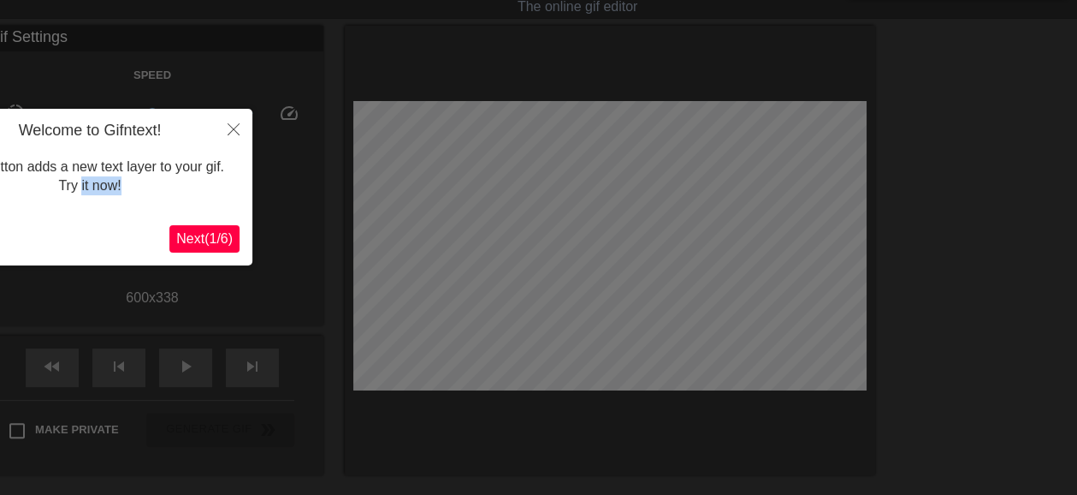
drag, startPoint x: 79, startPoint y: 192, endPoint x: 145, endPoint y: 180, distance: 68.0
click at [151, 187] on div "This button adds a new text layer to your gif. Try it now!" at bounding box center [89, 176] width 299 height 73
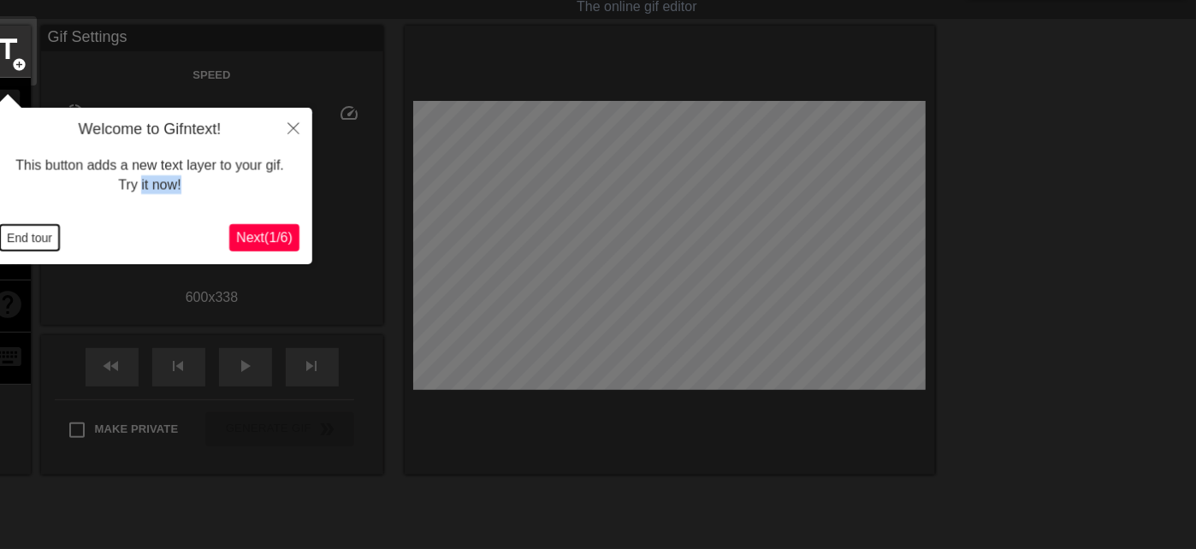
drag, startPoint x: 995, startPoint y: 6, endPoint x: 29, endPoint y: 240, distance: 993.9
click at [29, 197] on button "End tour" at bounding box center [29, 238] width 59 height 26
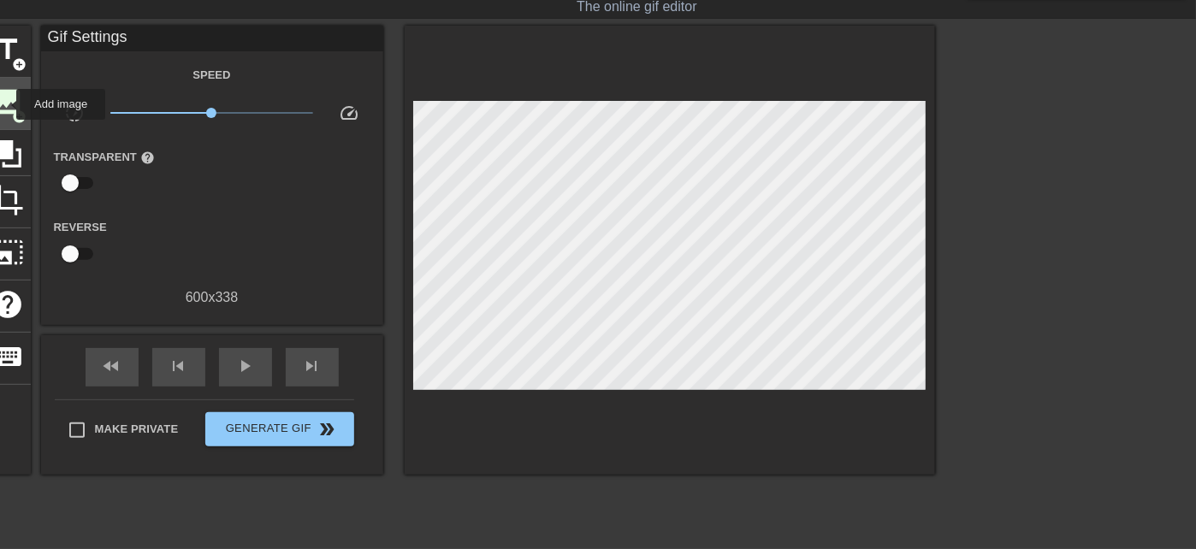
click at [7, 104] on span "image" at bounding box center [7, 102] width 33 height 33
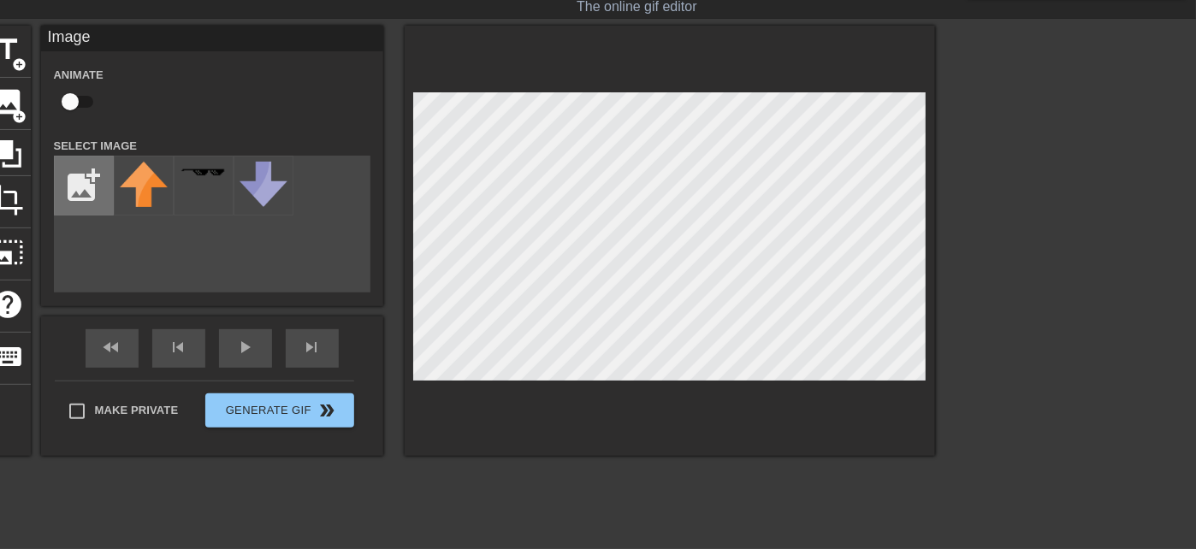
click at [85, 192] on input "file" at bounding box center [84, 186] width 58 height 58
type input "C:\fakepath\10062025215254.jpg"
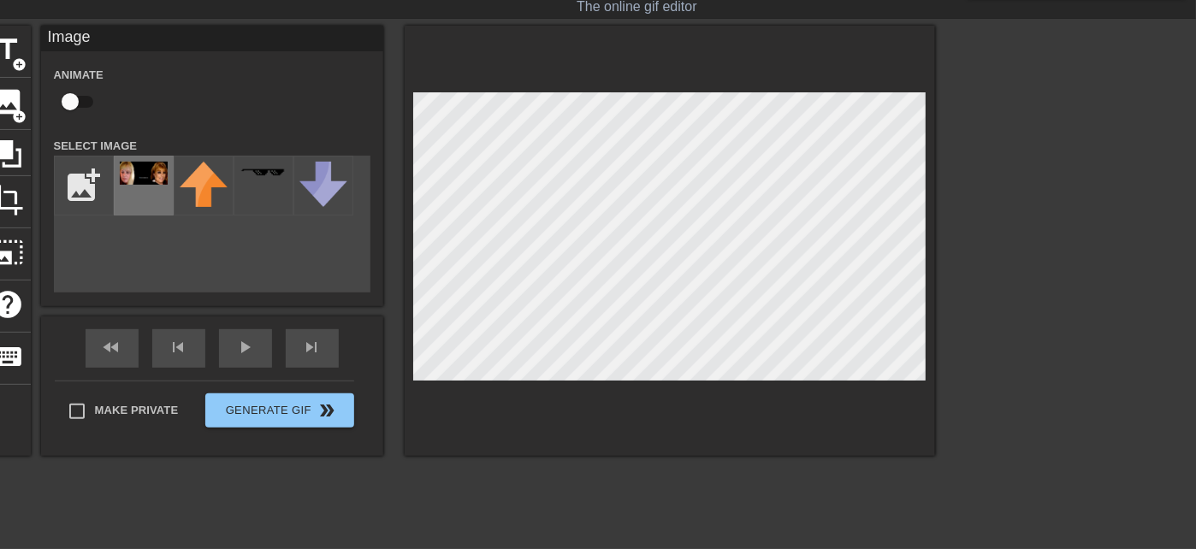
click at [151, 197] on div at bounding box center [144, 186] width 60 height 60
click at [398, 197] on div "title add_circle image add_circle crop photo_size_select_large help keyboard Im…" at bounding box center [460, 241] width 951 height 430
click at [422, 197] on div at bounding box center [670, 241] width 530 height 430
click at [200, 197] on img at bounding box center [204, 184] width 48 height 45
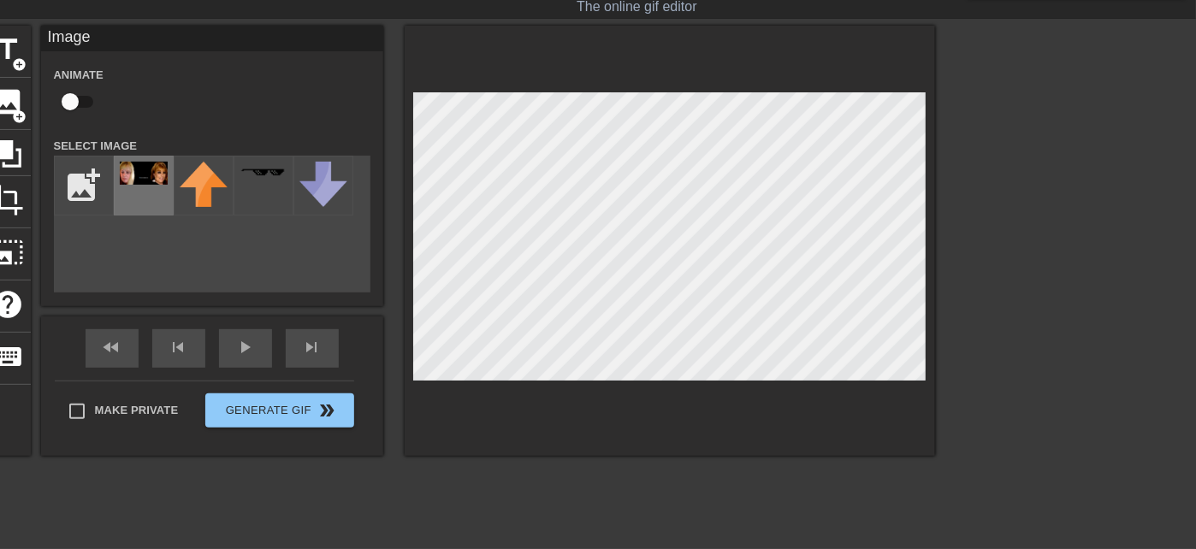
click at [146, 197] on div at bounding box center [144, 186] width 60 height 60
click at [80, 190] on input "file" at bounding box center [84, 186] width 58 height 58
click at [130, 197] on div at bounding box center [144, 186] width 60 height 60
click at [139, 185] on img at bounding box center [144, 173] width 48 height 23
click at [9, 98] on span "image" at bounding box center [7, 102] width 33 height 33
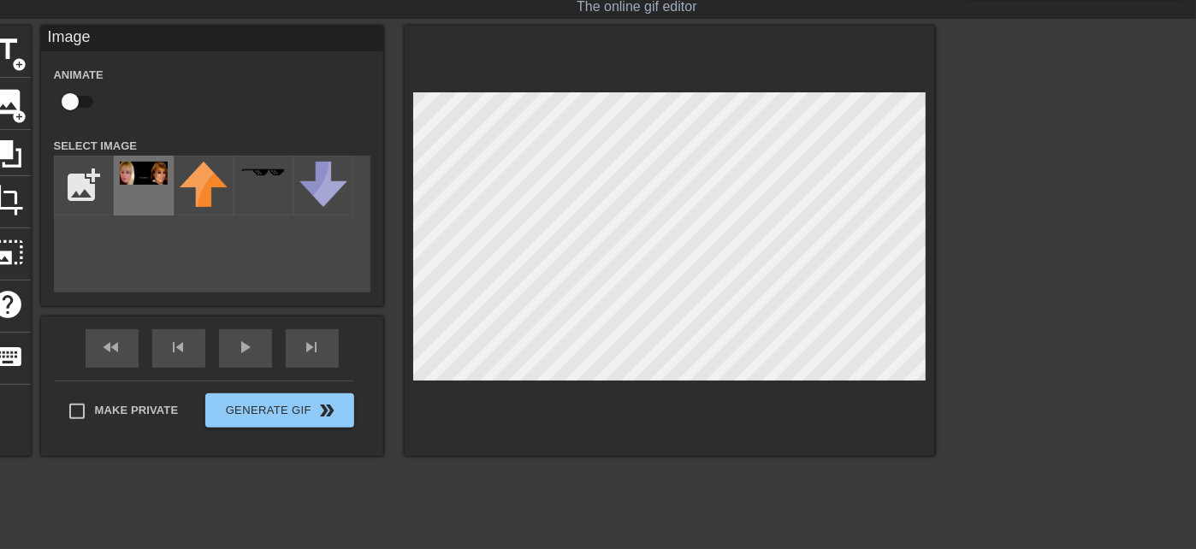
click at [142, 185] on img at bounding box center [144, 173] width 48 height 23
click at [429, 197] on div at bounding box center [670, 241] width 530 height 430
click at [240, 197] on div "Image Animate Select Image add_photo_alternate fast_rewind skip_previous play_a…" at bounding box center [212, 241] width 342 height 430
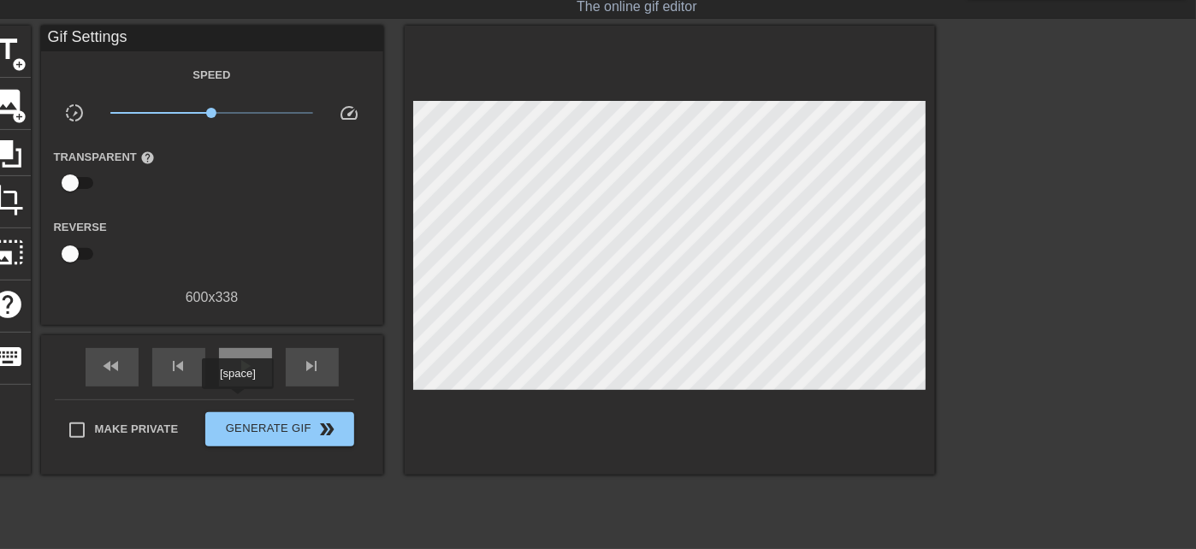
click at [238, 197] on span "play_arrow" at bounding box center [245, 366] width 21 height 21
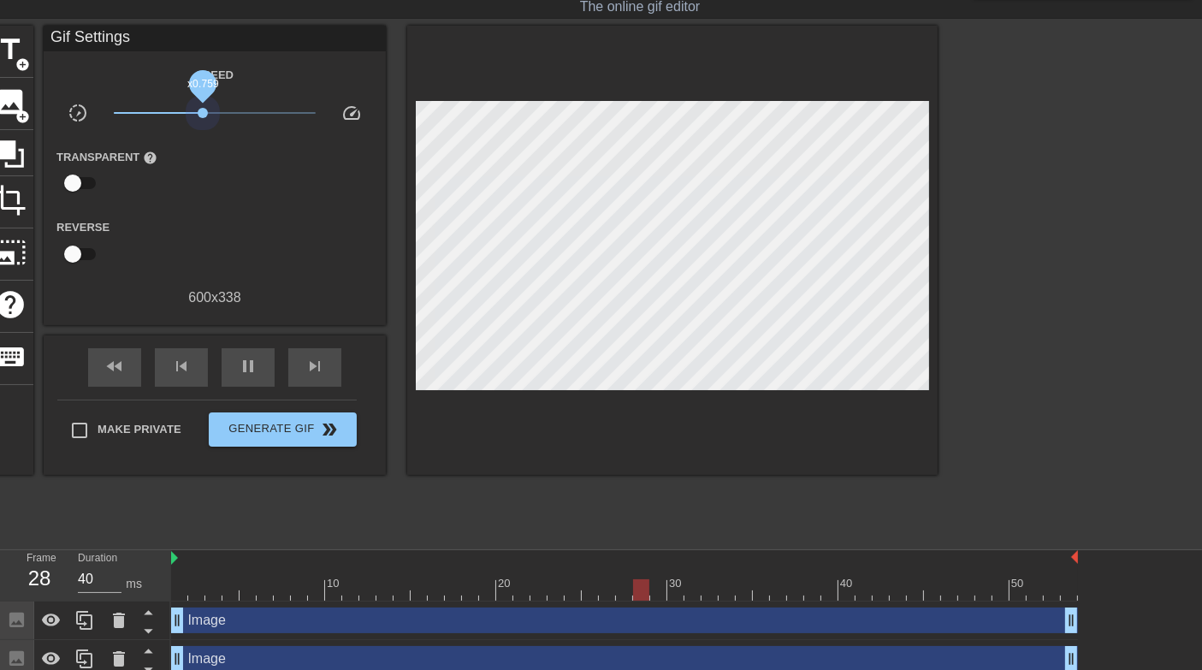
drag, startPoint x: 1153, startPoint y: 0, endPoint x: 200, endPoint y: 134, distance: 962.5
click at [200, 129] on div "x0.759" at bounding box center [215, 116] width 228 height 27
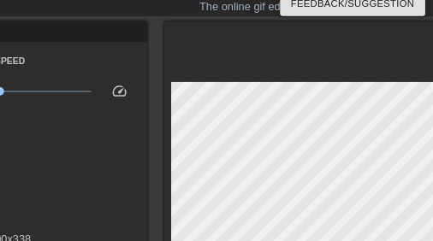
scroll to position [41, 0]
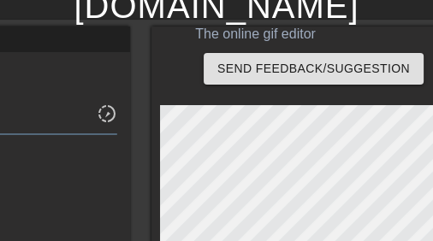
drag, startPoint x: 1187, startPoint y: 73, endPoint x: 135, endPoint y: 74, distance: 1052.3
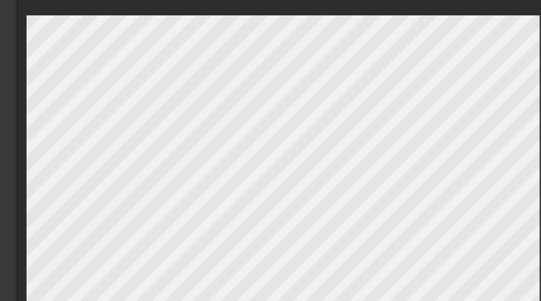
scroll to position [140, 187]
